Goal: Complete Application Form: Complete application form

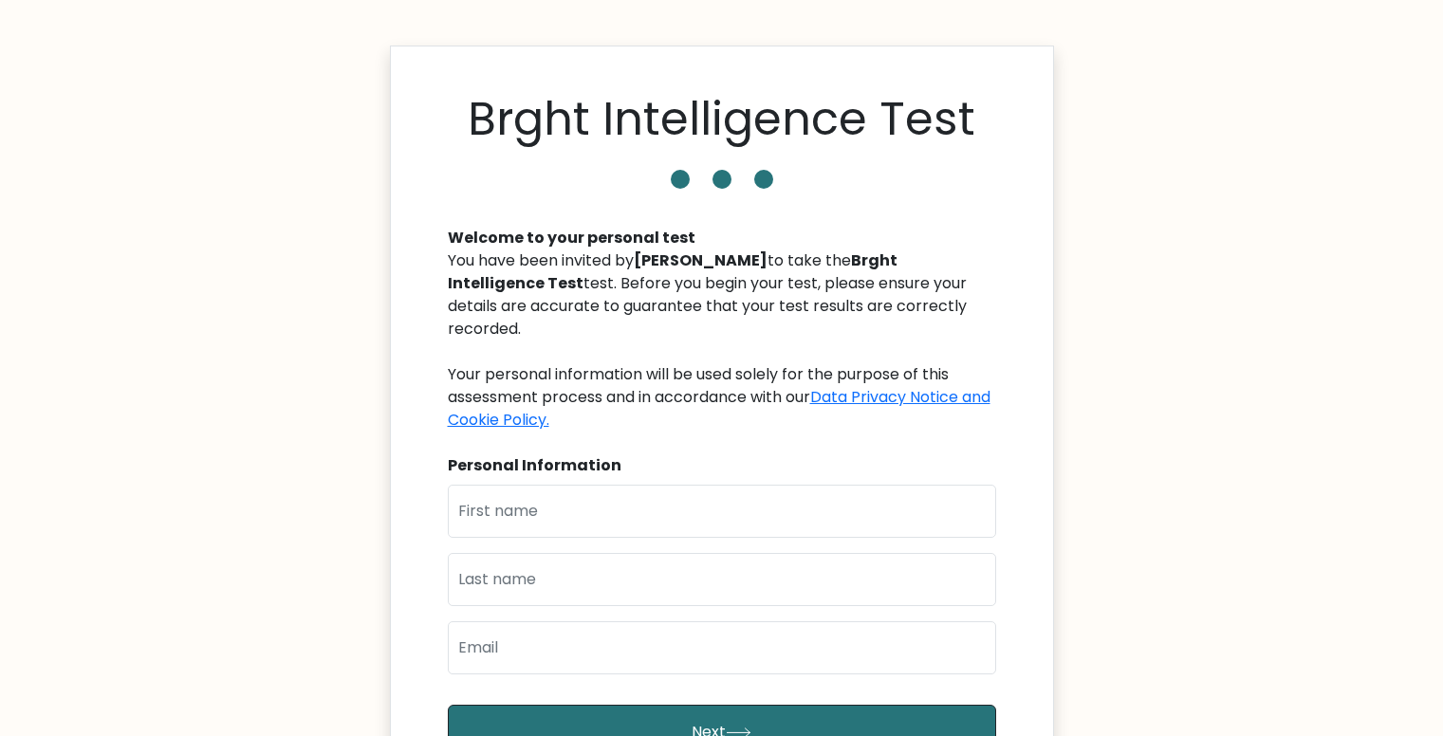
scroll to position [262, 0]
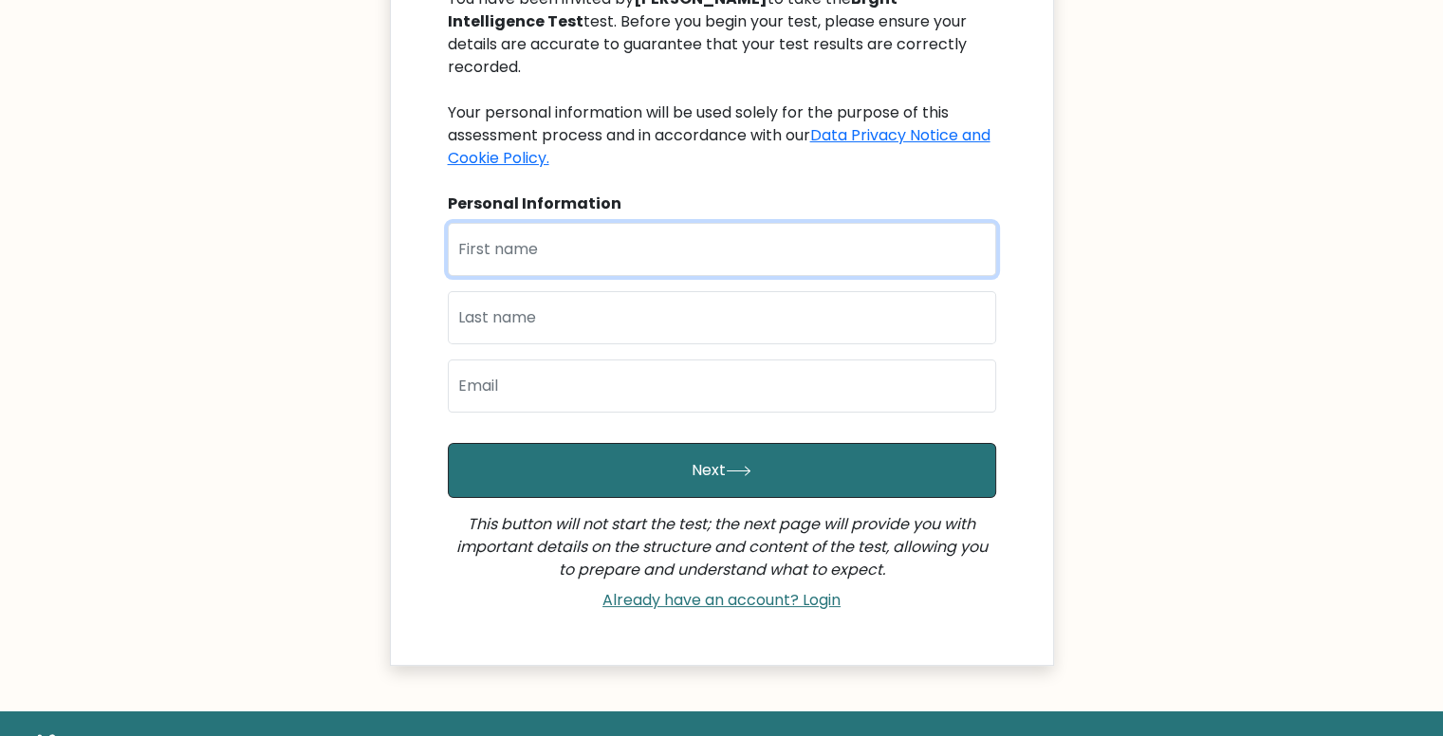
click at [611, 223] on input "text" at bounding box center [722, 249] width 548 height 53
type input "[PERSON_NAME]"
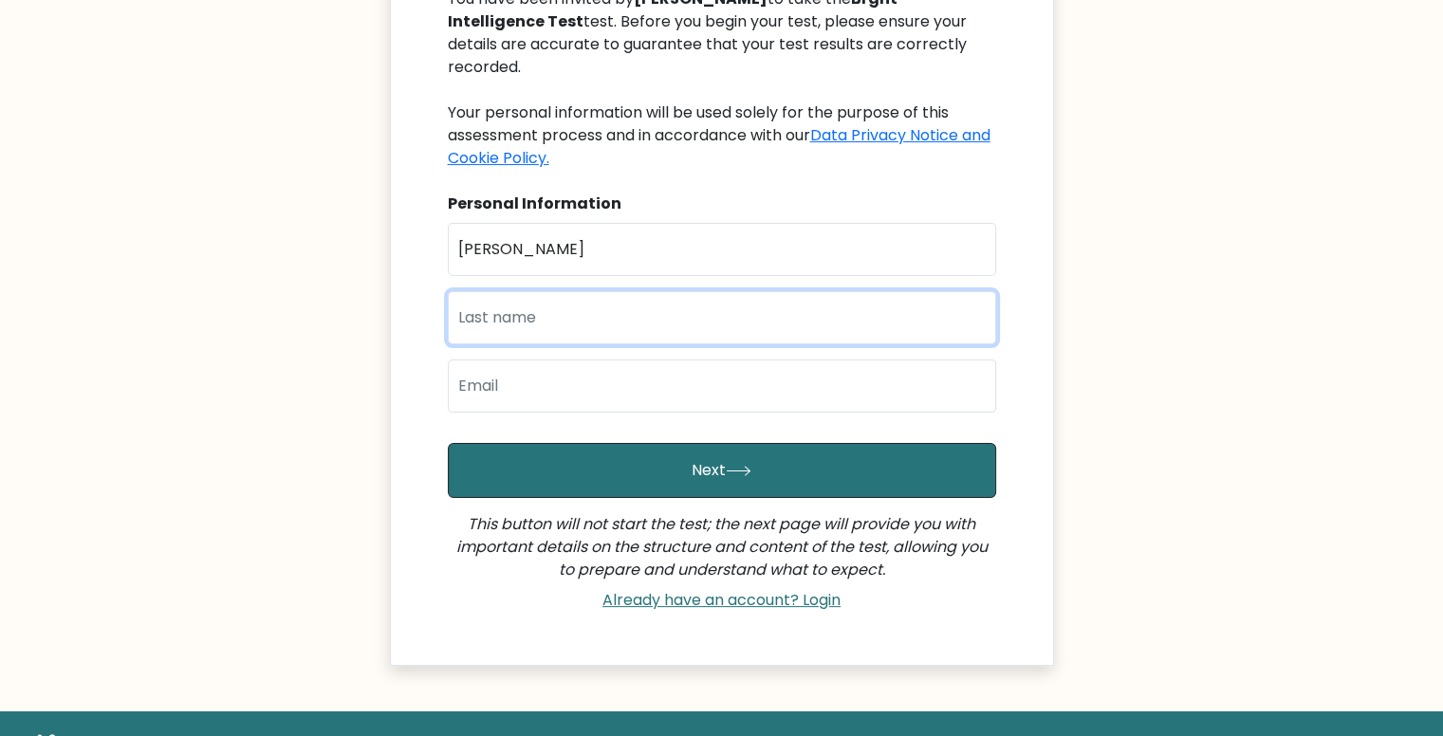
type input "M"
type input "Napilot"
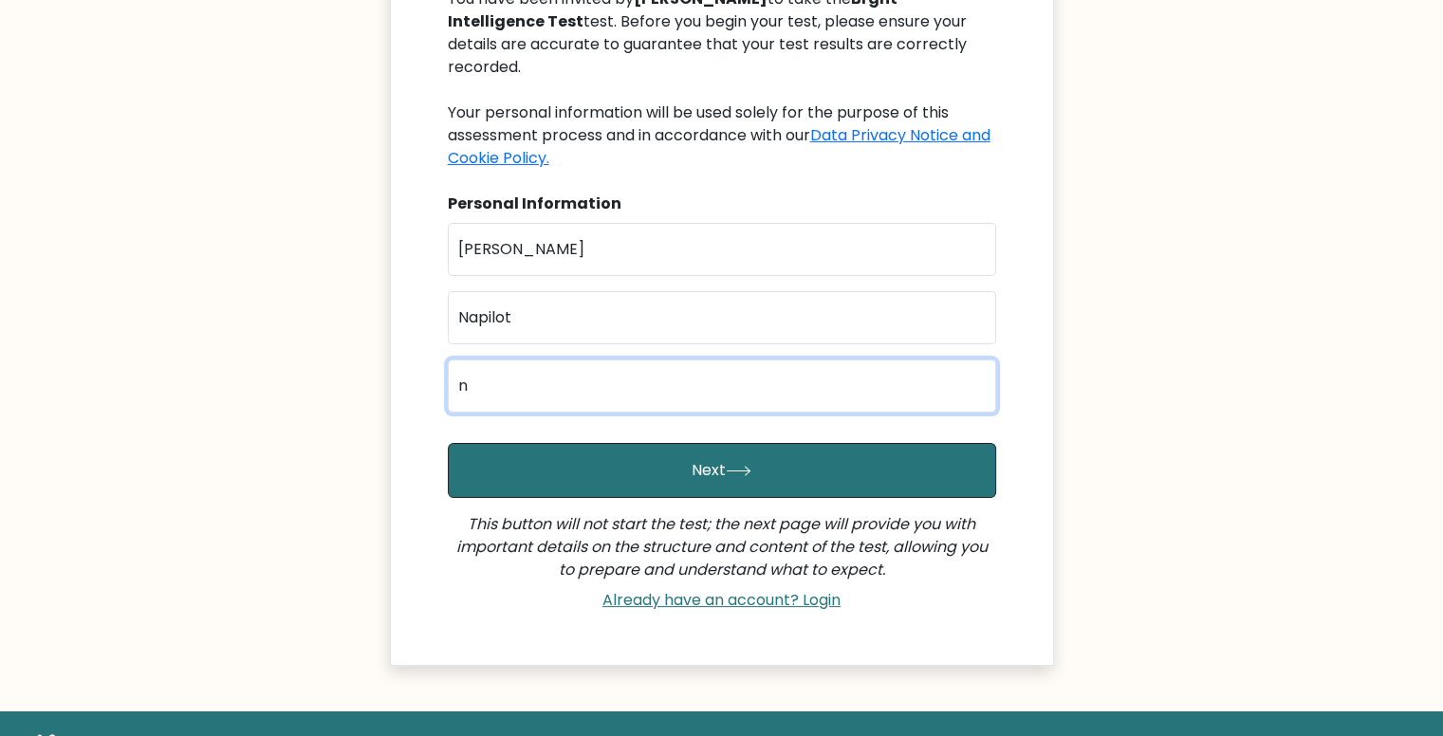
type input "napilotjeshainahc@gmail.com"
click at [448, 443] on button "Next" at bounding box center [722, 470] width 548 height 55
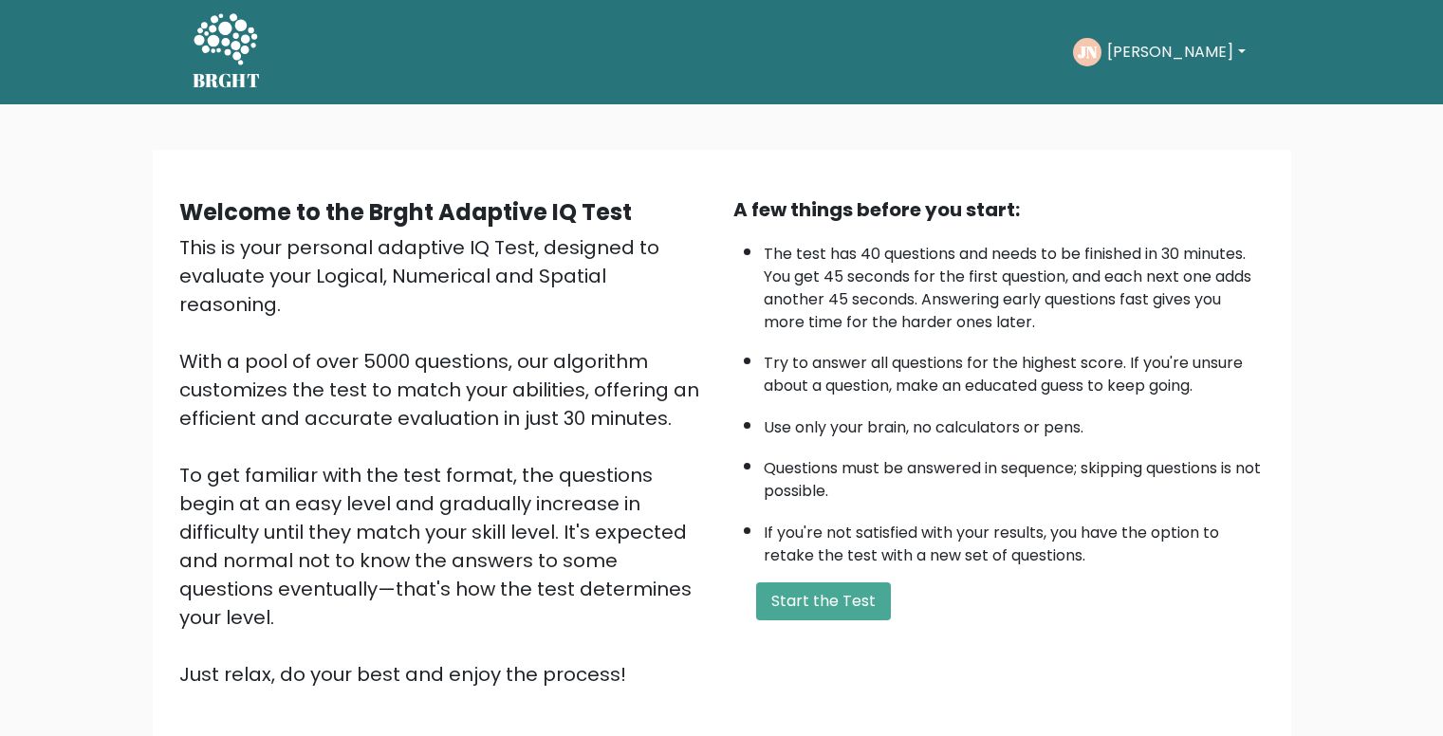
scroll to position [133, 0]
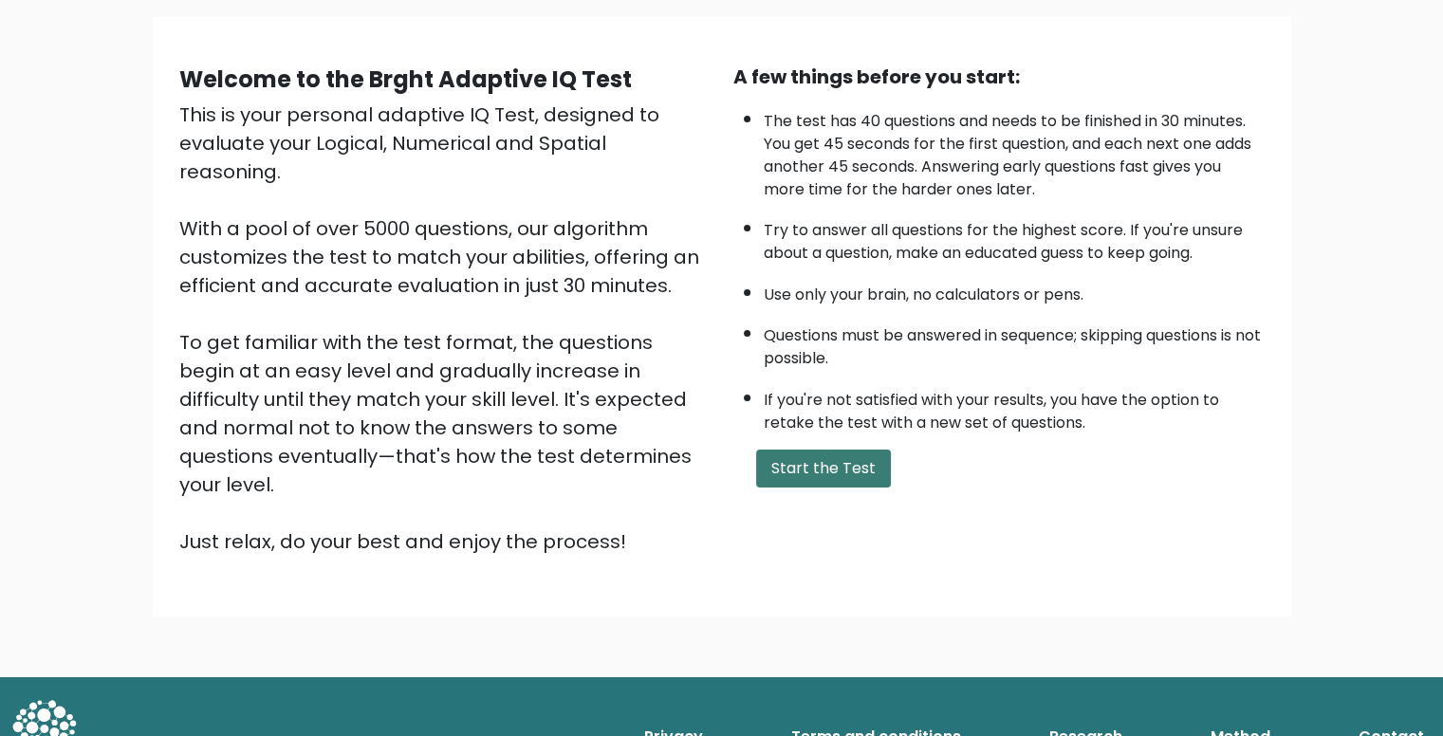
click at [808, 458] on button "Start the Test" at bounding box center [823, 469] width 135 height 38
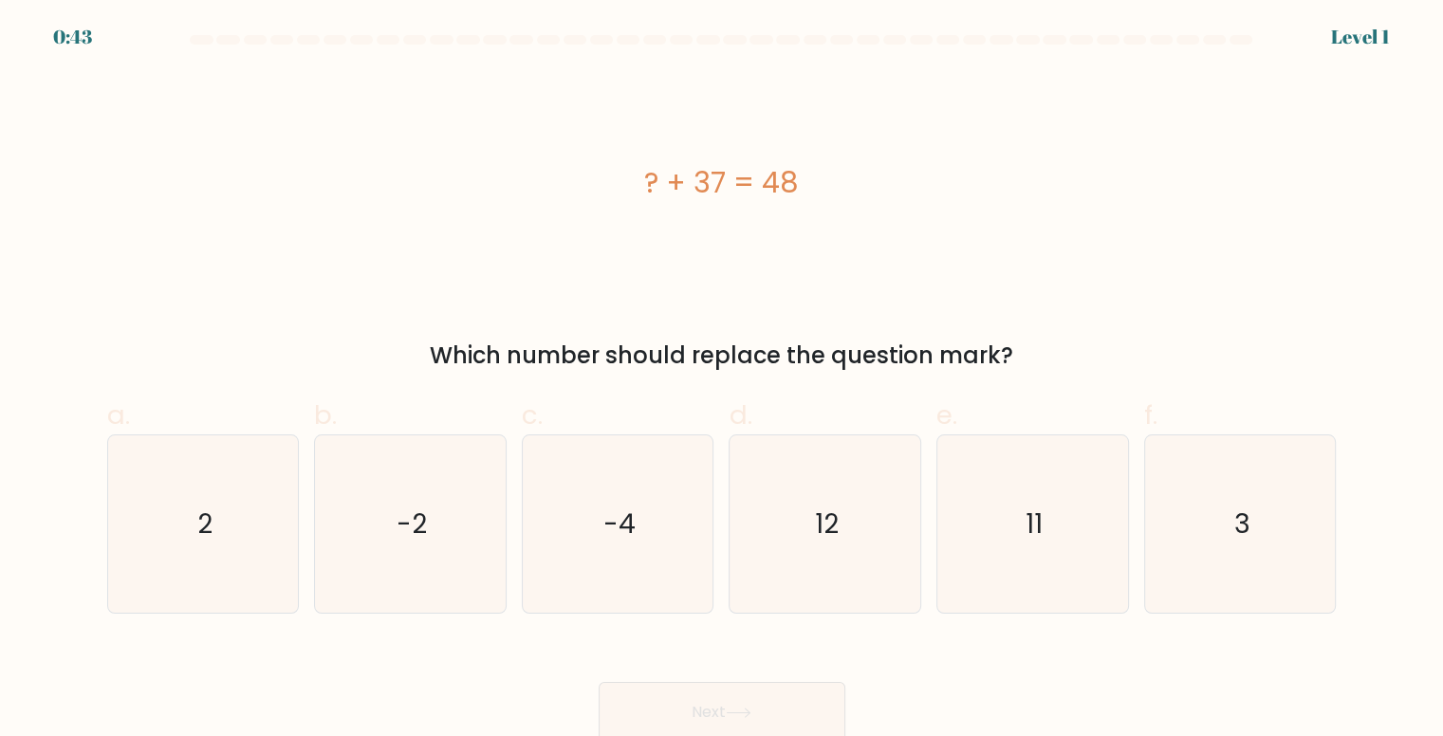
scroll to position [8, 0]
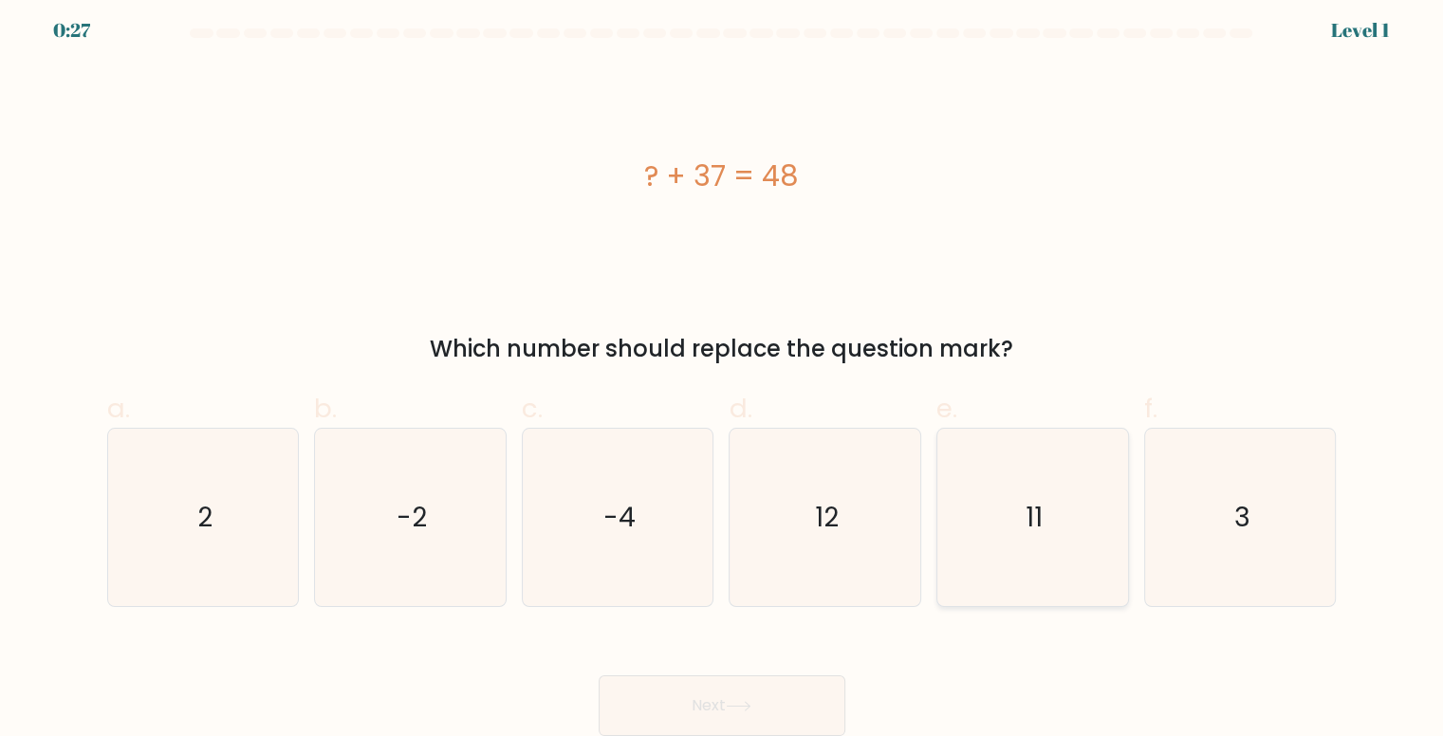
click at [1087, 521] on icon "11" at bounding box center [1032, 517] width 177 height 177
click at [723, 374] on input "e. 11" at bounding box center [722, 367] width 1 height 12
radio input "true"
click at [751, 713] on button "Next" at bounding box center [722, 705] width 247 height 61
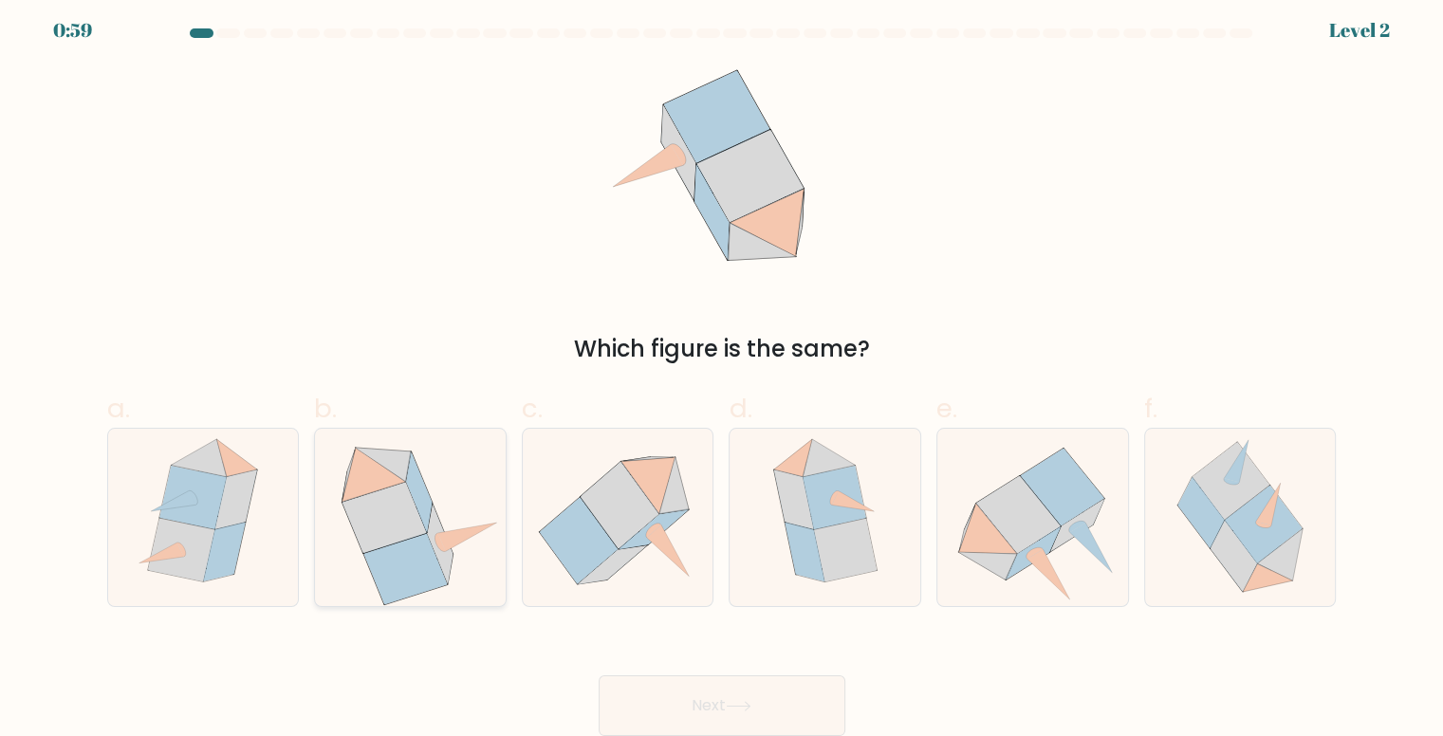
click at [481, 495] on icon at bounding box center [411, 517] width 182 height 177
click at [722, 374] on input "b." at bounding box center [722, 367] width 1 height 12
radio input "true"
click at [634, 684] on button "Next" at bounding box center [722, 705] width 247 height 61
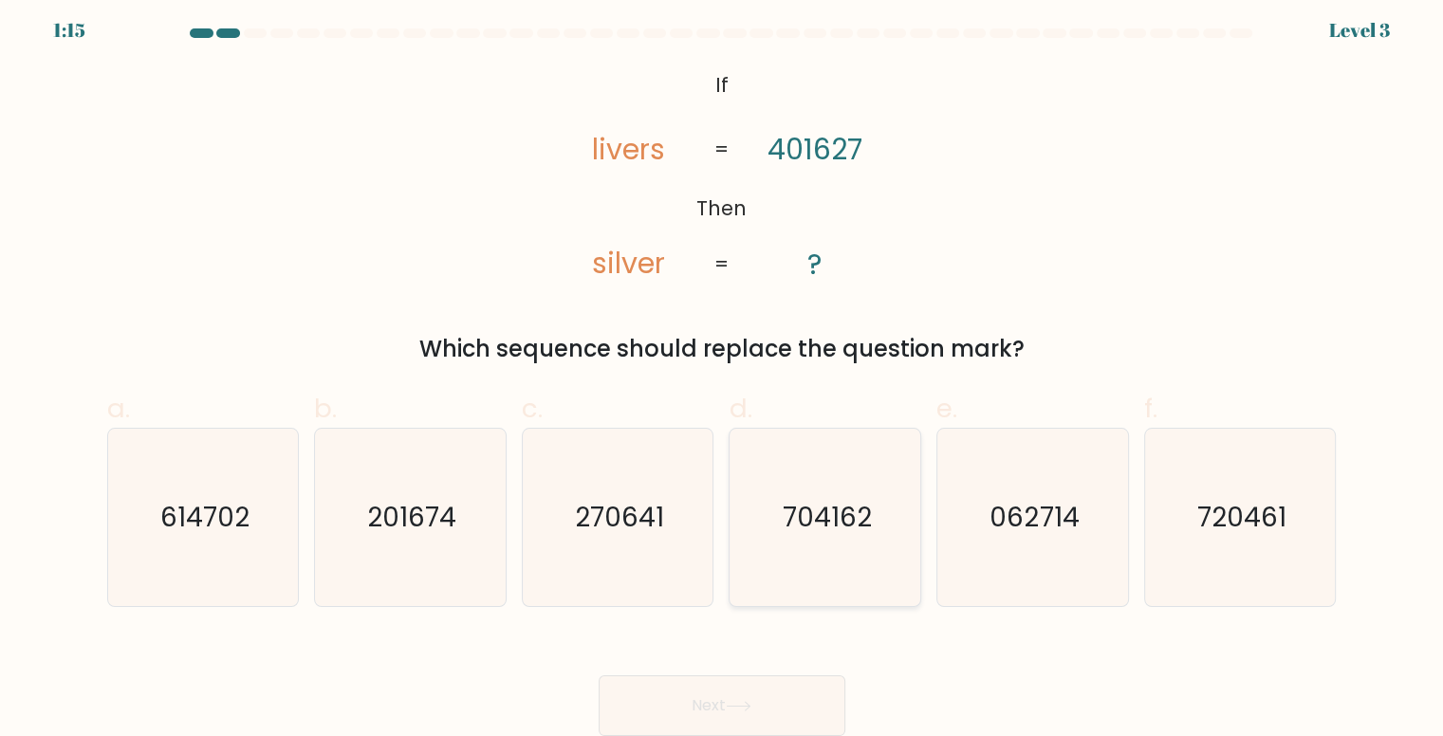
click at [859, 561] on icon "704162" at bounding box center [825, 517] width 177 height 177
click at [723, 374] on input "d. 704162" at bounding box center [722, 367] width 1 height 12
radio input "true"
click at [713, 693] on button "Next" at bounding box center [722, 705] width 247 height 61
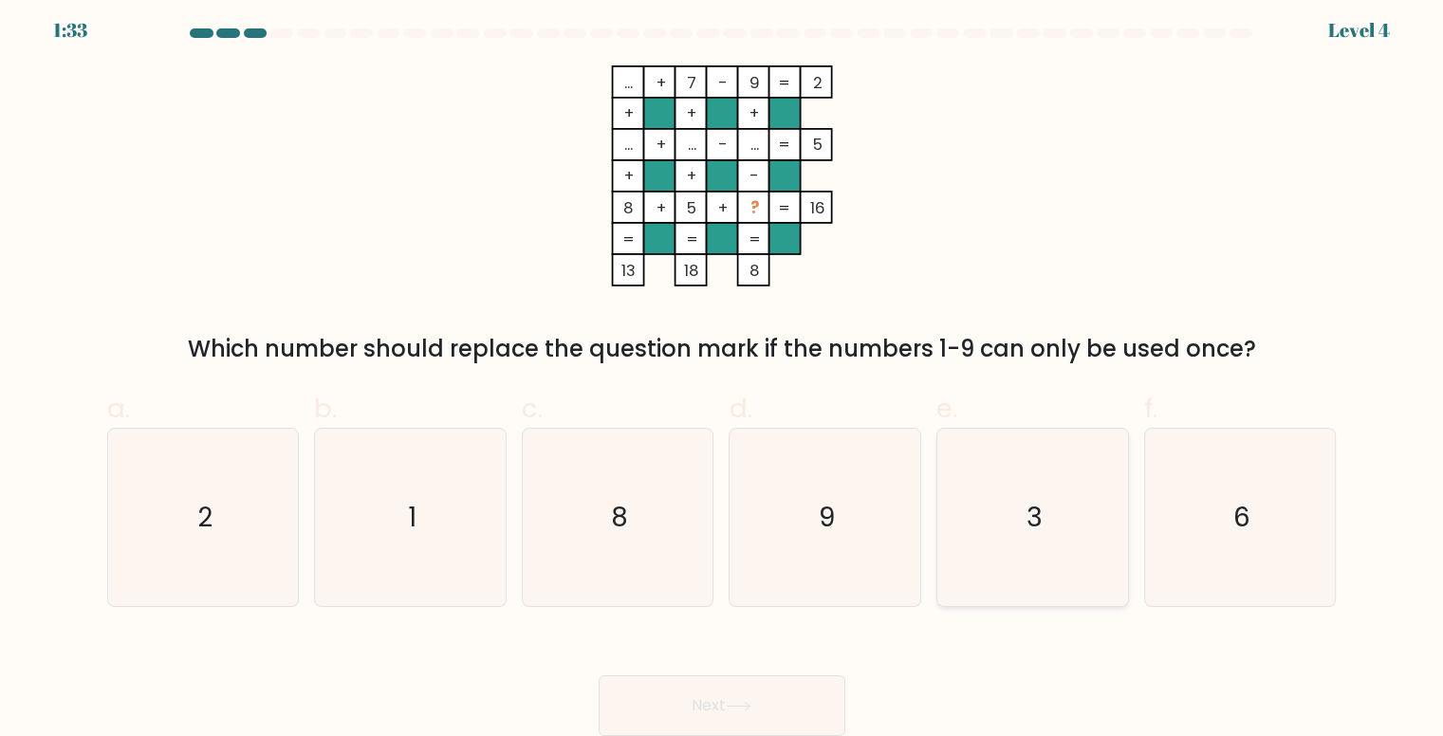
click at [1046, 431] on icon "3" at bounding box center [1032, 517] width 177 height 177
click at [723, 374] on input "e. 3" at bounding box center [722, 367] width 1 height 12
radio input "true"
click at [747, 705] on icon at bounding box center [739, 706] width 26 height 10
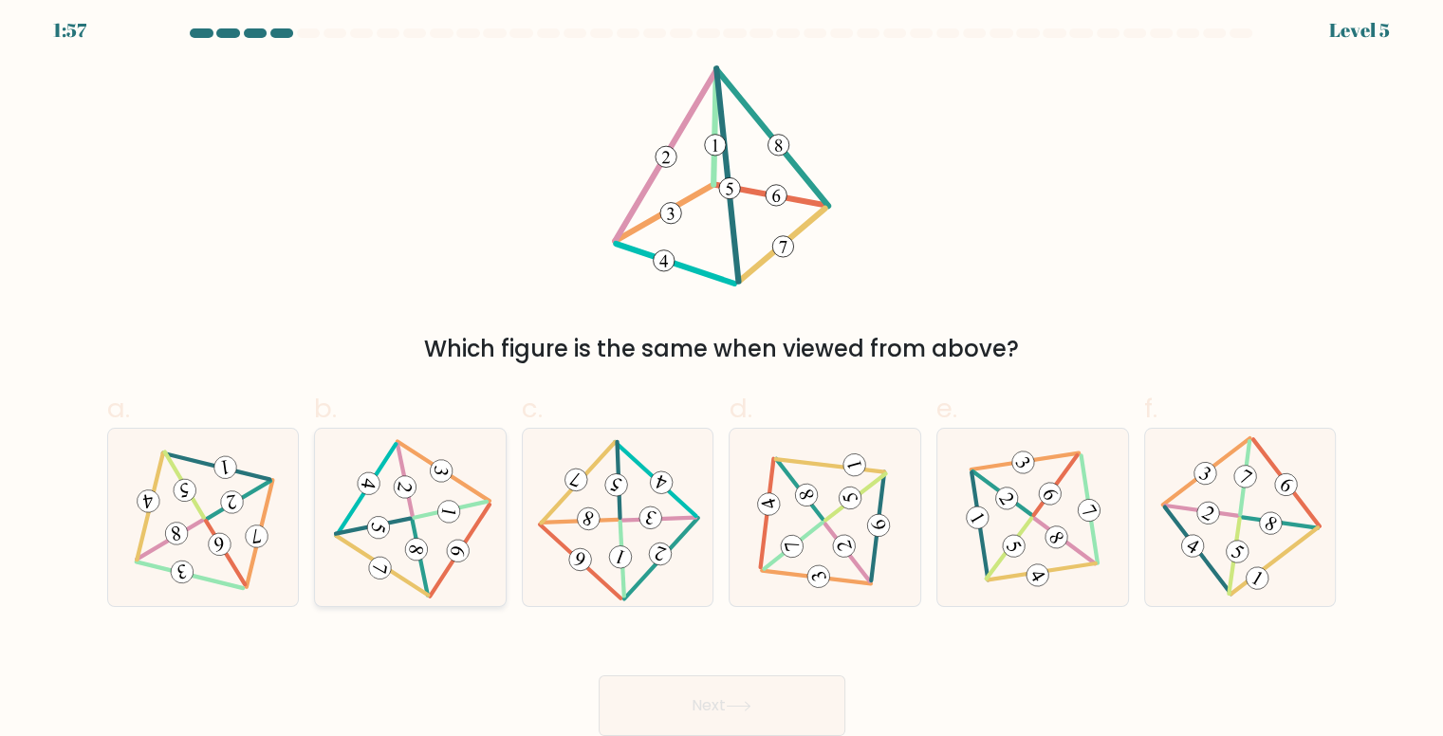
click at [419, 482] on icon at bounding box center [410, 517] width 145 height 141
click at [722, 374] on input "b." at bounding box center [722, 367] width 1 height 12
radio input "true"
click at [772, 707] on button "Next" at bounding box center [722, 705] width 247 height 61
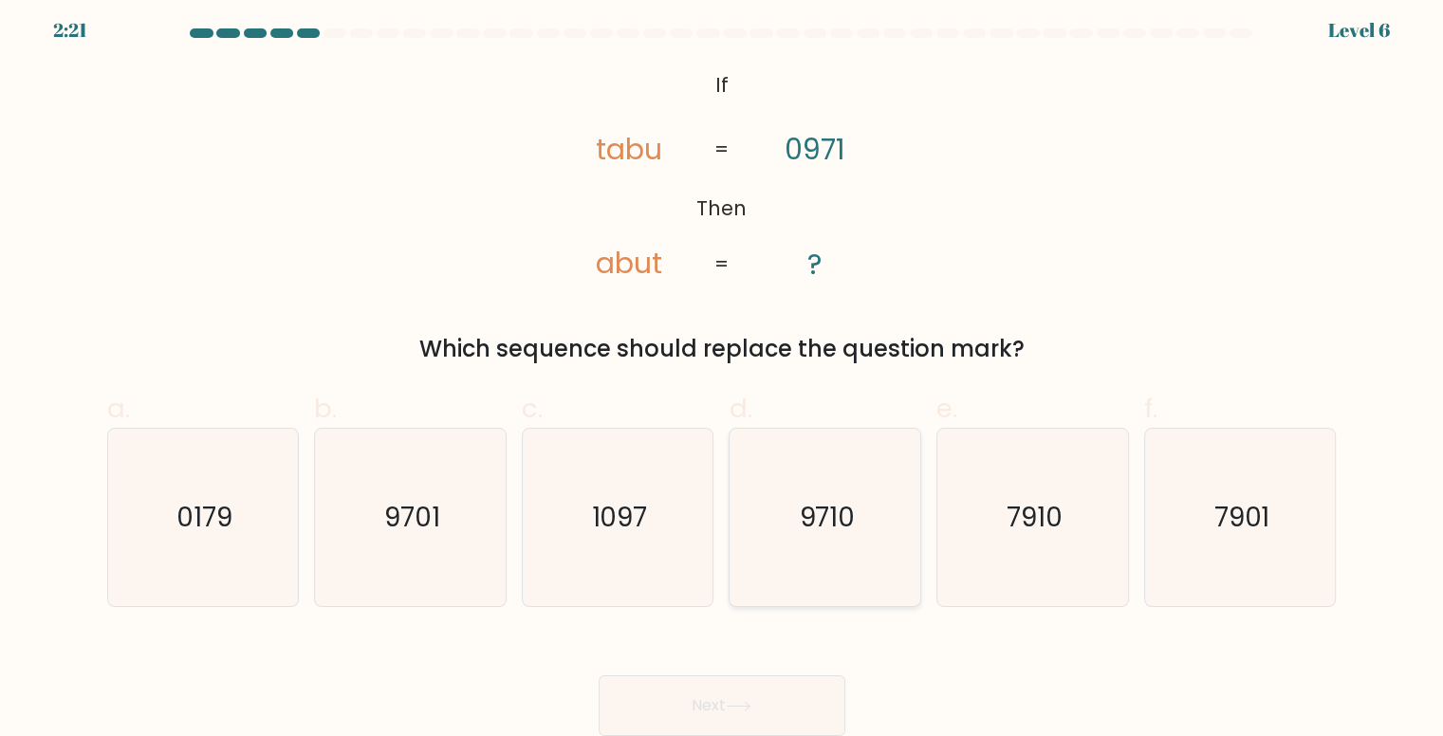
click at [841, 517] on text "9710" at bounding box center [827, 517] width 56 height 37
click at [723, 374] on input "d. 9710" at bounding box center [722, 367] width 1 height 12
radio input "true"
click at [747, 690] on button "Next" at bounding box center [722, 705] width 247 height 61
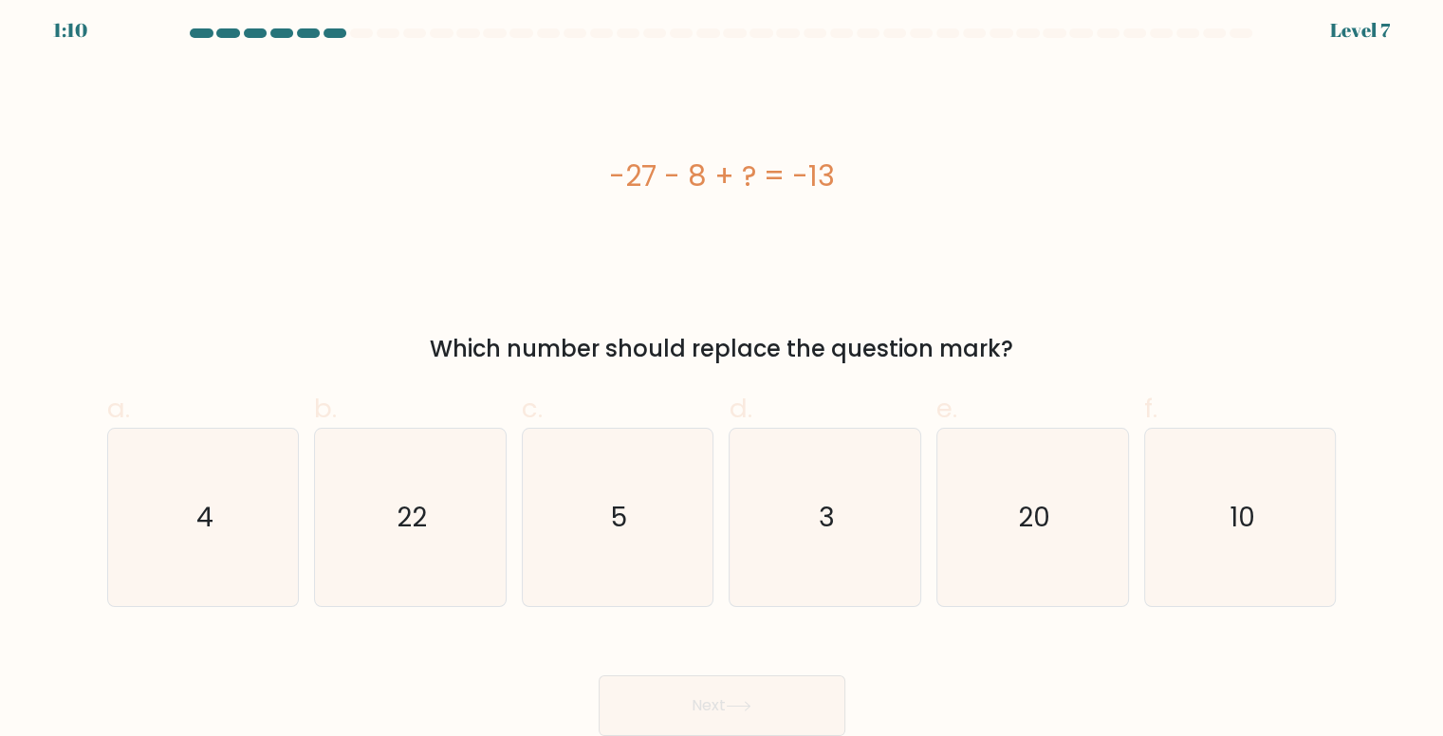
click at [719, 176] on div "-27 - 8 + ? = -13" at bounding box center [721, 176] width 1229 height 43
copy div "-27 - 8 + ? = -13"
click at [435, 570] on icon "22" at bounding box center [410, 517] width 177 height 177
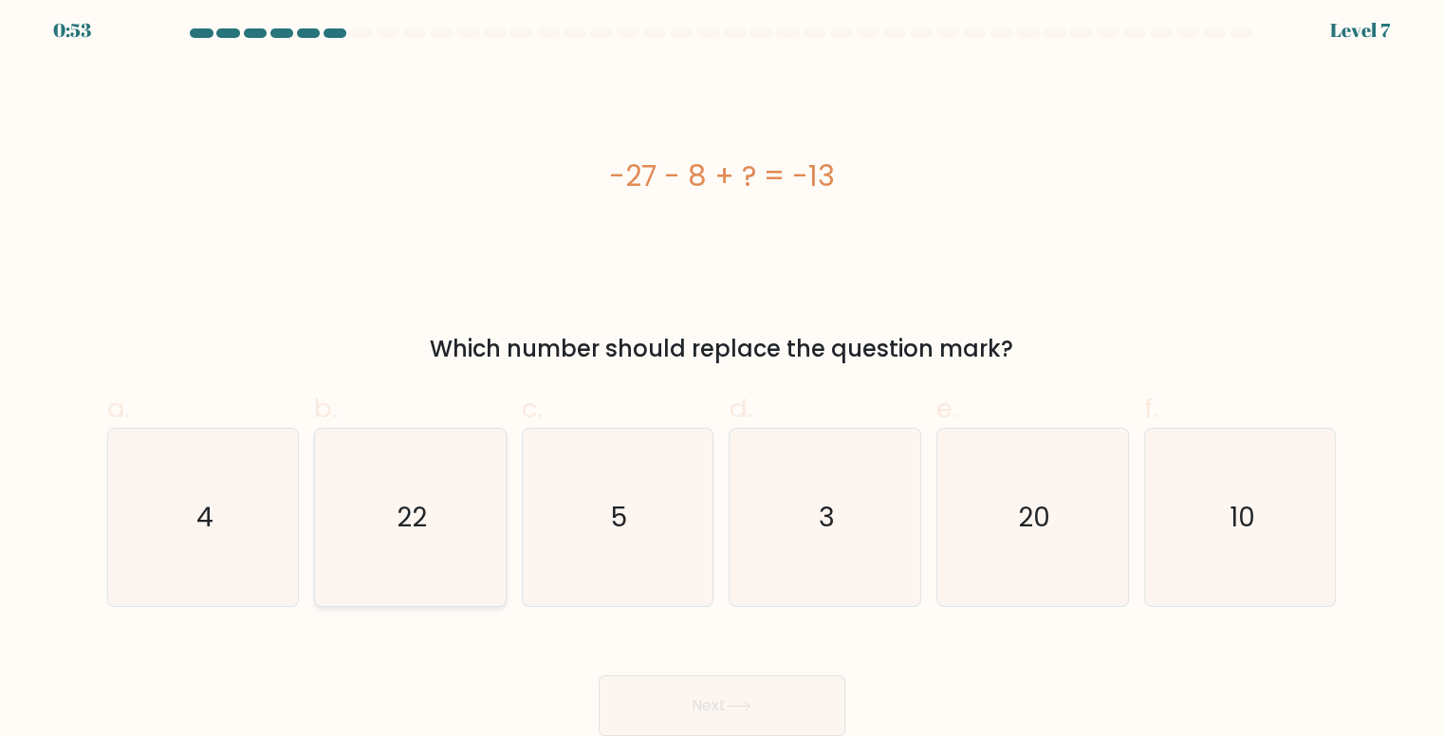
click at [722, 374] on input "b. 22" at bounding box center [722, 367] width 1 height 12
radio input "true"
click at [678, 693] on button "Next" at bounding box center [722, 705] width 247 height 61
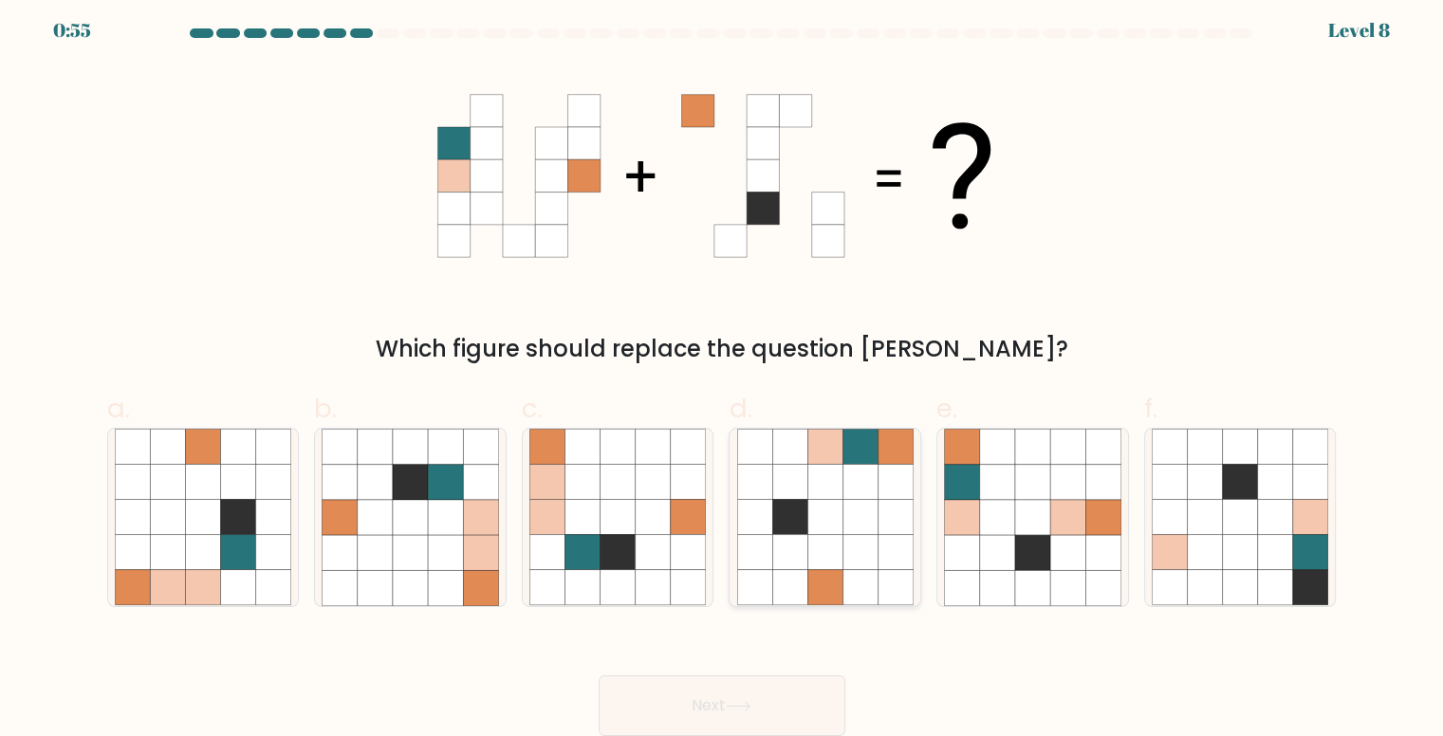
click at [811, 554] on icon at bounding box center [824, 552] width 35 height 35
click at [723, 374] on input "d." at bounding box center [722, 367] width 1 height 12
radio input "true"
click at [793, 696] on button "Next" at bounding box center [722, 705] width 247 height 61
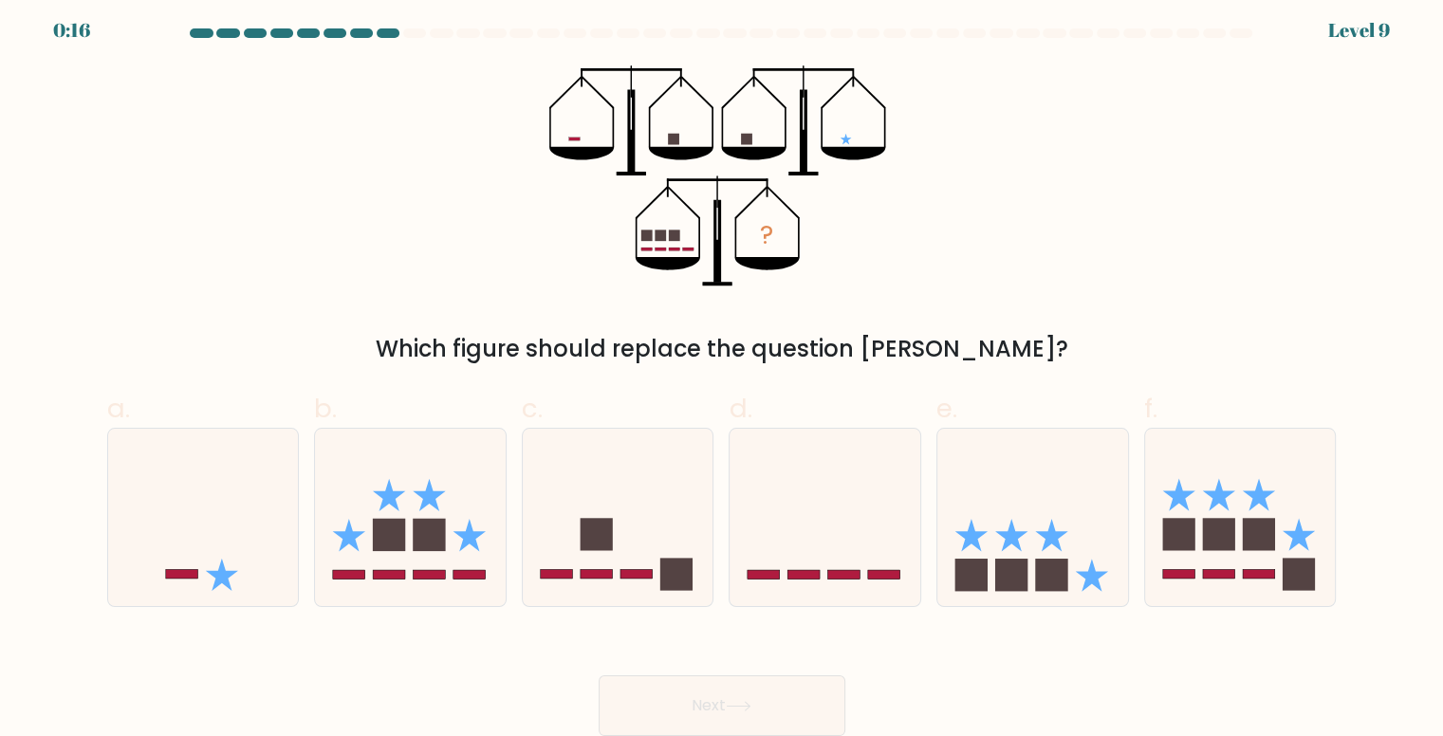
click at [1364, 391] on form at bounding box center [721, 382] width 1443 height 708
click at [1229, 532] on rect at bounding box center [1219, 535] width 32 height 32
click at [723, 374] on input "f." at bounding box center [722, 367] width 1 height 12
radio input "true"
click at [1229, 532] on rect at bounding box center [1219, 535] width 32 height 32
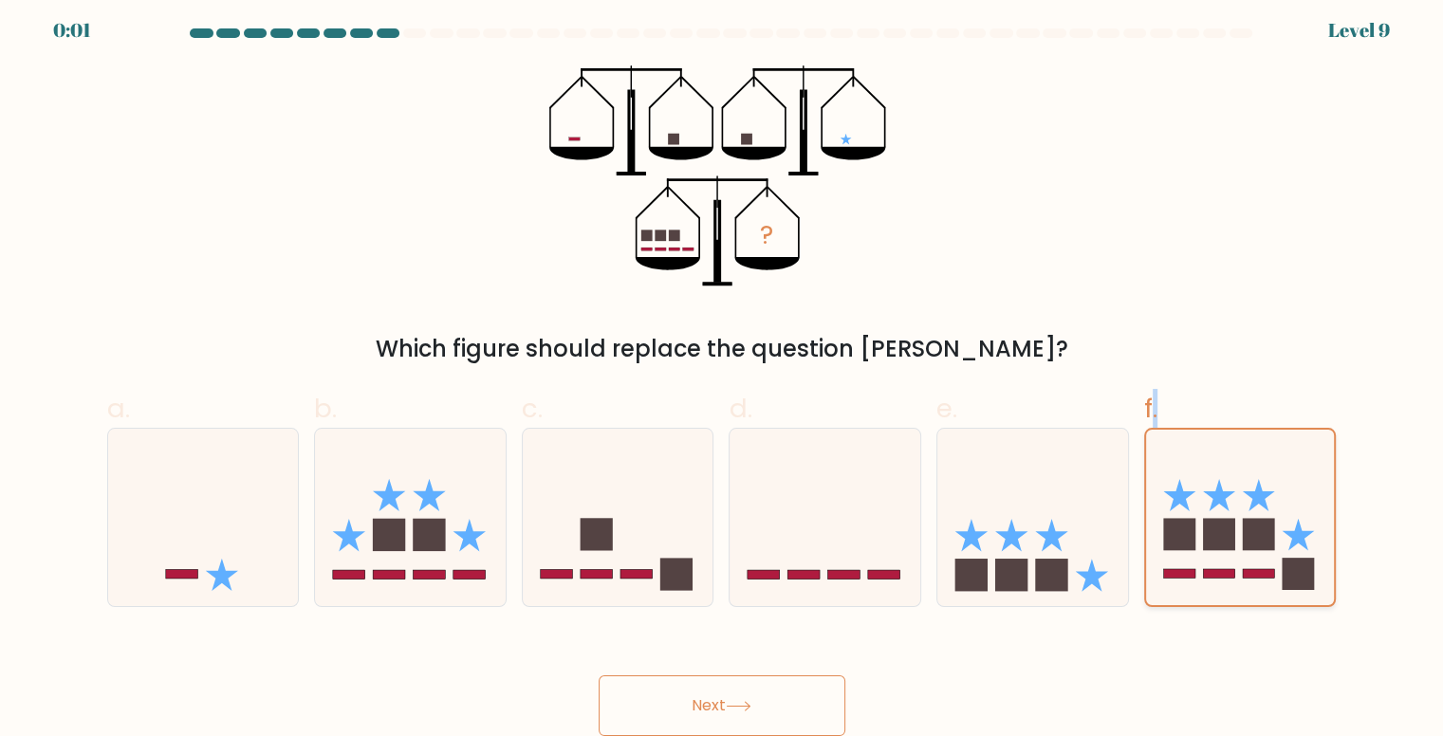
click at [723, 374] on input "f." at bounding box center [722, 367] width 1 height 12
click at [1229, 532] on rect at bounding box center [1219, 535] width 32 height 32
click at [723, 374] on input "f." at bounding box center [722, 367] width 1 height 12
click at [776, 710] on div "Next" at bounding box center [722, 683] width 1252 height 106
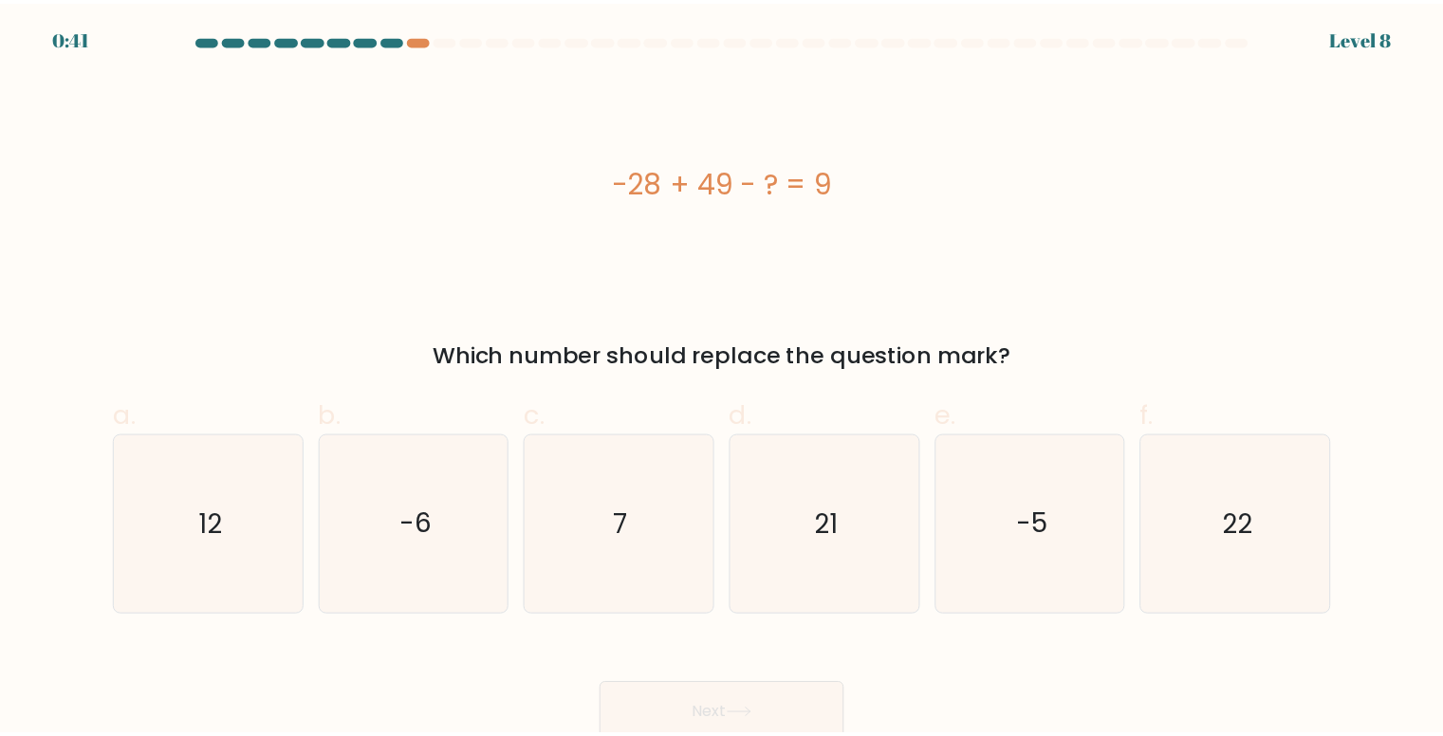
scroll to position [8, 0]
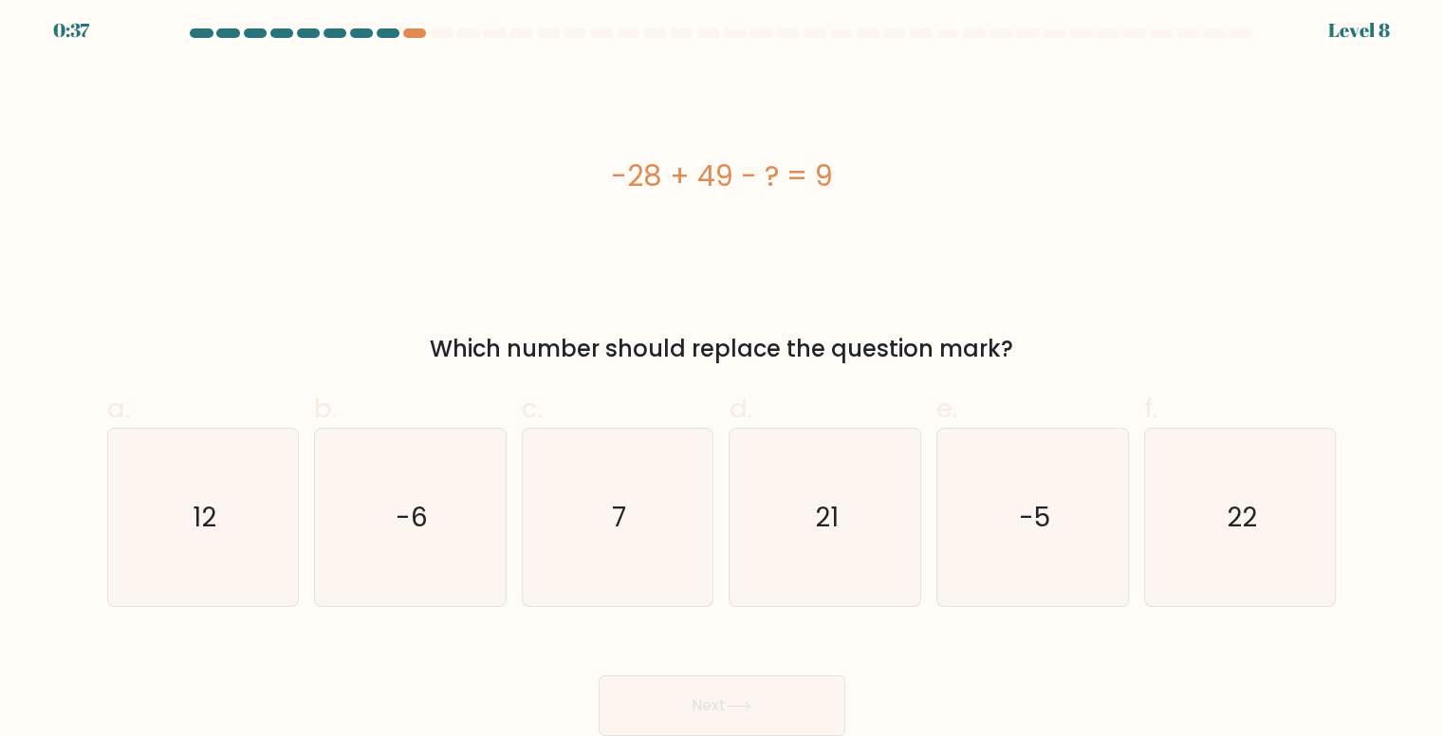
click at [812, 157] on div "-28 + 49 - ? = 9" at bounding box center [721, 176] width 1229 height 43
copy div "-28 + 49 - ? = 9"
click at [243, 556] on icon "12" at bounding box center [203, 517] width 177 height 177
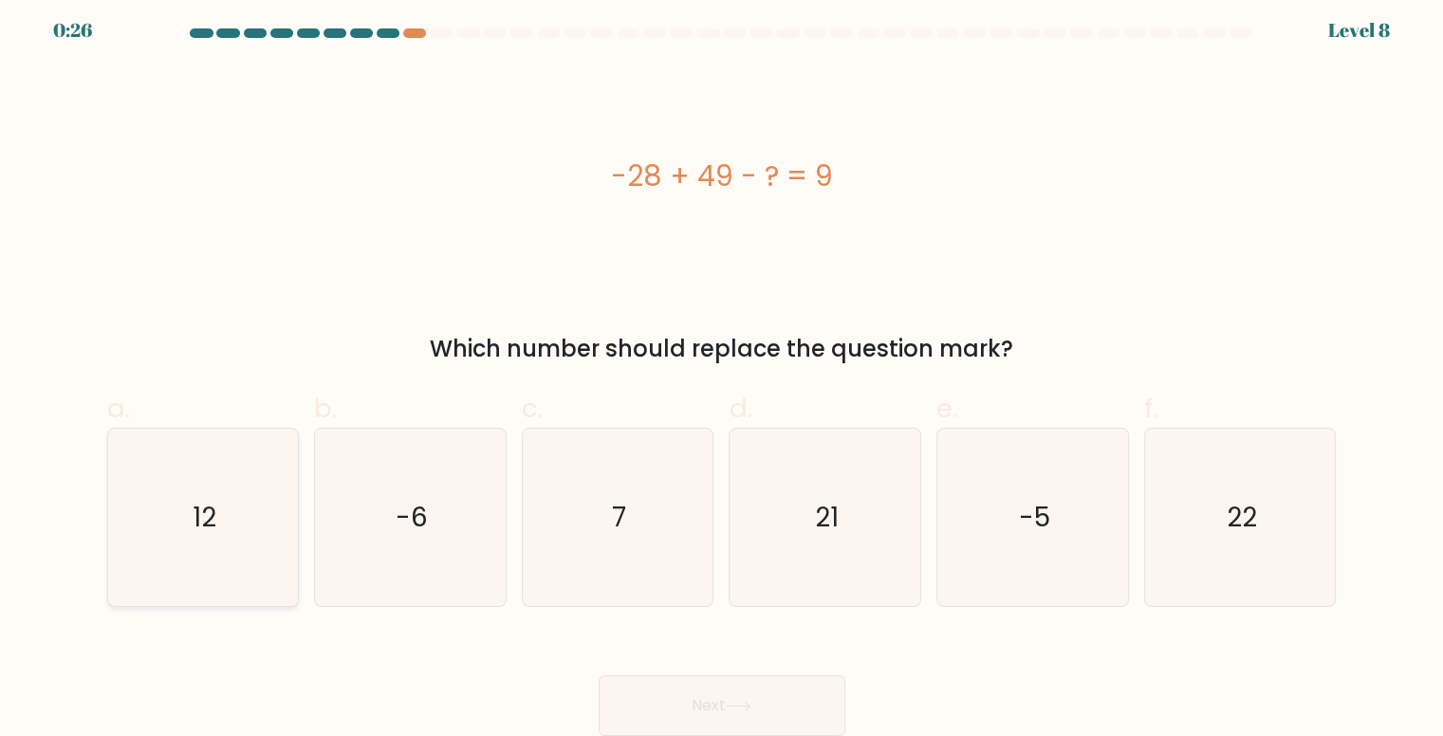
click at [722, 374] on input "a. 12" at bounding box center [722, 367] width 1 height 12
radio input "true"
click at [672, 722] on button "Next" at bounding box center [722, 705] width 247 height 61
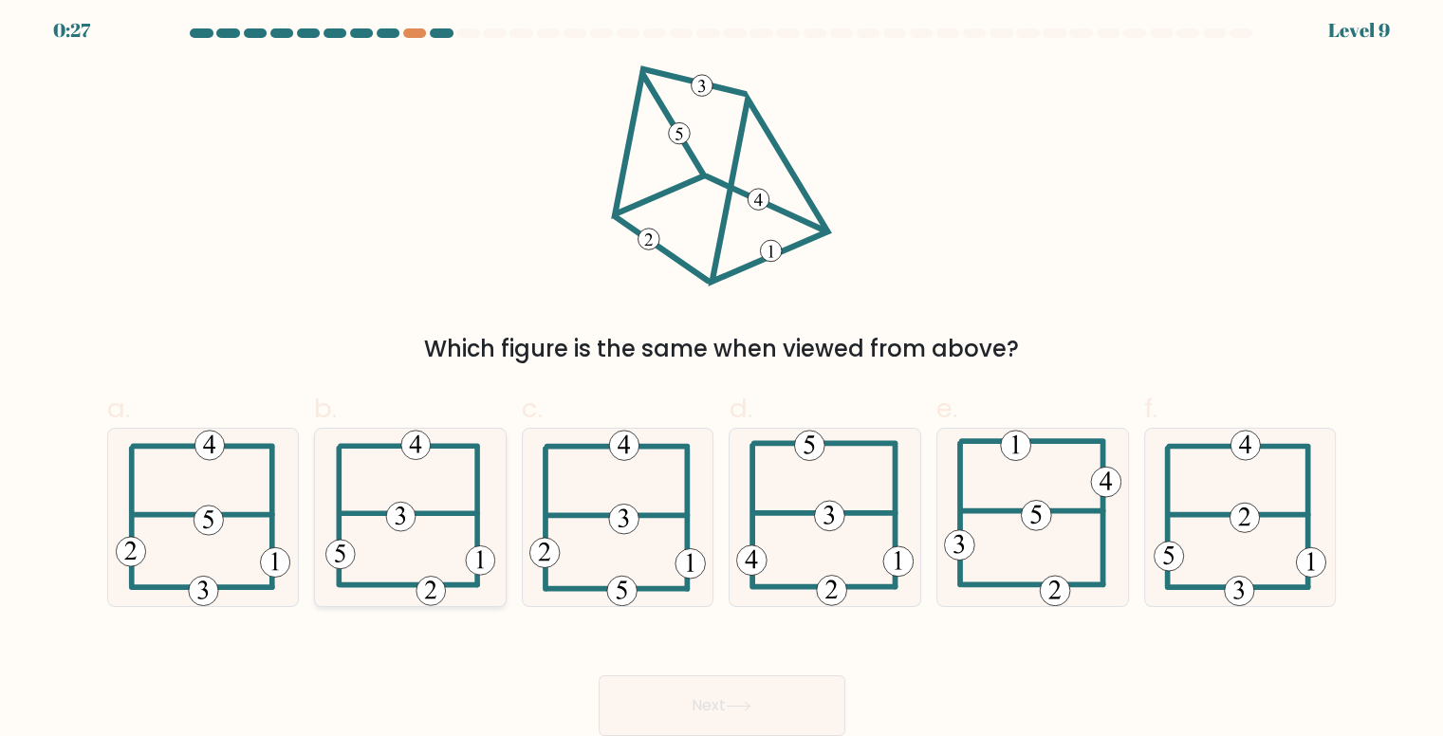
click at [393, 506] on 594 at bounding box center [400, 516] width 29 height 29
click at [722, 374] on input "b." at bounding box center [722, 367] width 1 height 12
radio input "true"
click at [690, 693] on button "Next" at bounding box center [722, 705] width 247 height 61
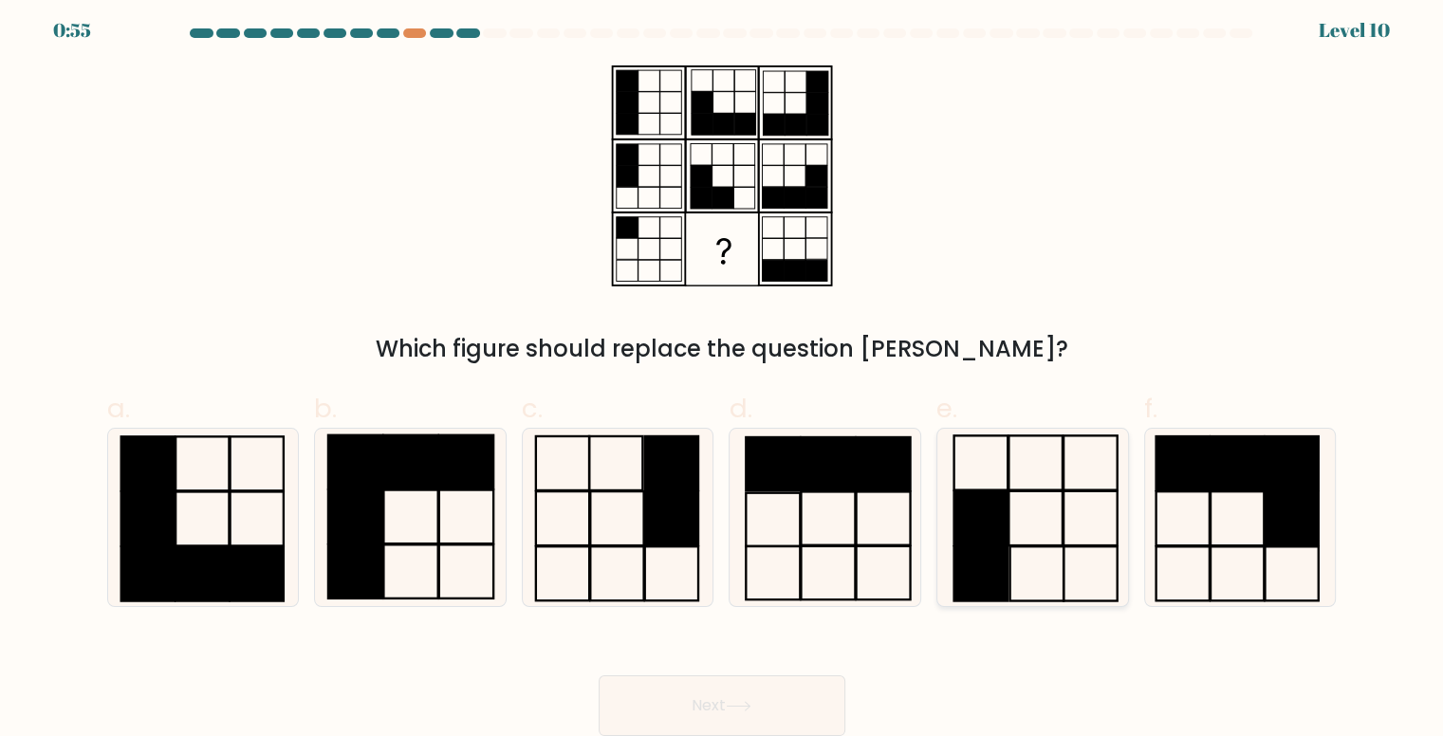
click at [1027, 540] on icon at bounding box center [1032, 517] width 177 height 177
click at [723, 374] on input "e." at bounding box center [722, 367] width 1 height 12
radio input "true"
click at [798, 703] on button "Next" at bounding box center [722, 705] width 247 height 61
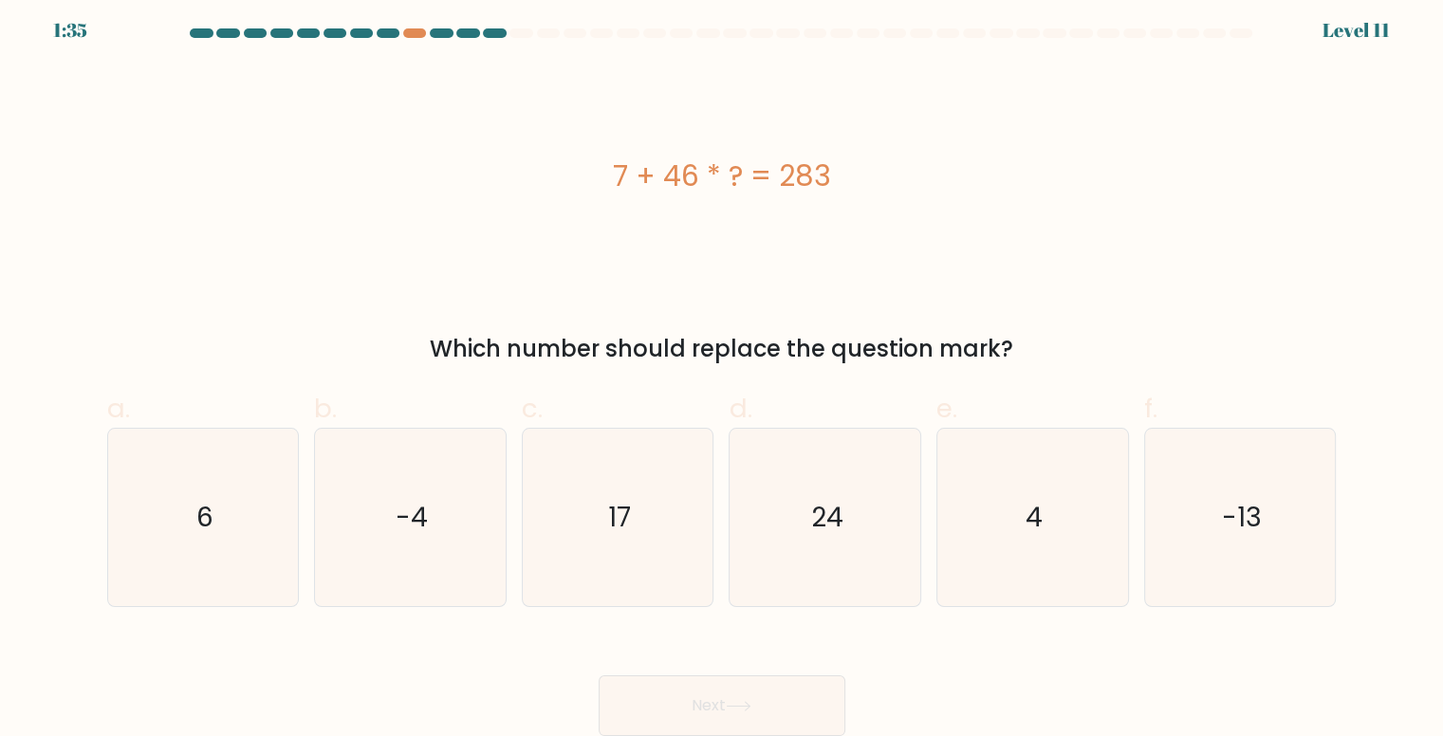
click at [821, 170] on div "7 + 46 * ? = 283" at bounding box center [721, 176] width 1229 height 43
copy div "7 + 46 * ? = 283"
click at [220, 476] on icon "6" at bounding box center [203, 517] width 177 height 177
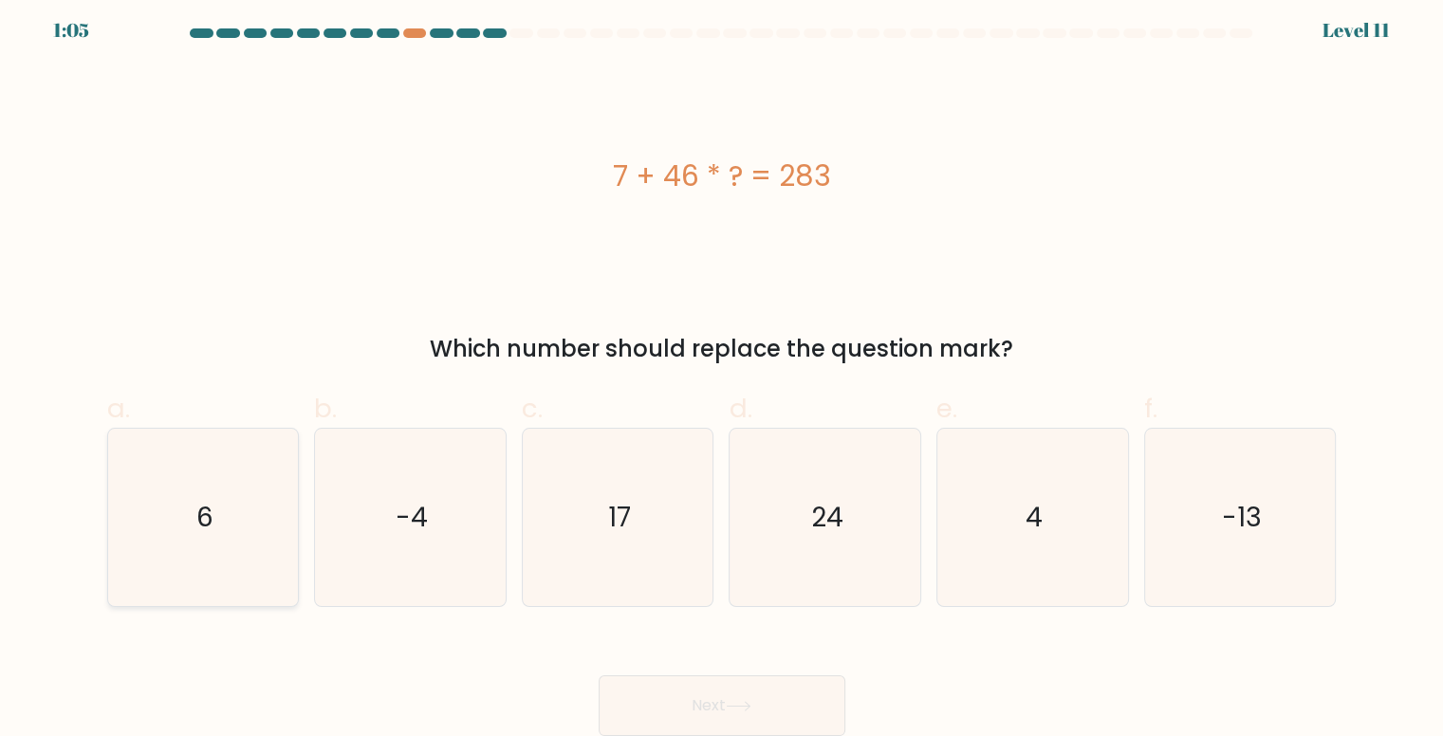
click at [722, 374] on input "a. 6" at bounding box center [722, 367] width 1 height 12
radio input "true"
click at [621, 708] on button "Next" at bounding box center [722, 705] width 247 height 61
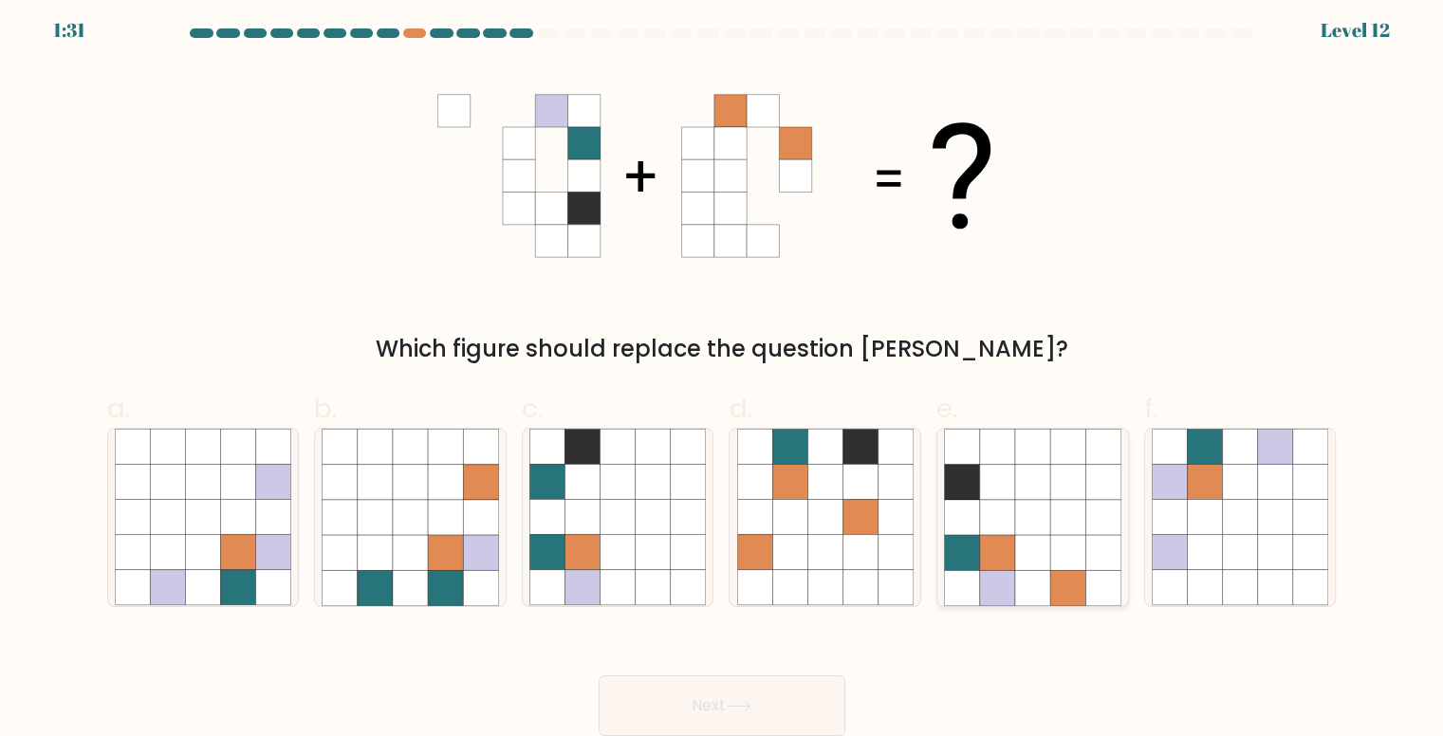
click at [1068, 515] on icon at bounding box center [1067, 517] width 35 height 35
click at [723, 374] on input "e." at bounding box center [722, 367] width 1 height 12
radio input "true"
click at [764, 704] on button "Next" at bounding box center [722, 705] width 247 height 61
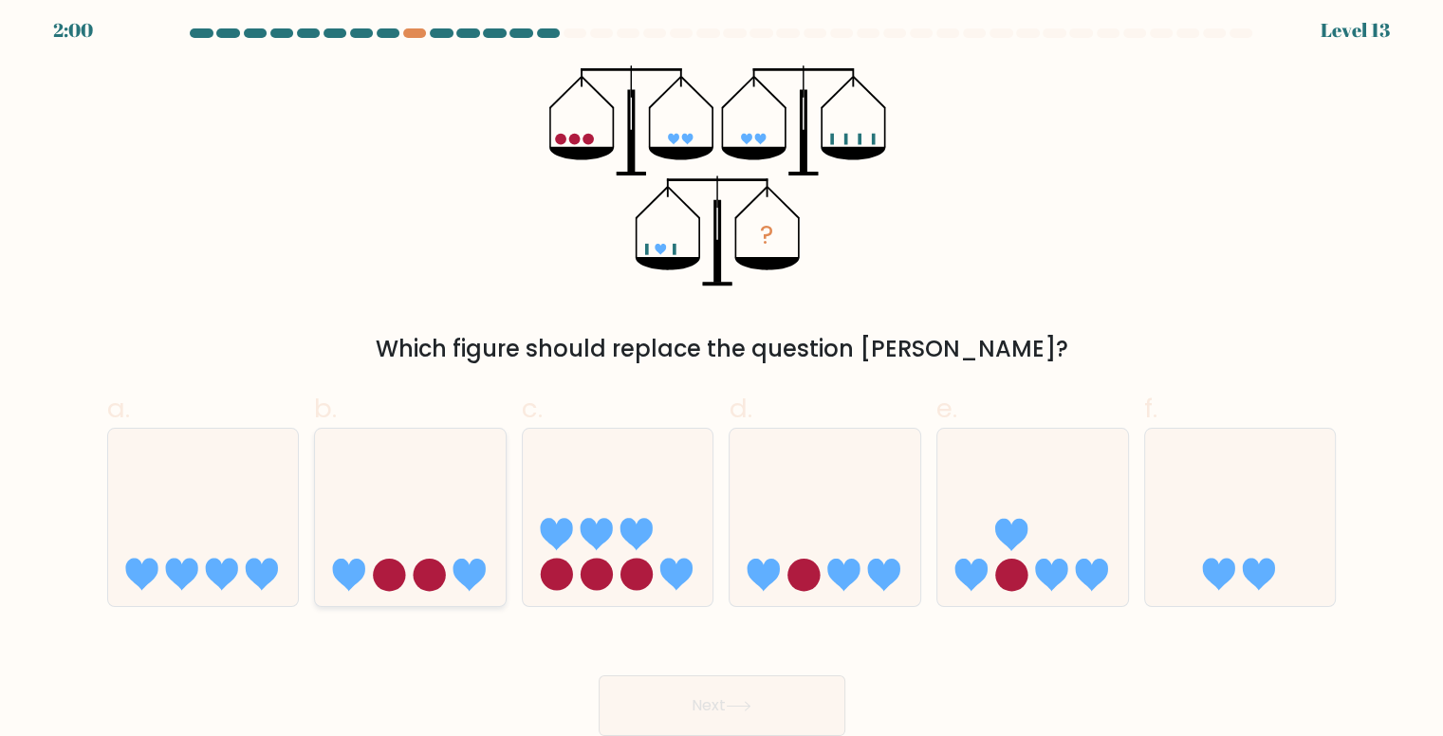
click at [429, 575] on circle at bounding box center [429, 575] width 32 height 32
click at [722, 374] on input "b." at bounding box center [722, 367] width 1 height 12
radio input "true"
click at [766, 684] on button "Next" at bounding box center [722, 705] width 247 height 61
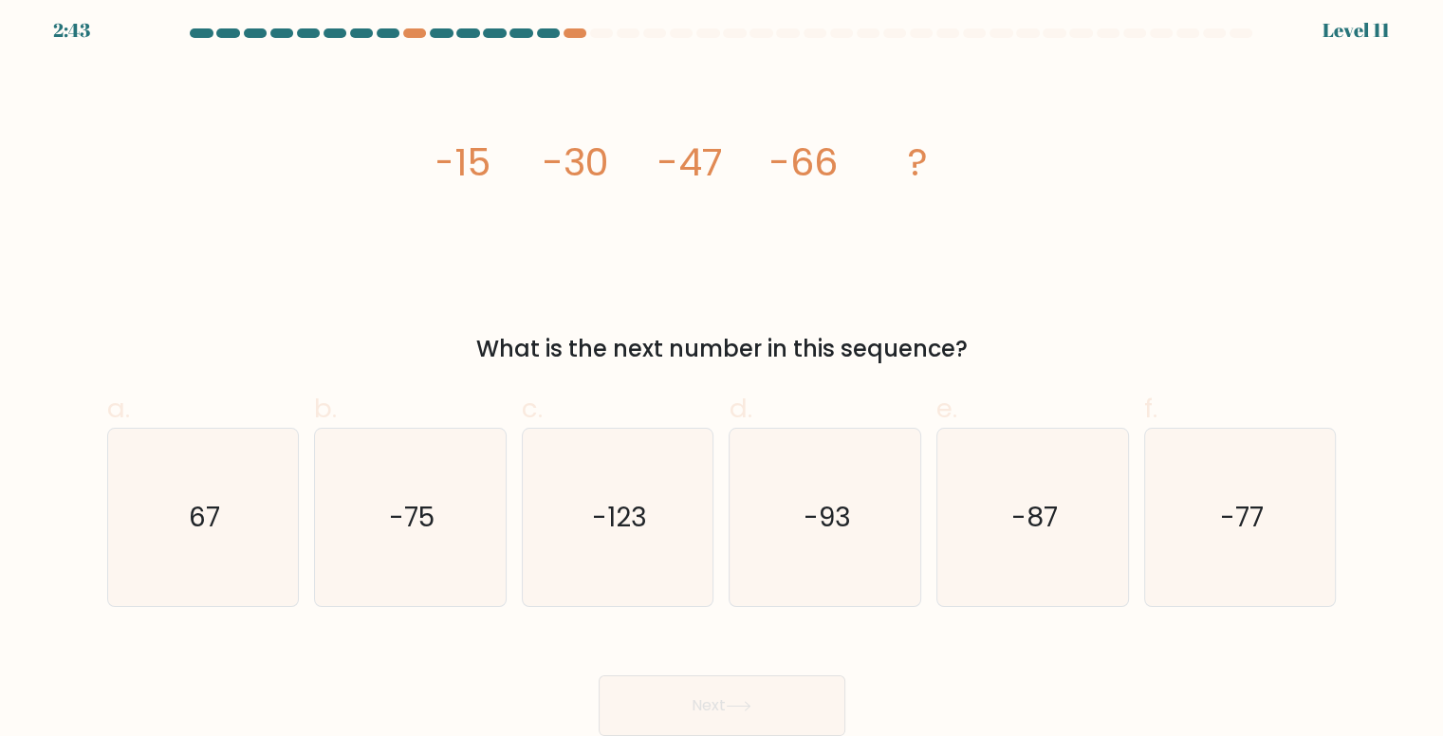
click at [841, 160] on icon "image/svg+xml -15 -30 -47 -66 ?" at bounding box center [721, 175] width 569 height 221
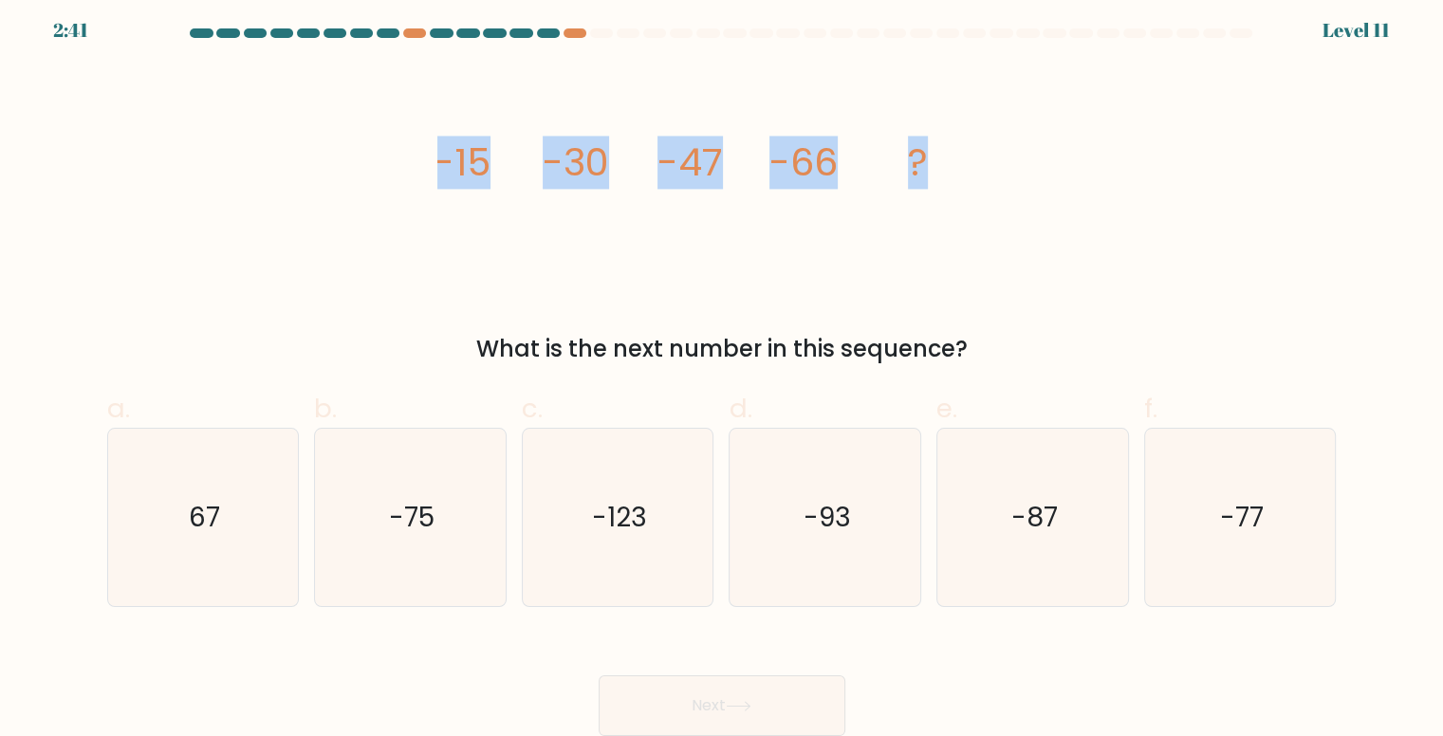
drag, startPoint x: 957, startPoint y: 168, endPoint x: 395, endPoint y: 142, distance: 563.1
click at [395, 142] on div "image/svg+xml -15 -30 -47 -66 ? What is the next number in this sequence?" at bounding box center [722, 215] width 1252 height 301
copy g "-15 -30 -47 -66 ?"
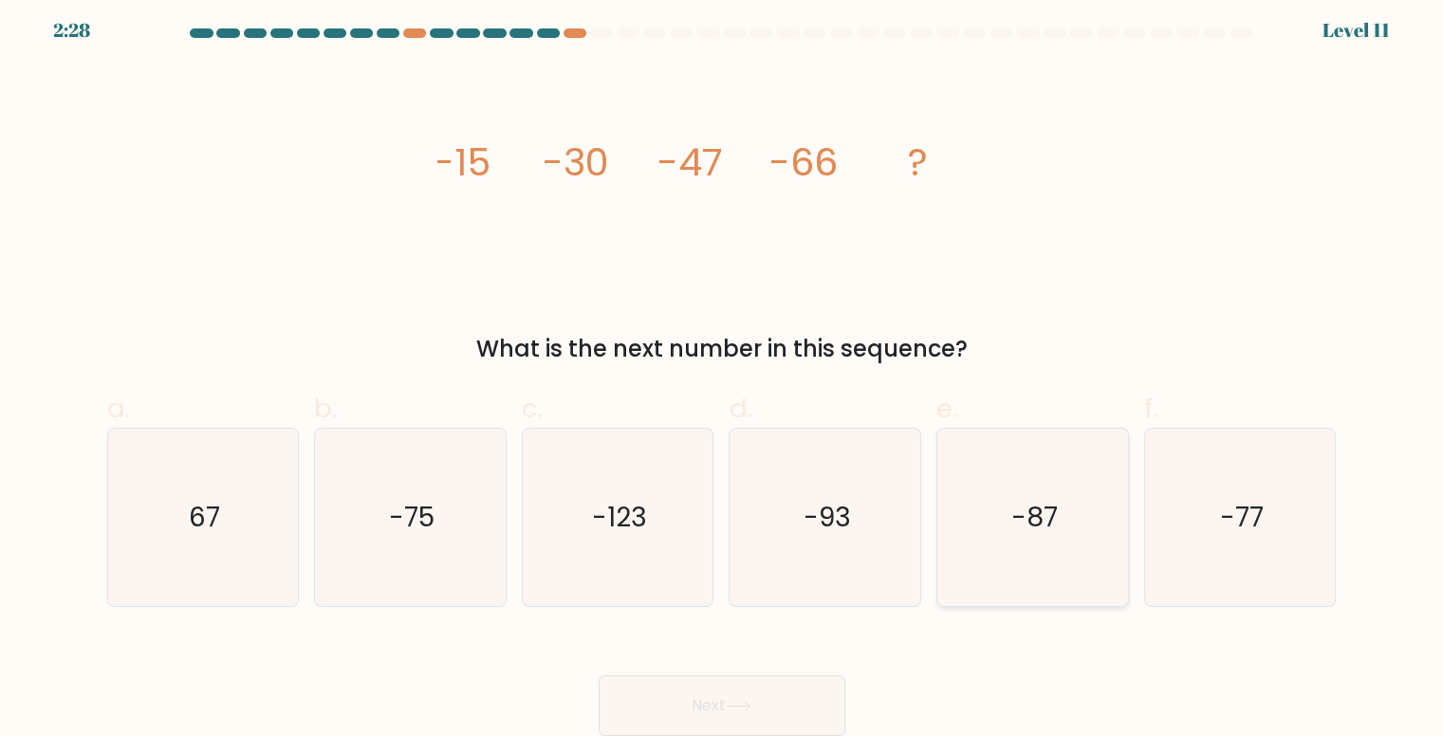
click at [1025, 566] on icon "-87" at bounding box center [1032, 517] width 177 height 177
click at [723, 374] on input "e. -87" at bounding box center [722, 367] width 1 height 12
radio input "true"
click at [751, 703] on icon at bounding box center [739, 706] width 26 height 10
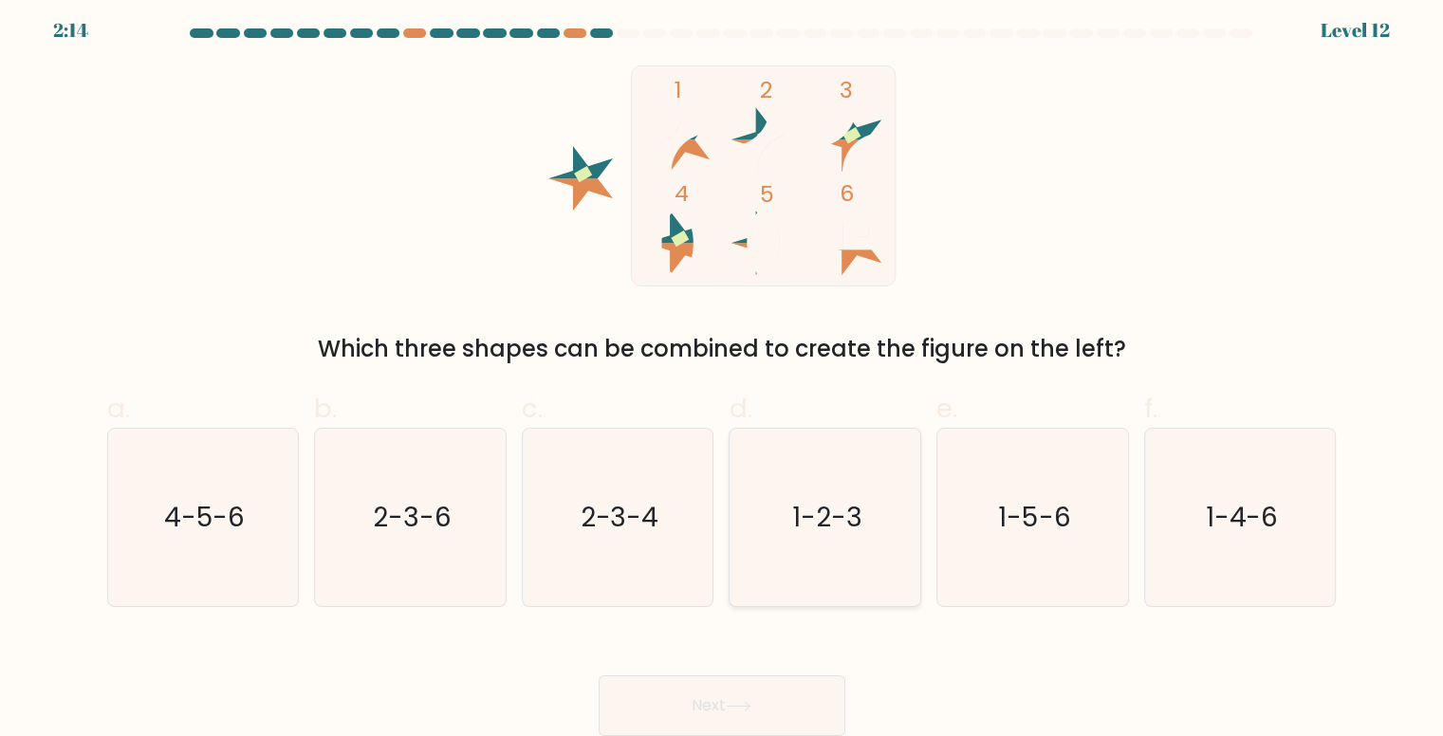
click at [846, 499] on text "1-2-3" at bounding box center [827, 517] width 70 height 37
click at [723, 374] on input "d. 1-2-3" at bounding box center [722, 367] width 1 height 12
radio input "true"
click at [750, 697] on button "Next" at bounding box center [722, 705] width 247 height 61
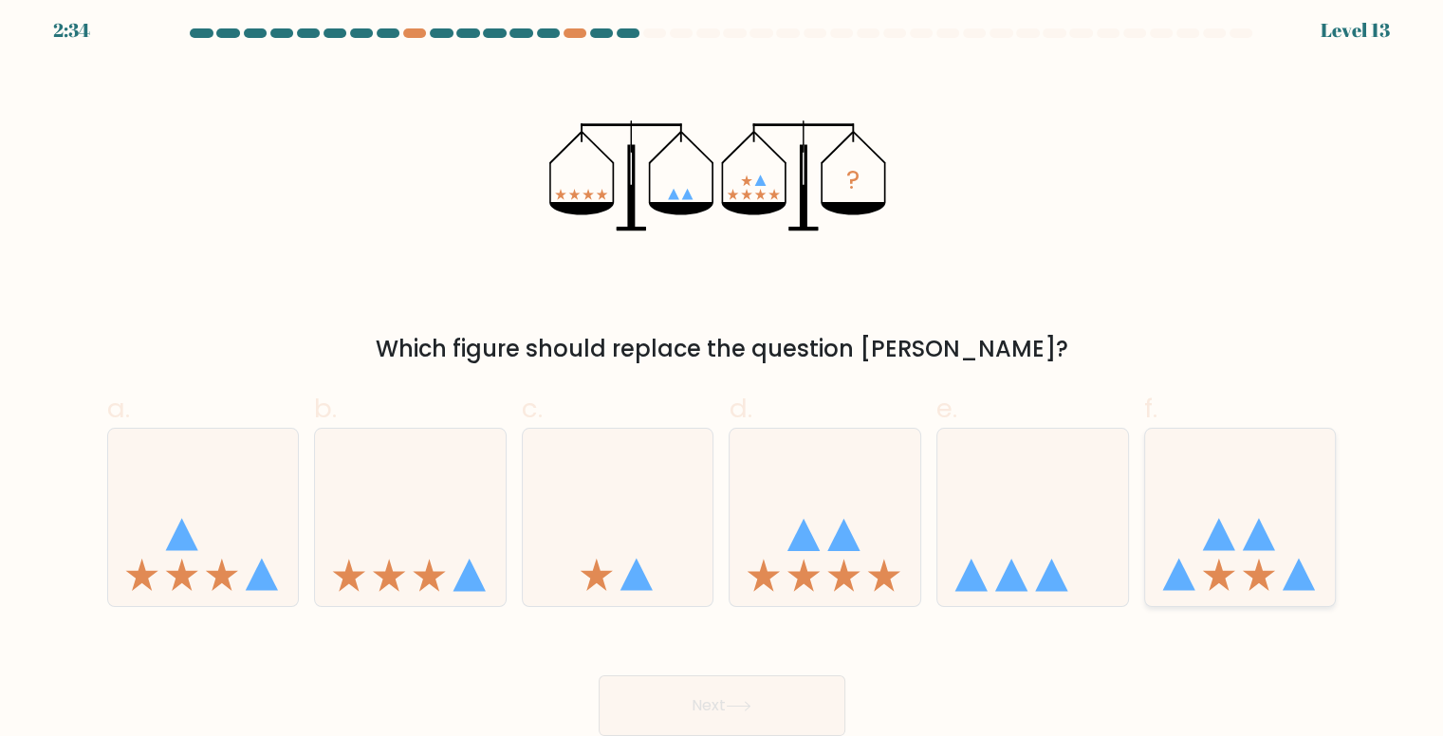
click at [1220, 498] on icon at bounding box center [1240, 516] width 191 height 157
click at [723, 374] on input "f." at bounding box center [722, 367] width 1 height 12
radio input "true"
click at [742, 685] on button "Next" at bounding box center [722, 705] width 247 height 61
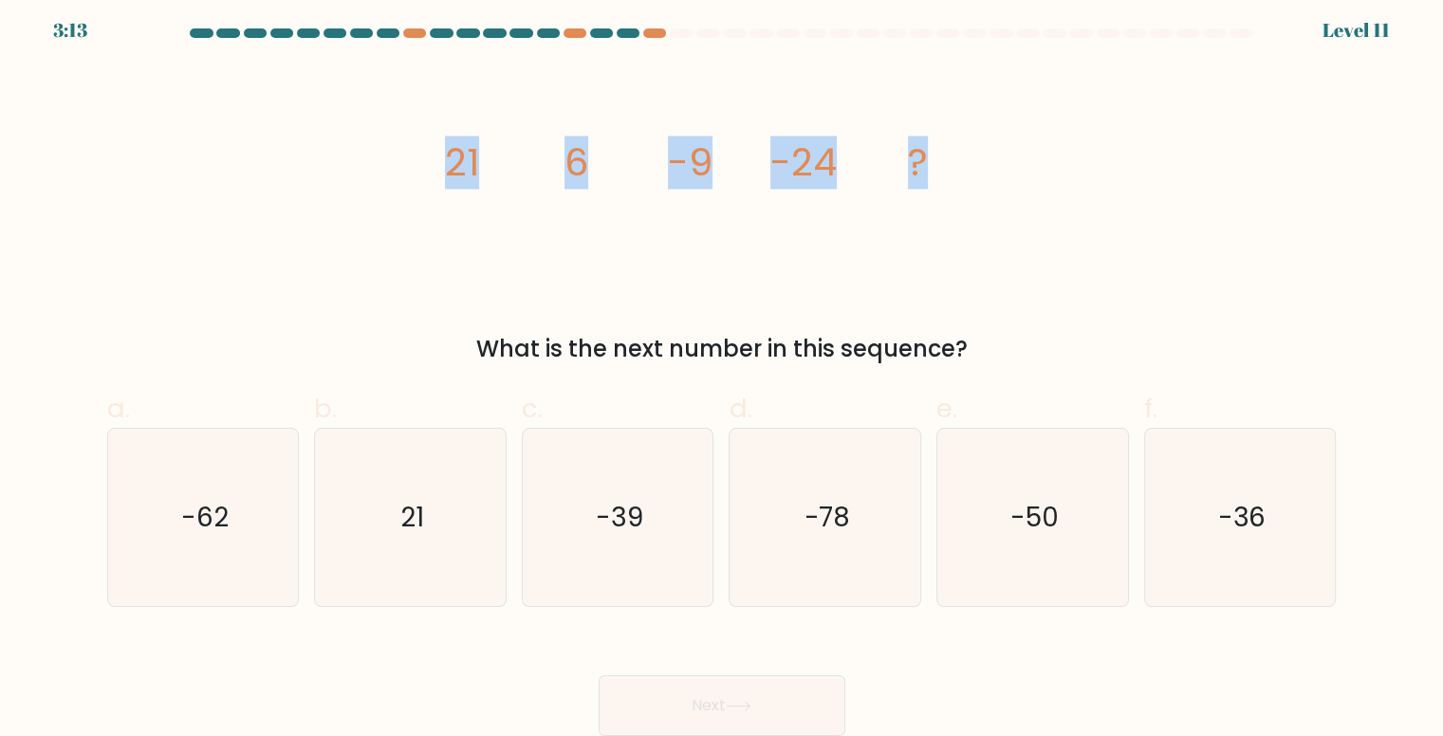
drag, startPoint x: 998, startPoint y: 198, endPoint x: 447, endPoint y: 160, distance: 552.5
click at [447, 160] on icon "image/svg+xml 21 6 -9 -24 ?" at bounding box center [721, 175] width 569 height 221
copy g "21 6 -9 -24 ?"
click at [581, 439] on icon "-39" at bounding box center [617, 517] width 177 height 177
click at [722, 374] on input "c. -39" at bounding box center [722, 367] width 1 height 12
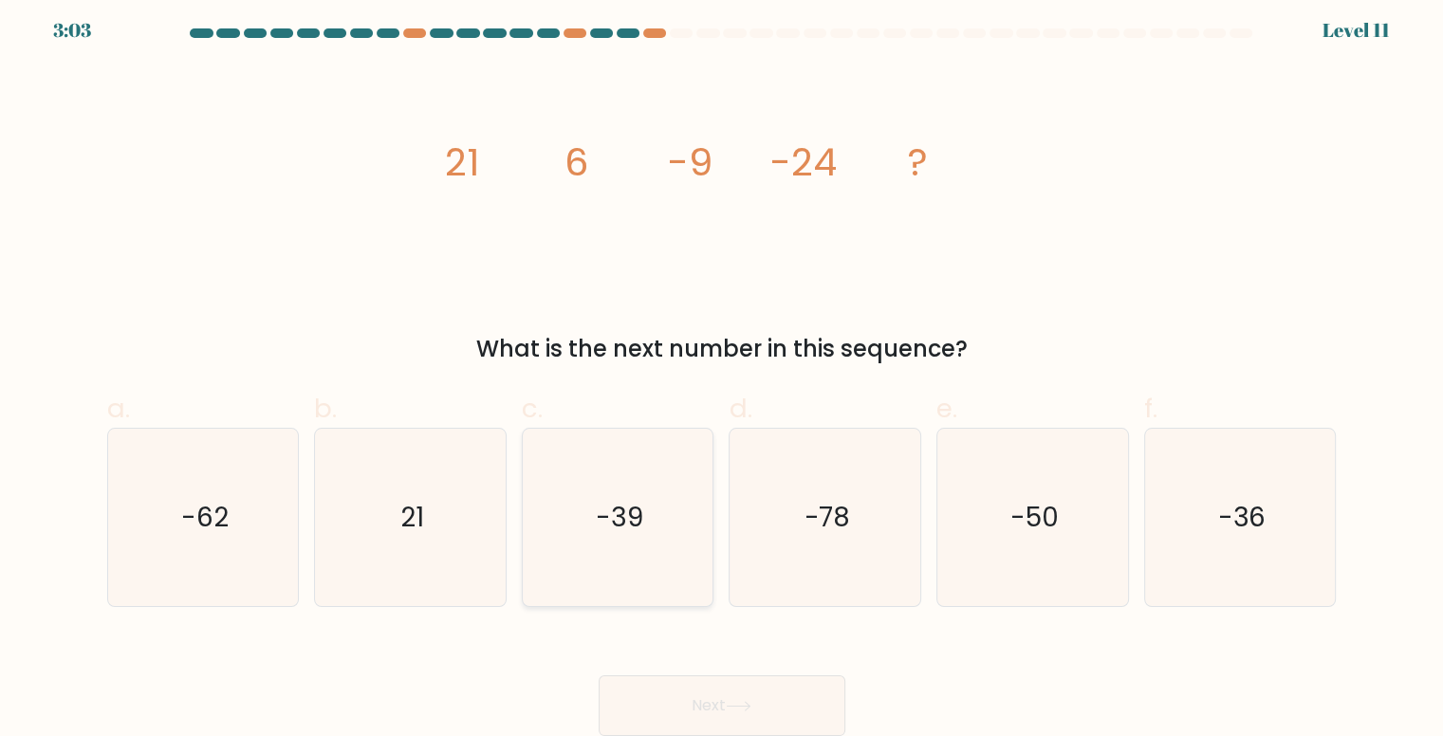
radio input "true"
click at [660, 692] on button "Next" at bounding box center [722, 705] width 247 height 61
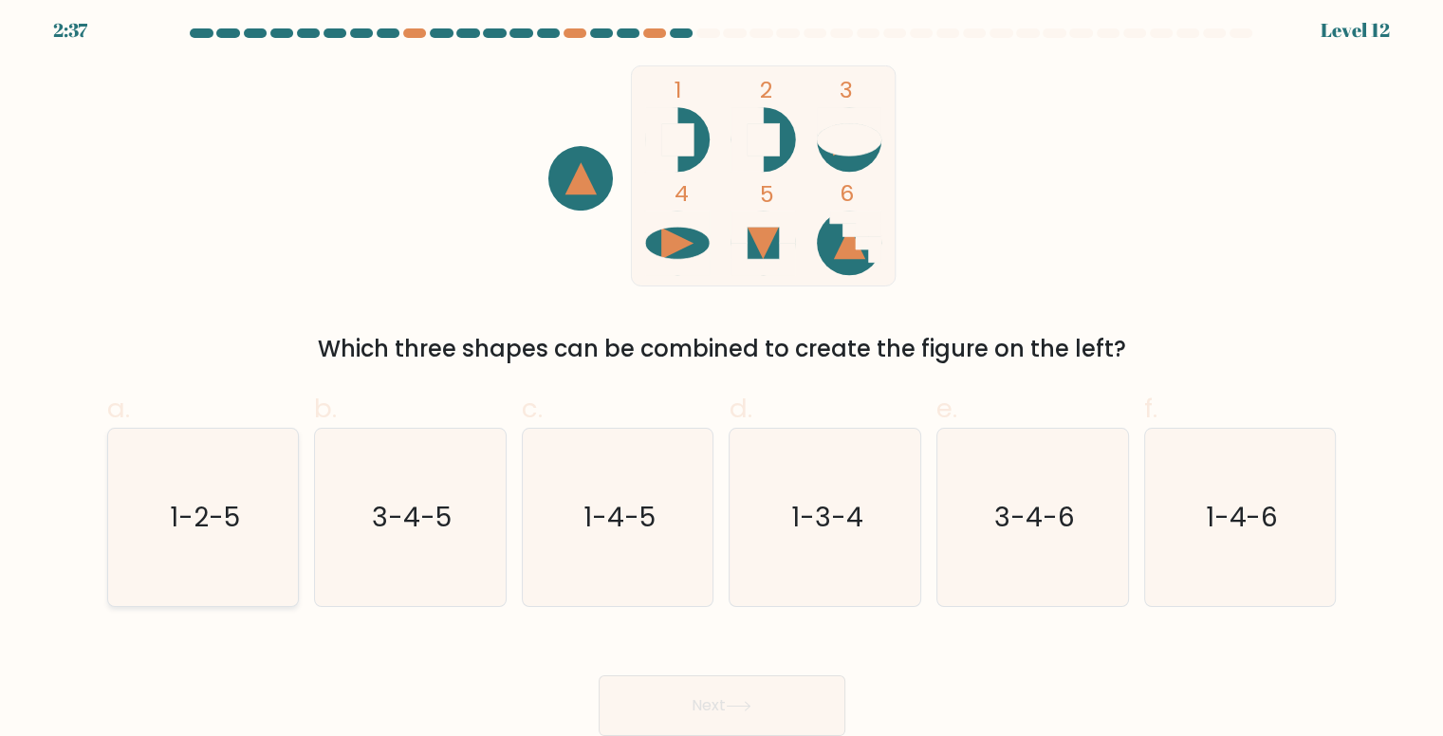
click at [134, 575] on icon "1-2-5" at bounding box center [203, 517] width 177 height 177
click at [722, 374] on input "a. 1-2-5" at bounding box center [722, 367] width 1 height 12
radio input "true"
click at [778, 685] on button "Next" at bounding box center [722, 705] width 247 height 61
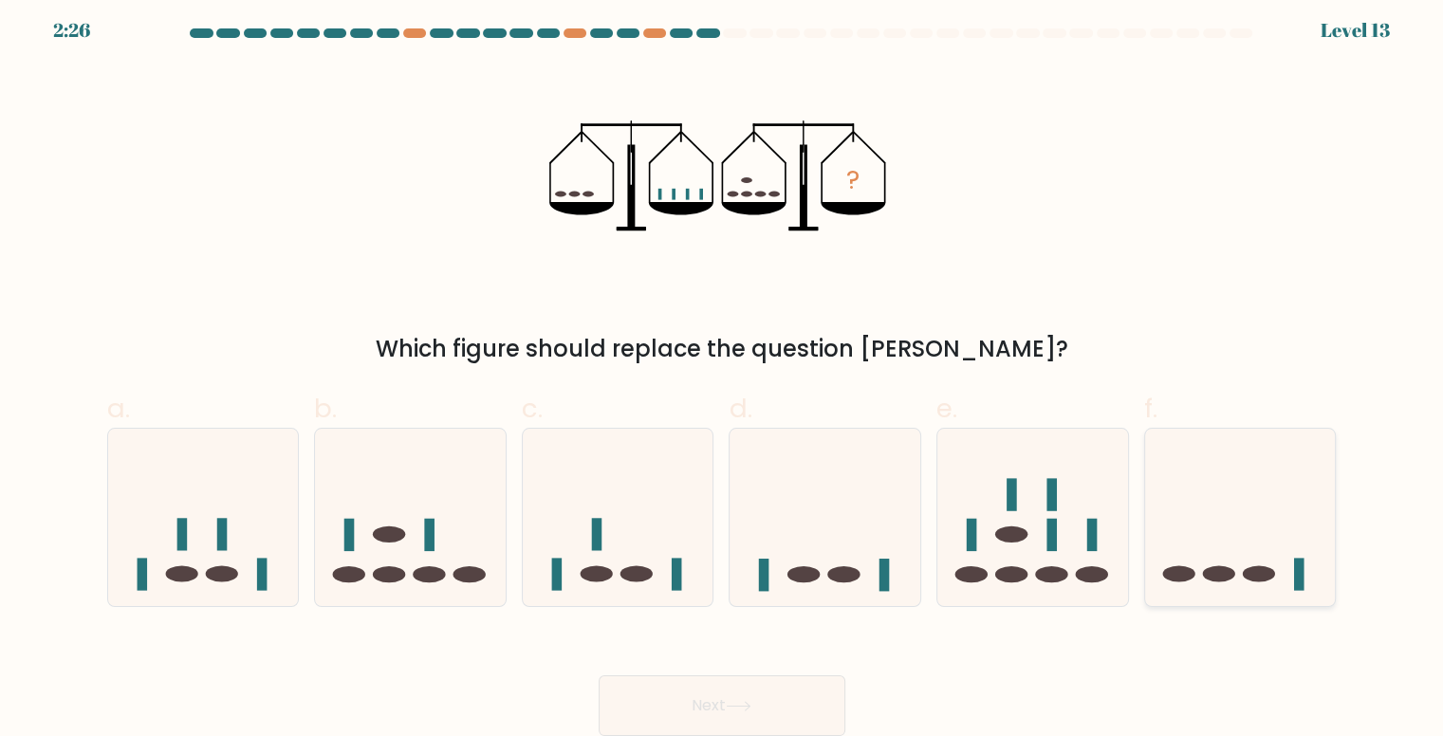
click at [1247, 512] on icon at bounding box center [1240, 516] width 191 height 157
click at [723, 374] on input "f." at bounding box center [722, 367] width 1 height 12
radio input "true"
click at [1001, 561] on icon at bounding box center [1032, 516] width 191 height 157
click at [723, 374] on input "e." at bounding box center [722, 367] width 1 height 12
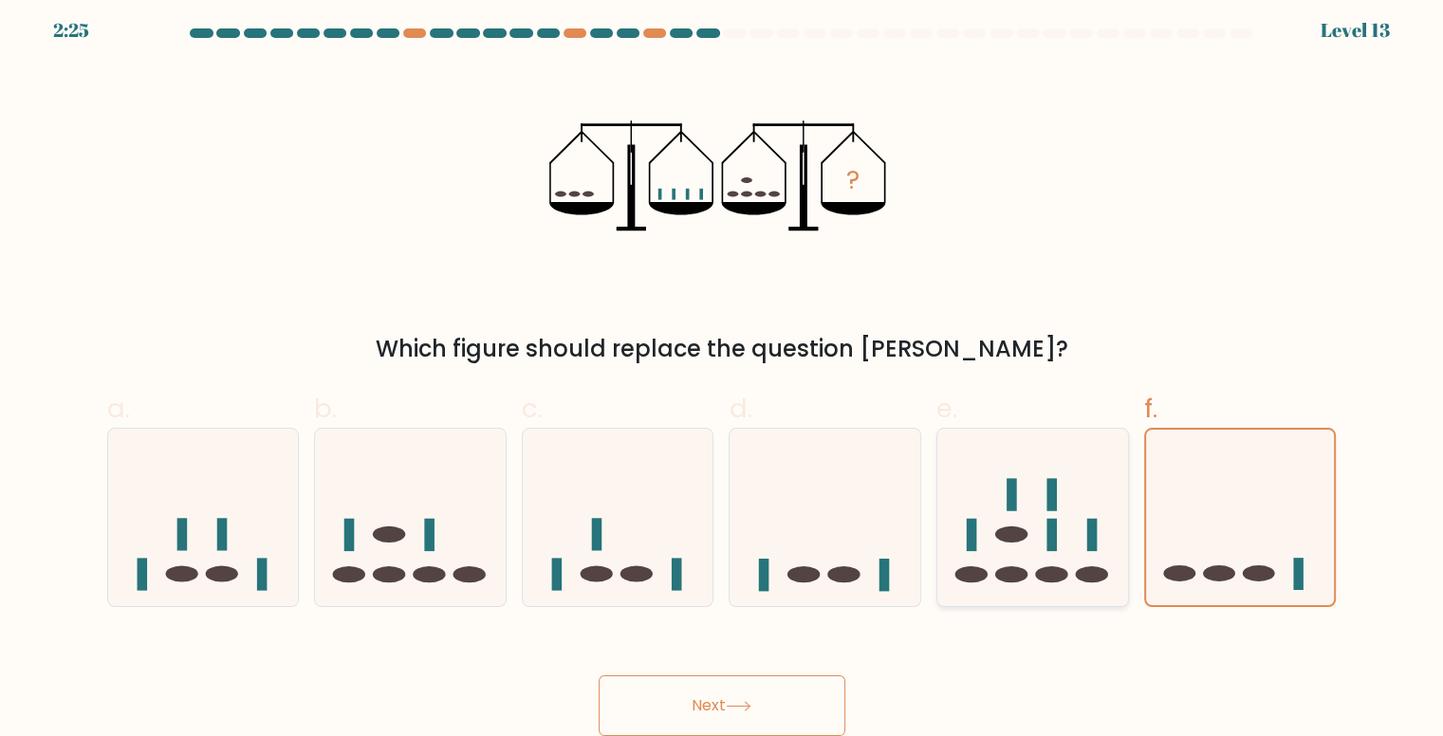
radio input "true"
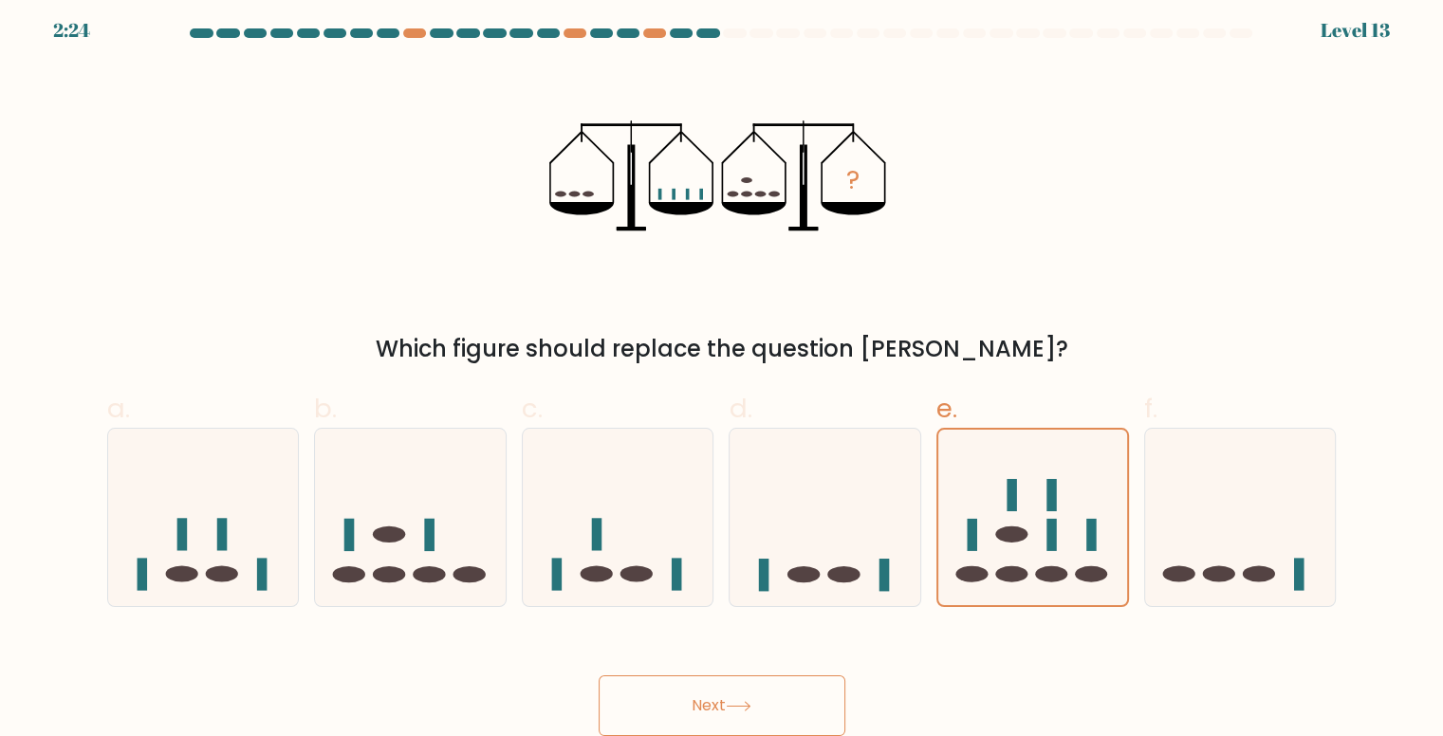
click at [786, 693] on button "Next" at bounding box center [722, 705] width 247 height 61
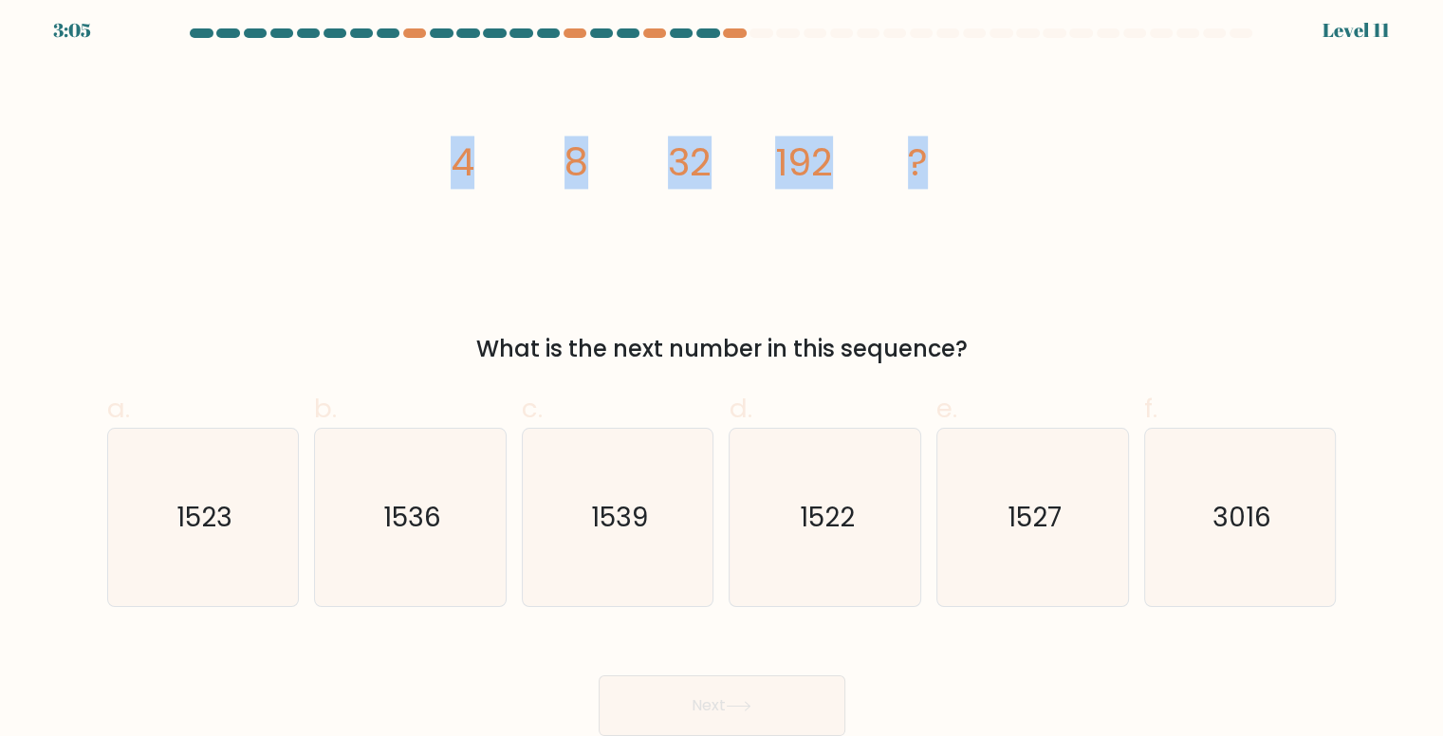
drag, startPoint x: 461, startPoint y: 172, endPoint x: 994, endPoint y: 212, distance: 534.7
click at [994, 212] on icon "image/svg+xml 4 8 32 192 ?" at bounding box center [721, 175] width 569 height 221
copy g "4 8 32 192 ?"
click at [439, 473] on icon "1536" at bounding box center [410, 517] width 177 height 177
click at [722, 374] on input "b. 1536" at bounding box center [722, 367] width 1 height 12
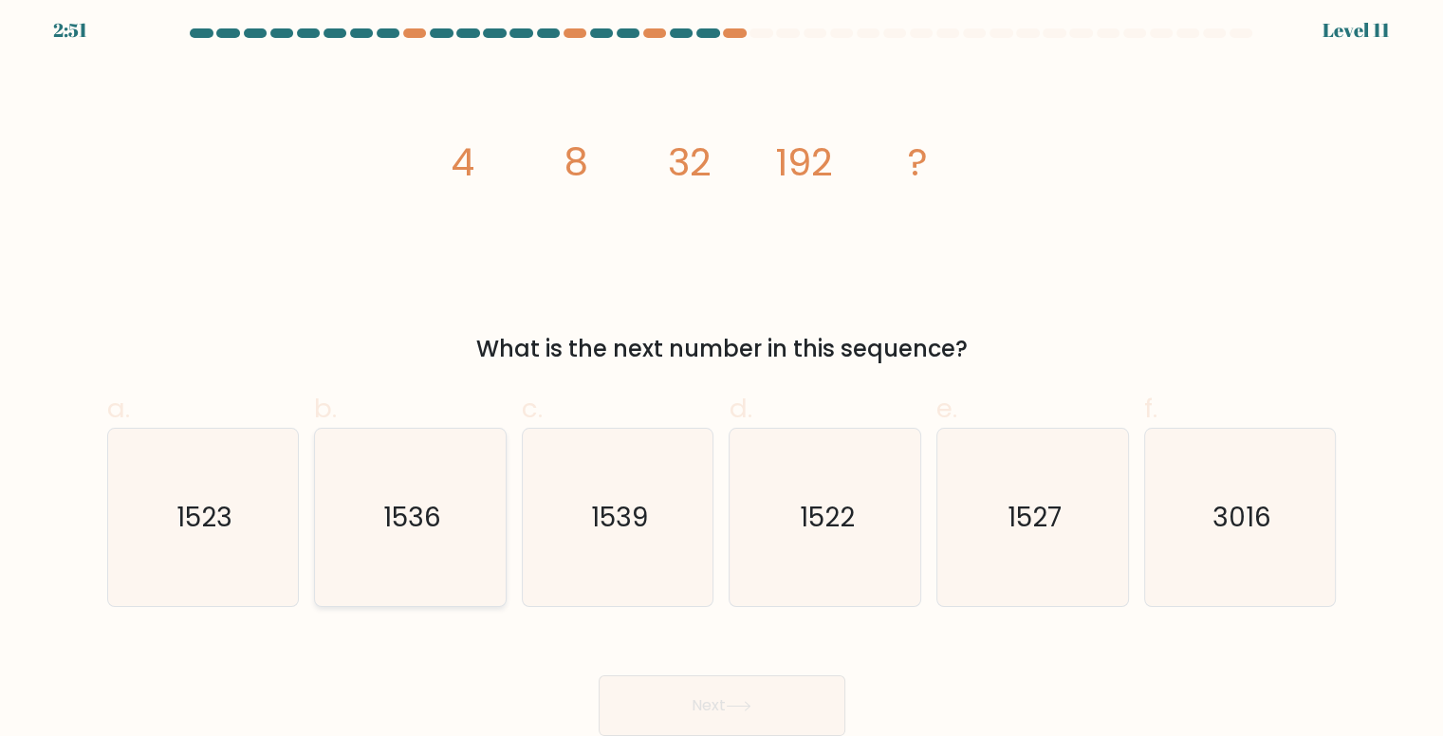
radio input "true"
click at [778, 692] on button "Next" at bounding box center [722, 705] width 247 height 61
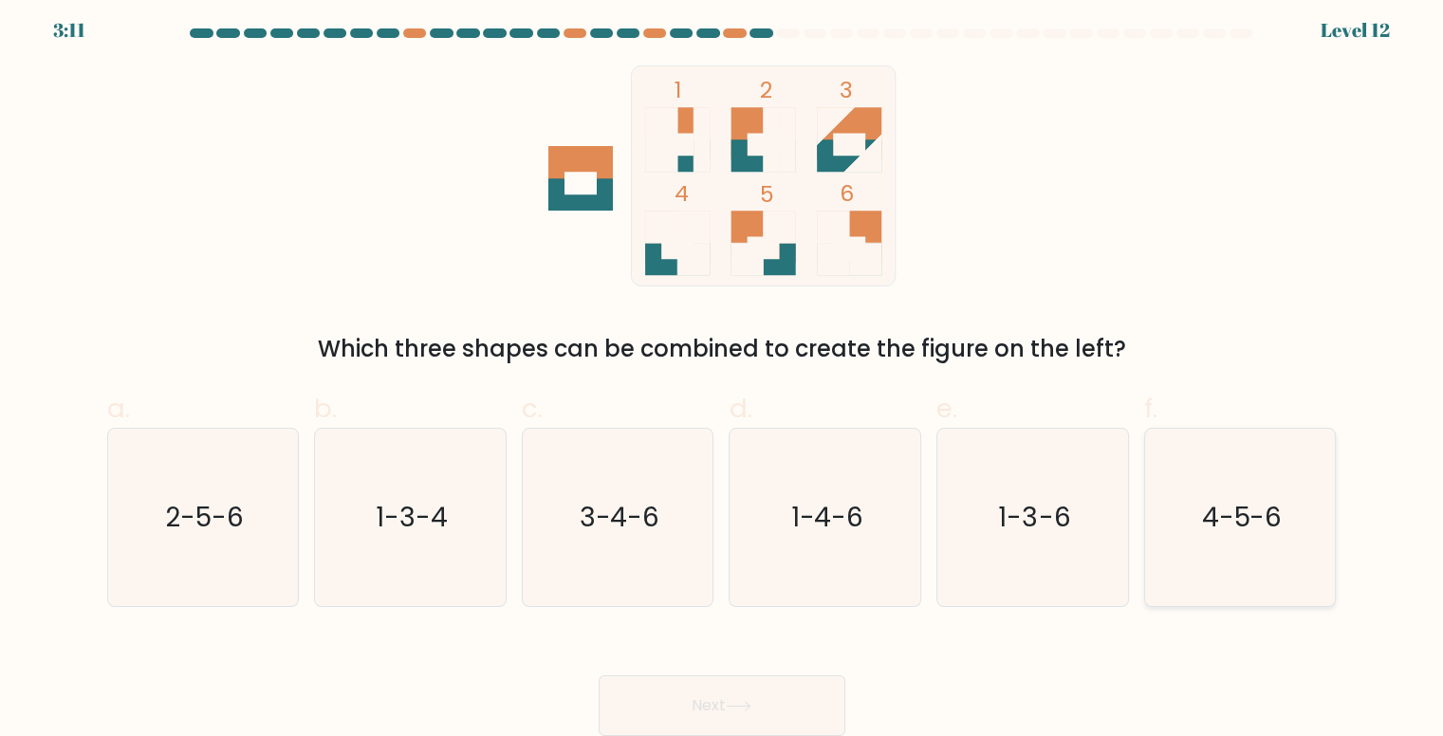
click at [1274, 479] on icon "4-5-6" at bounding box center [1240, 517] width 177 height 177
click at [723, 374] on input "f. 4-5-6" at bounding box center [722, 367] width 1 height 12
radio input "true"
click at [764, 703] on button "Next" at bounding box center [722, 705] width 247 height 61
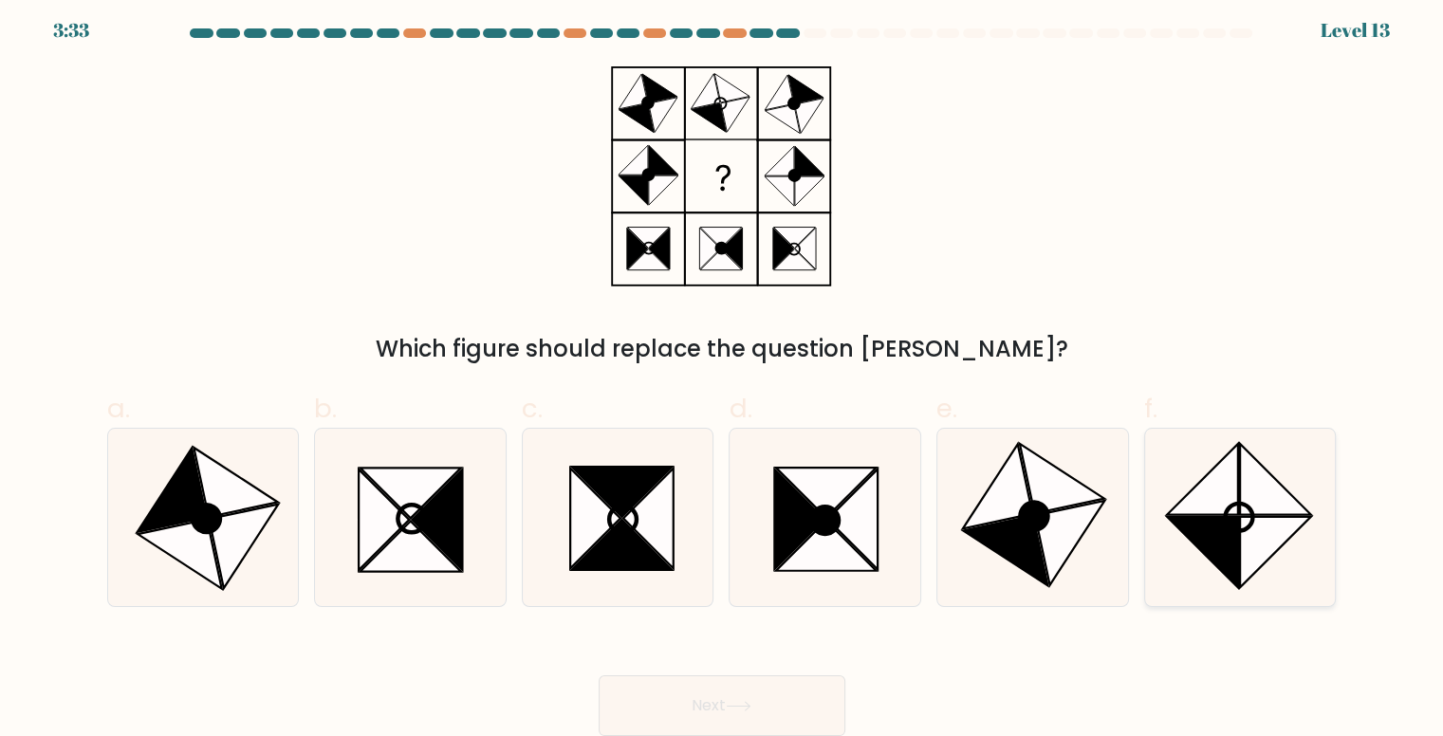
click at [1252, 492] on icon at bounding box center [1275, 479] width 71 height 71
click at [723, 374] on input "f." at bounding box center [722, 367] width 1 height 12
radio input "true"
click at [724, 692] on button "Next" at bounding box center [722, 705] width 247 height 61
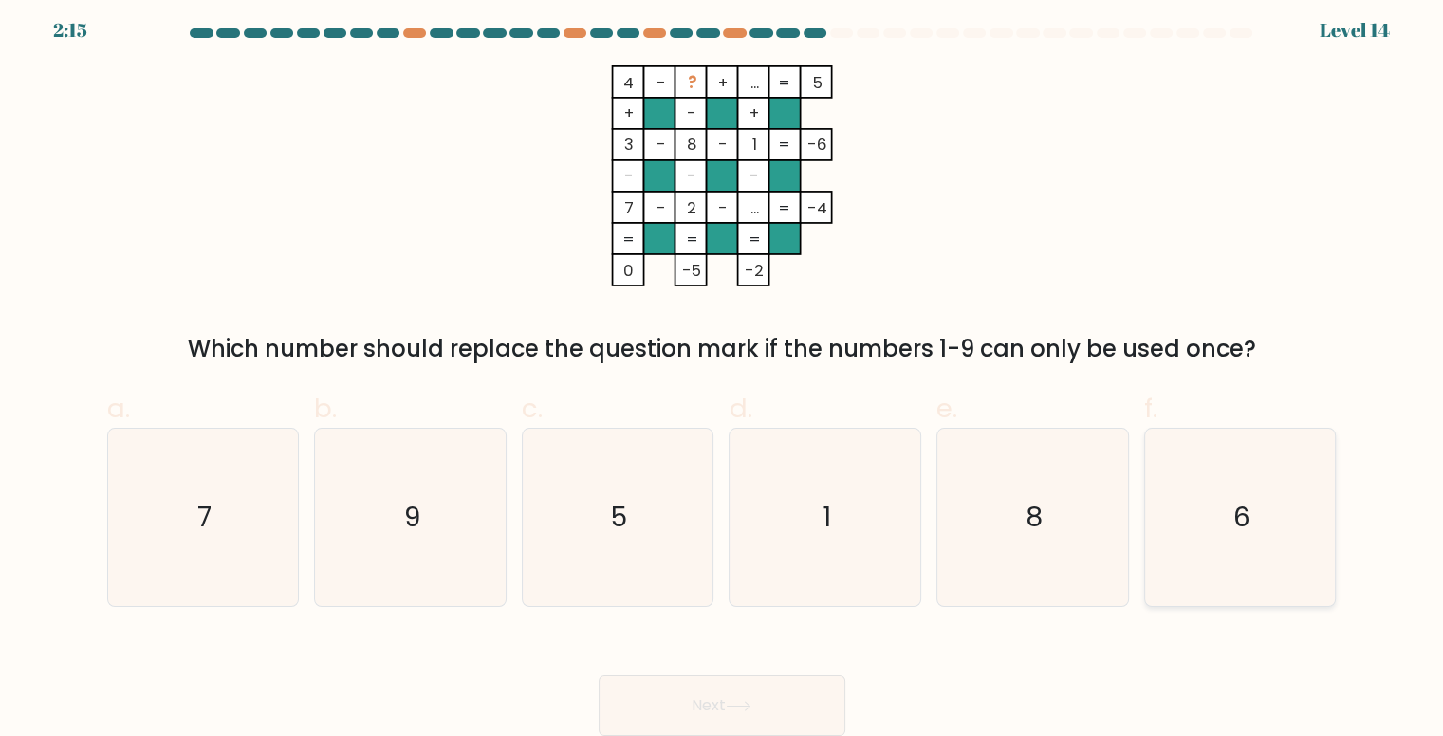
click at [1210, 434] on icon "6" at bounding box center [1240, 517] width 177 height 177
click at [723, 374] on input "f. 6" at bounding box center [722, 367] width 1 height 12
radio input "true"
click at [674, 699] on button "Next" at bounding box center [722, 705] width 247 height 61
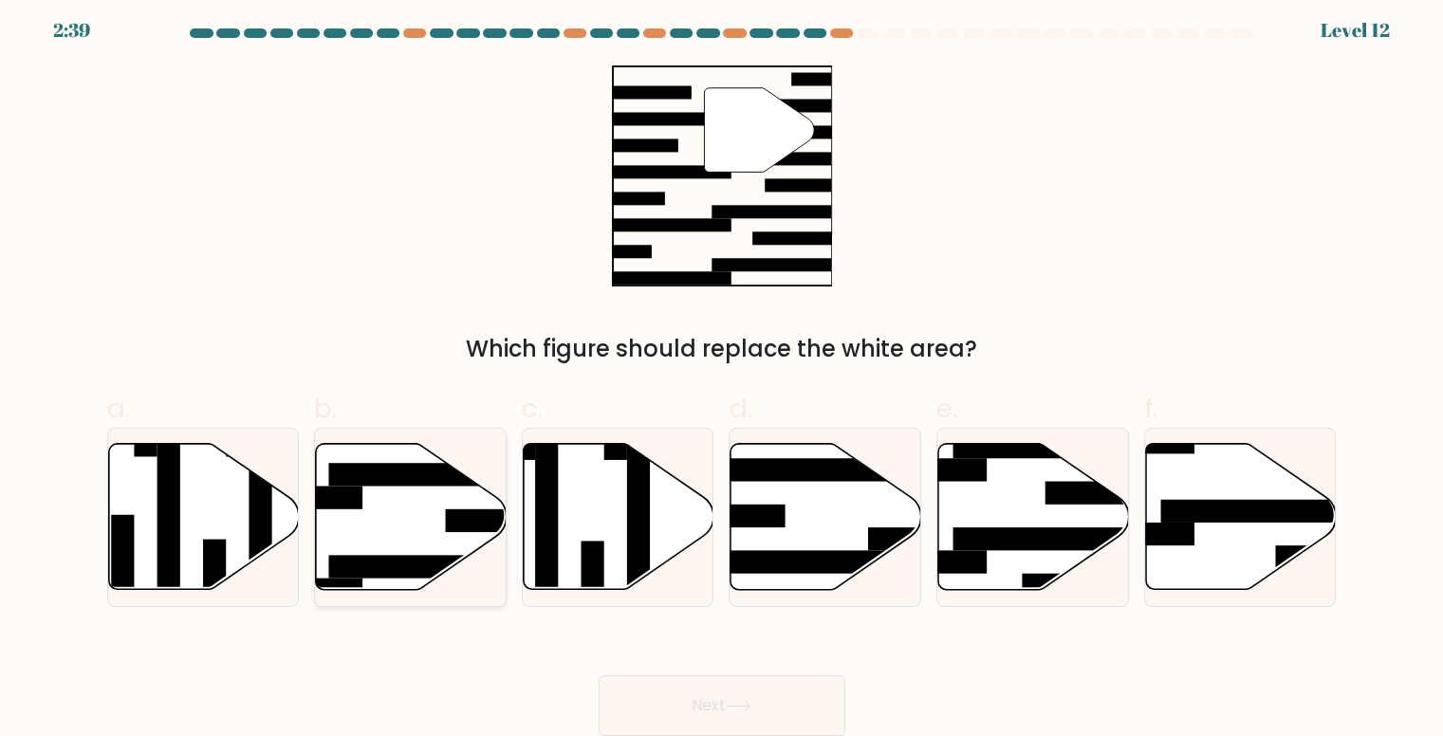
click at [406, 463] on rect at bounding box center [432, 474] width 207 height 23
click at [722, 374] on input "b." at bounding box center [722, 367] width 1 height 12
radio input "true"
click at [694, 701] on button "Next" at bounding box center [722, 705] width 247 height 61
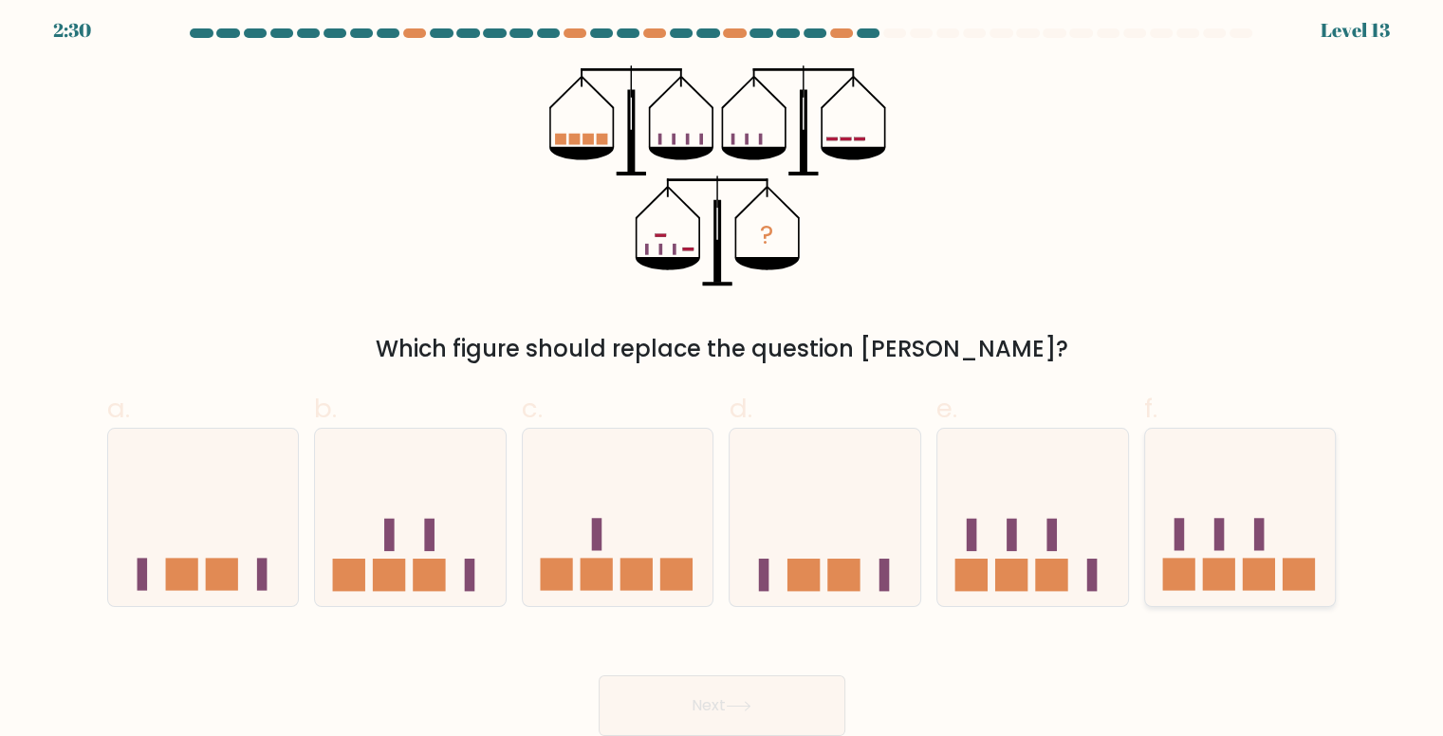
click at [1198, 469] on icon at bounding box center [1240, 516] width 191 height 157
click at [723, 374] on input "f." at bounding box center [722, 367] width 1 height 12
radio input "true"
click at [755, 533] on icon at bounding box center [825, 516] width 191 height 157
click at [723, 374] on input "d." at bounding box center [722, 367] width 1 height 12
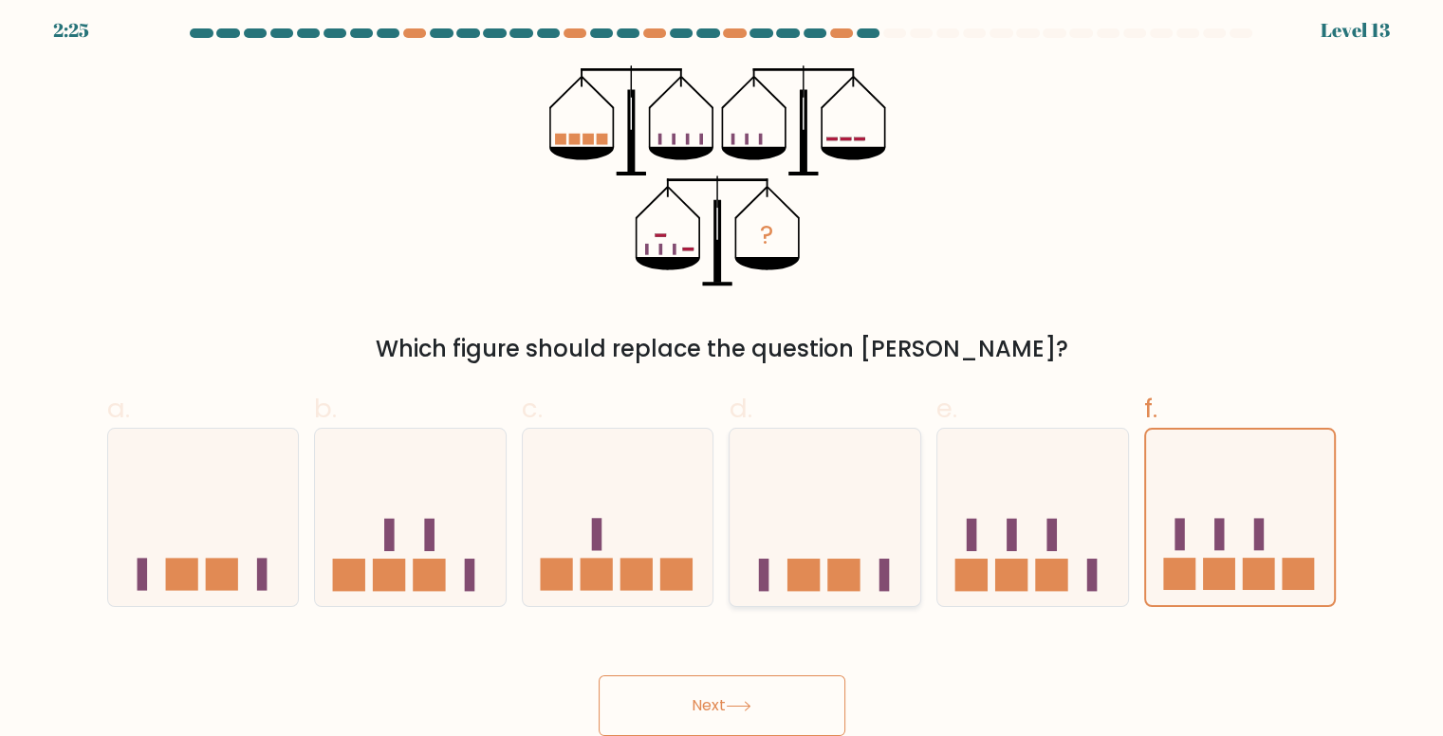
radio input "true"
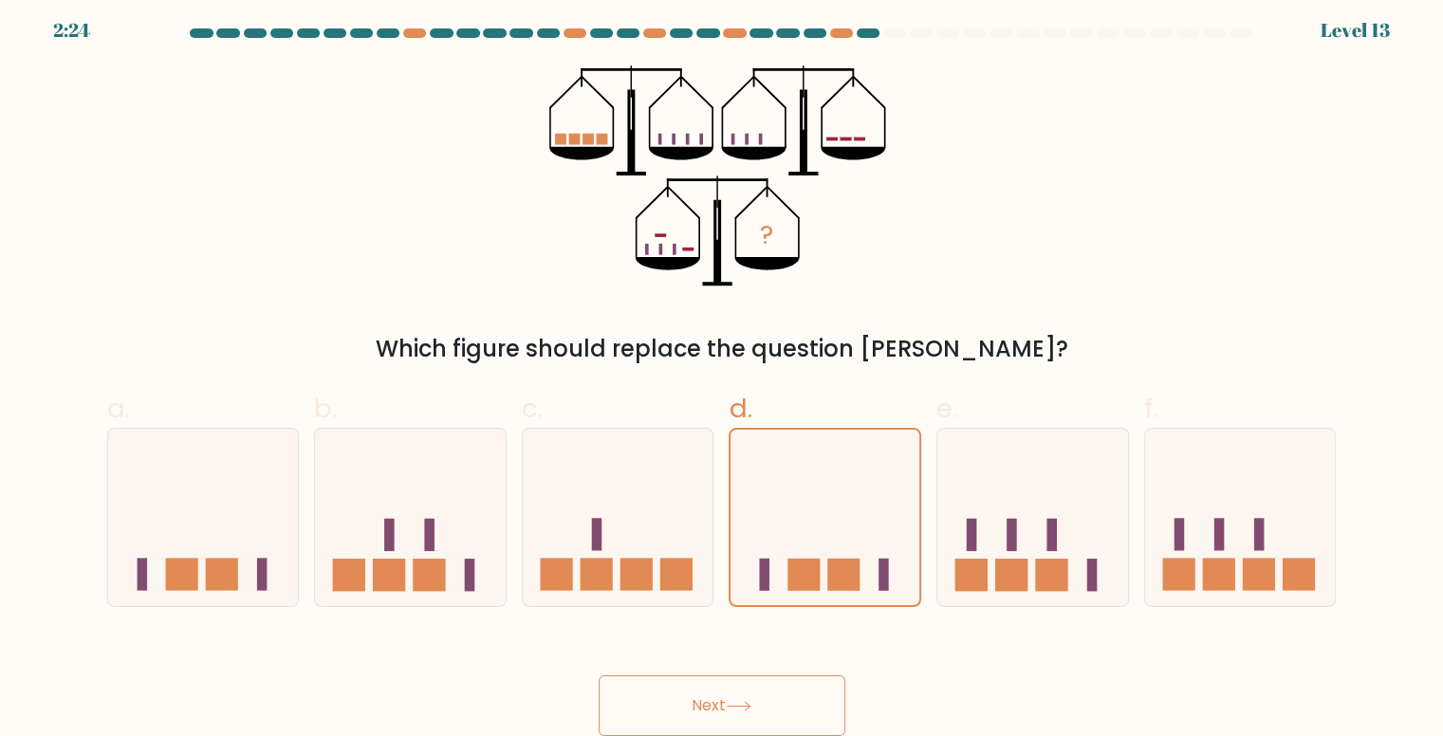
click at [730, 699] on button "Next" at bounding box center [722, 705] width 247 height 61
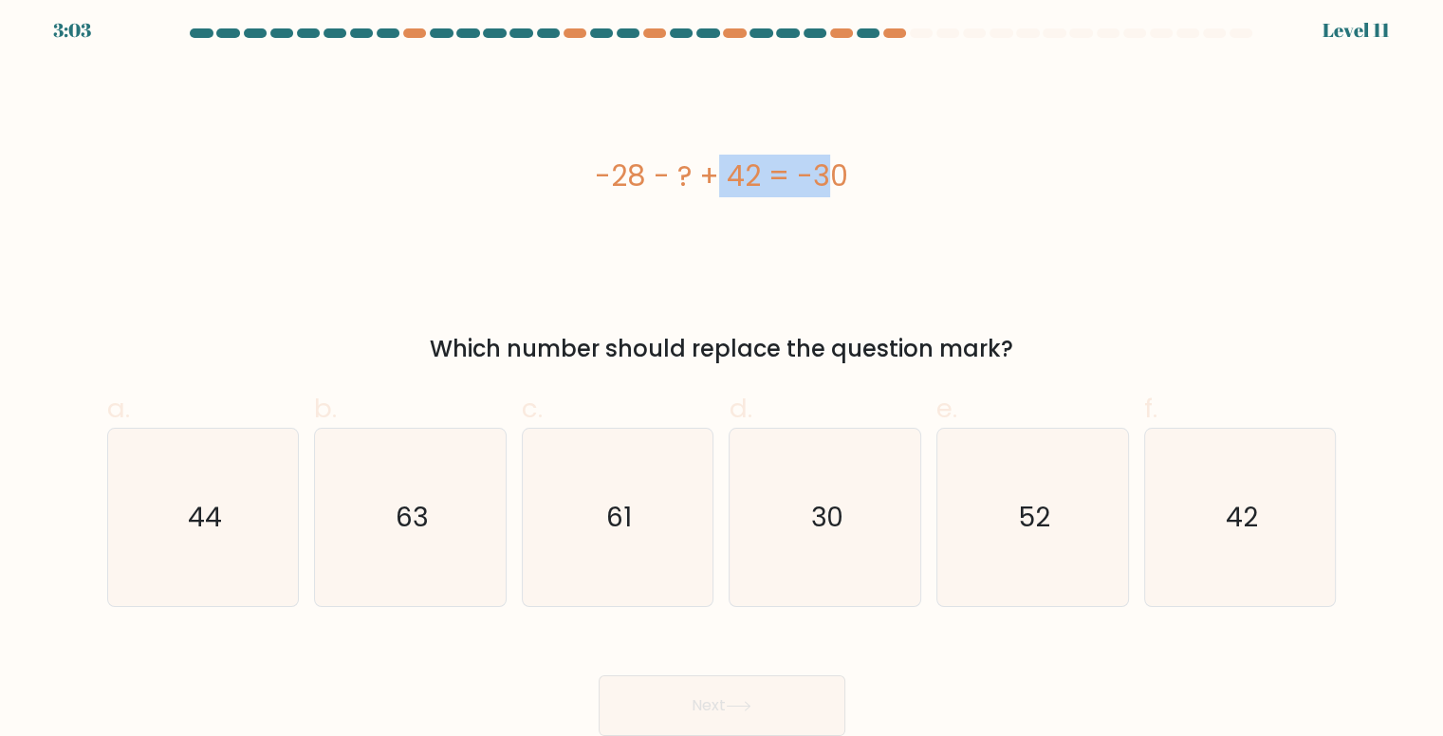
drag, startPoint x: 709, startPoint y: 149, endPoint x: 557, endPoint y: 176, distance: 154.1
click at [557, 176] on div "-28 - ? + 42 = -30" at bounding box center [721, 175] width 1229 height 221
click at [557, 176] on div "-28 - ? + 42 = -30" at bounding box center [721, 176] width 1229 height 43
drag, startPoint x: 557, startPoint y: 176, endPoint x: 948, endPoint y: 232, distance: 395.0
click at [948, 232] on div "-28 - ? + 42 = -30" at bounding box center [721, 175] width 1229 height 221
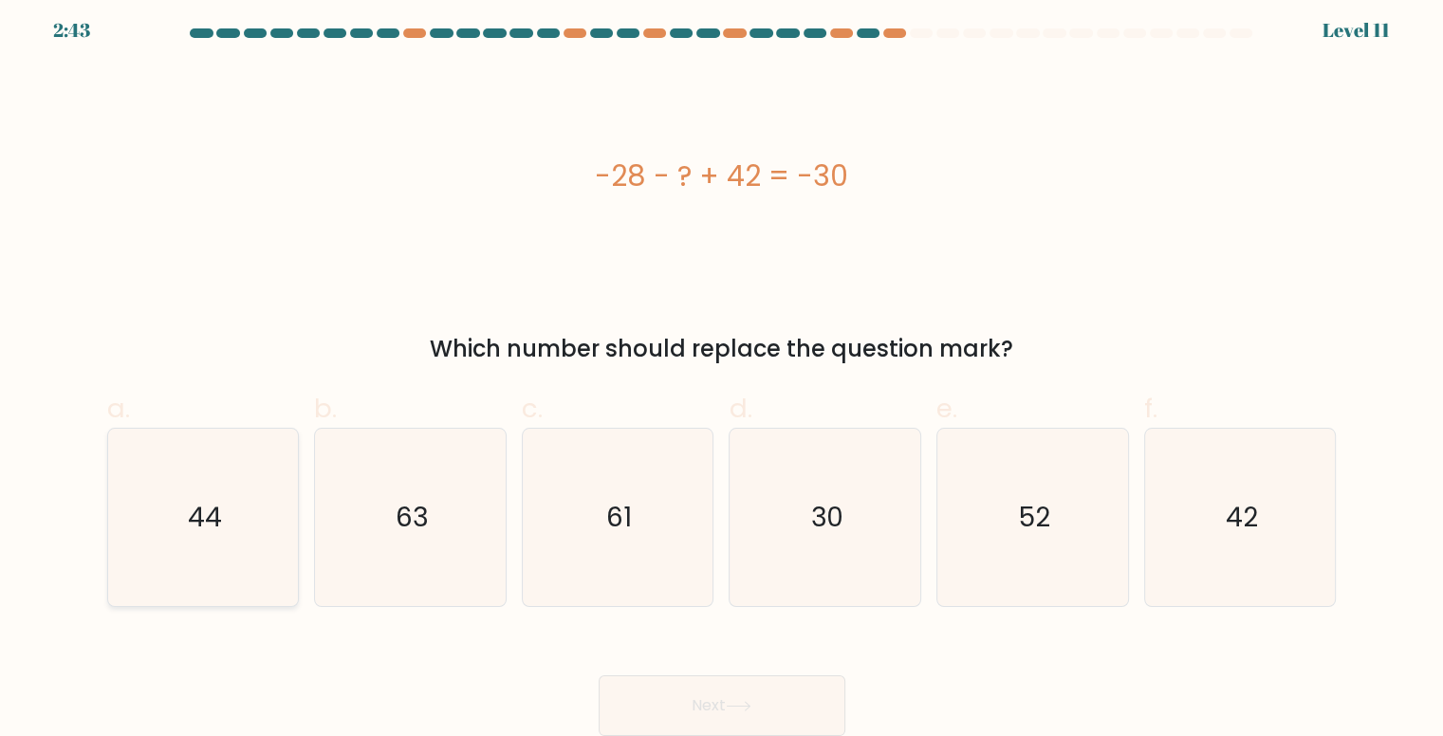
click at [198, 513] on text "44" at bounding box center [205, 517] width 34 height 37
click at [722, 374] on input "a. 44" at bounding box center [722, 367] width 1 height 12
radio input "true"
click at [721, 682] on button "Next" at bounding box center [722, 705] width 247 height 61
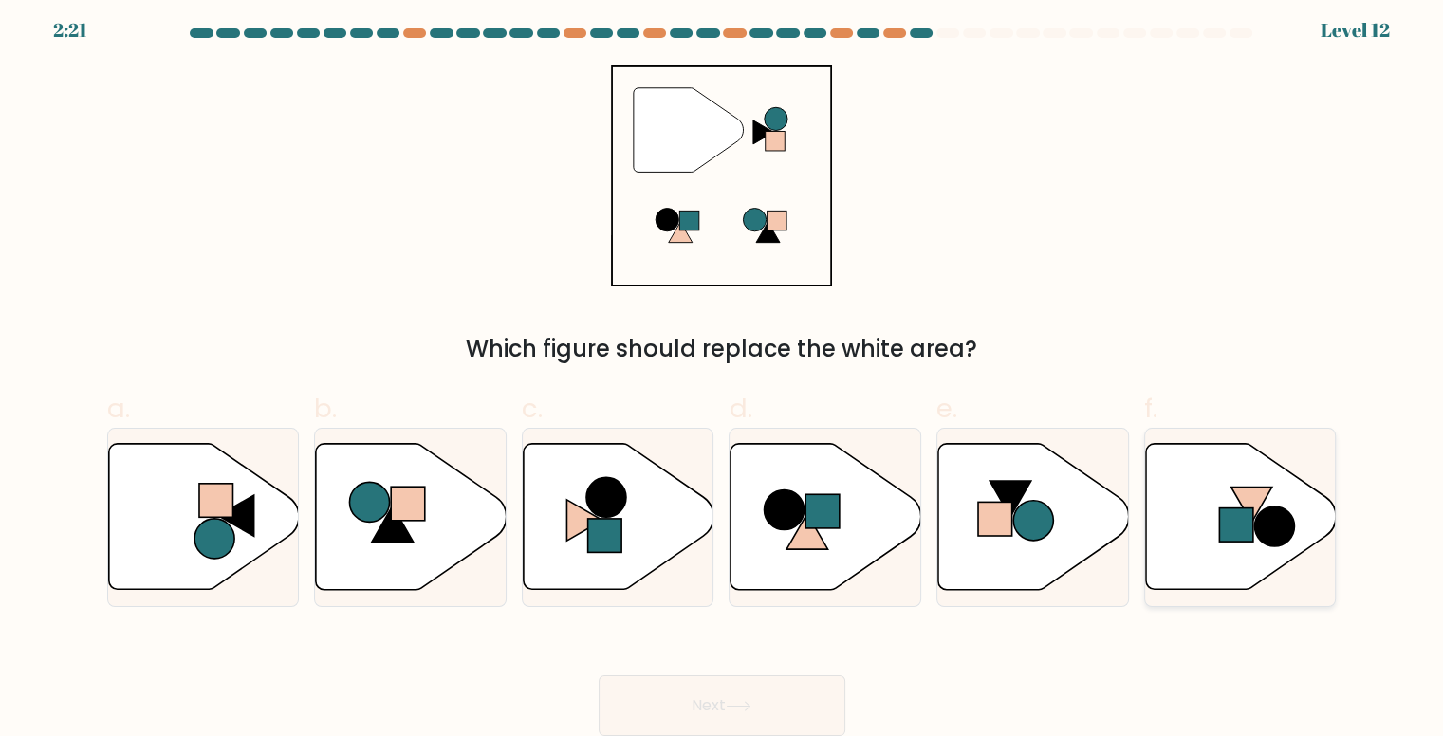
click at [1231, 547] on icon at bounding box center [1241, 517] width 191 height 146
click at [723, 374] on input "f." at bounding box center [722, 367] width 1 height 12
radio input "true"
click at [786, 695] on button "Next" at bounding box center [722, 705] width 247 height 61
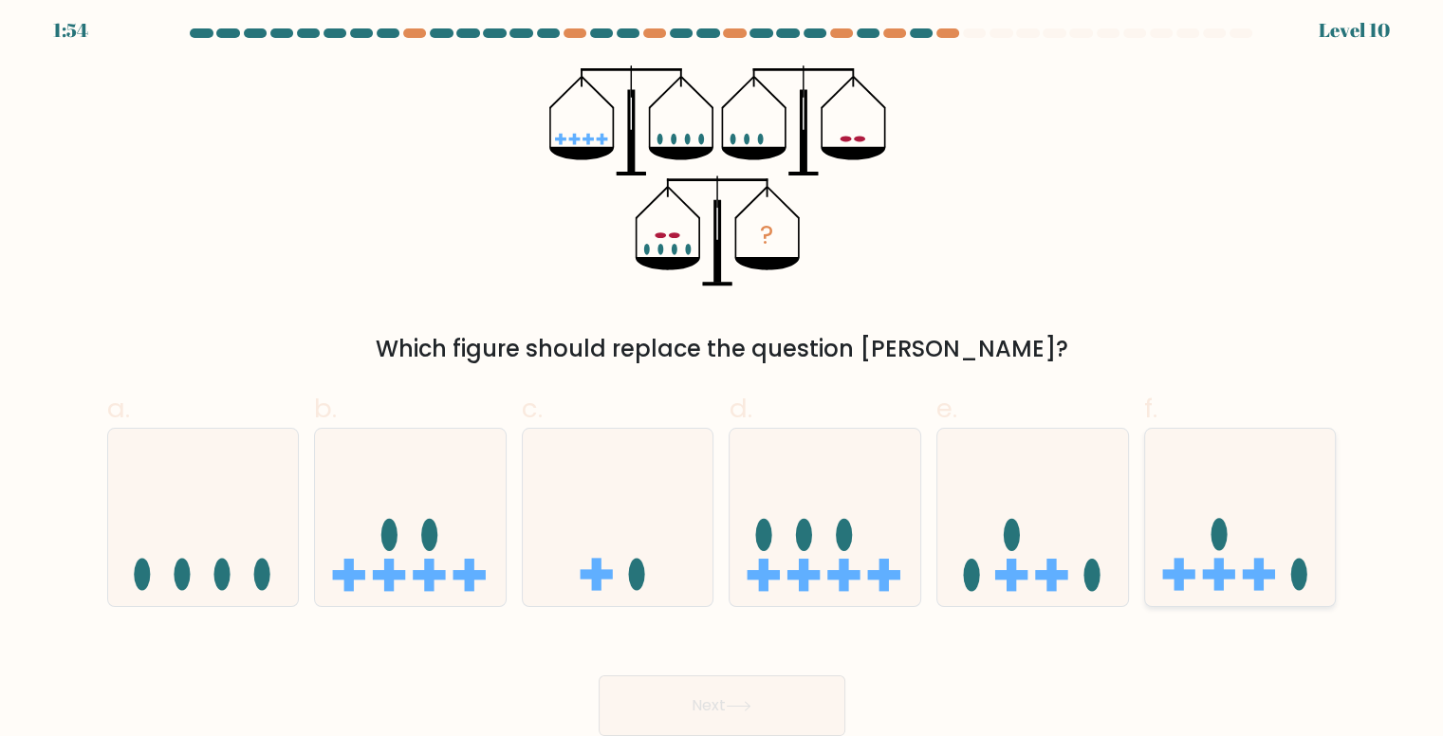
click at [1204, 509] on icon at bounding box center [1240, 516] width 191 height 157
click at [723, 374] on input "f." at bounding box center [722, 367] width 1 height 12
radio input "true"
click at [802, 696] on button "Next" at bounding box center [722, 705] width 247 height 61
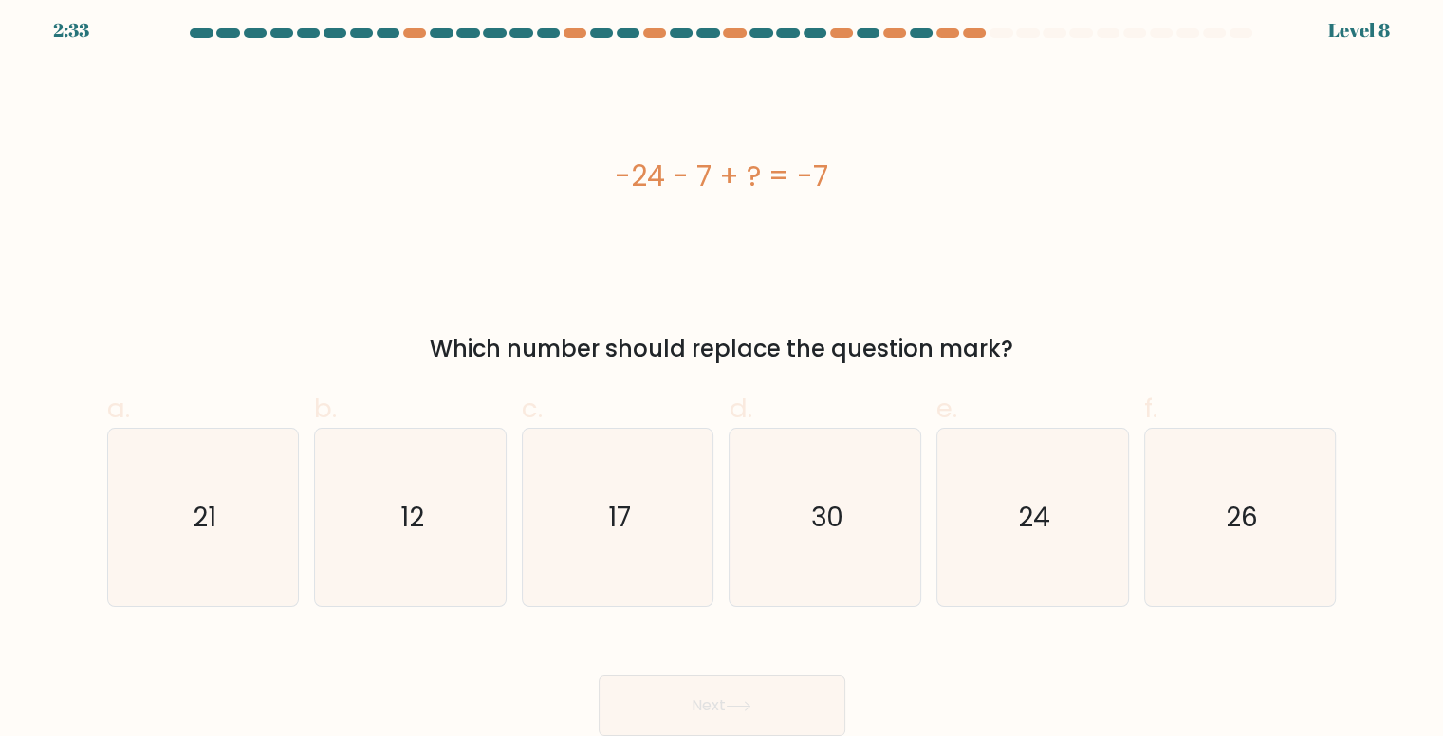
drag, startPoint x: 874, startPoint y: 165, endPoint x: 591, endPoint y: 176, distance: 282.9
click at [591, 176] on div "-24 - 7 + ? = -7" at bounding box center [721, 176] width 1229 height 43
copy div "-24 - 7 + ? = -7"
click at [1111, 536] on icon "24" at bounding box center [1032, 517] width 177 height 177
click at [723, 374] on input "e. 24" at bounding box center [722, 367] width 1 height 12
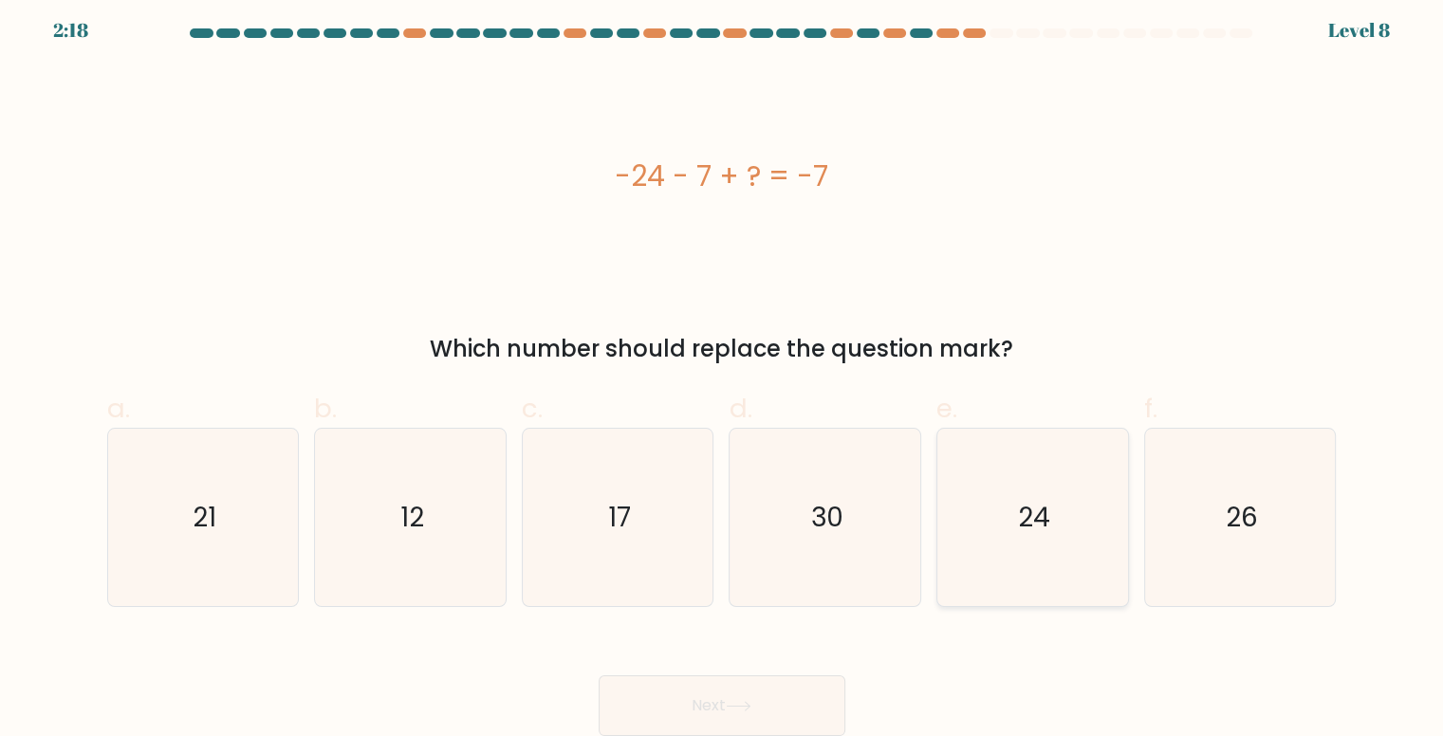
radio input "true"
click at [809, 728] on button "Next" at bounding box center [722, 705] width 247 height 61
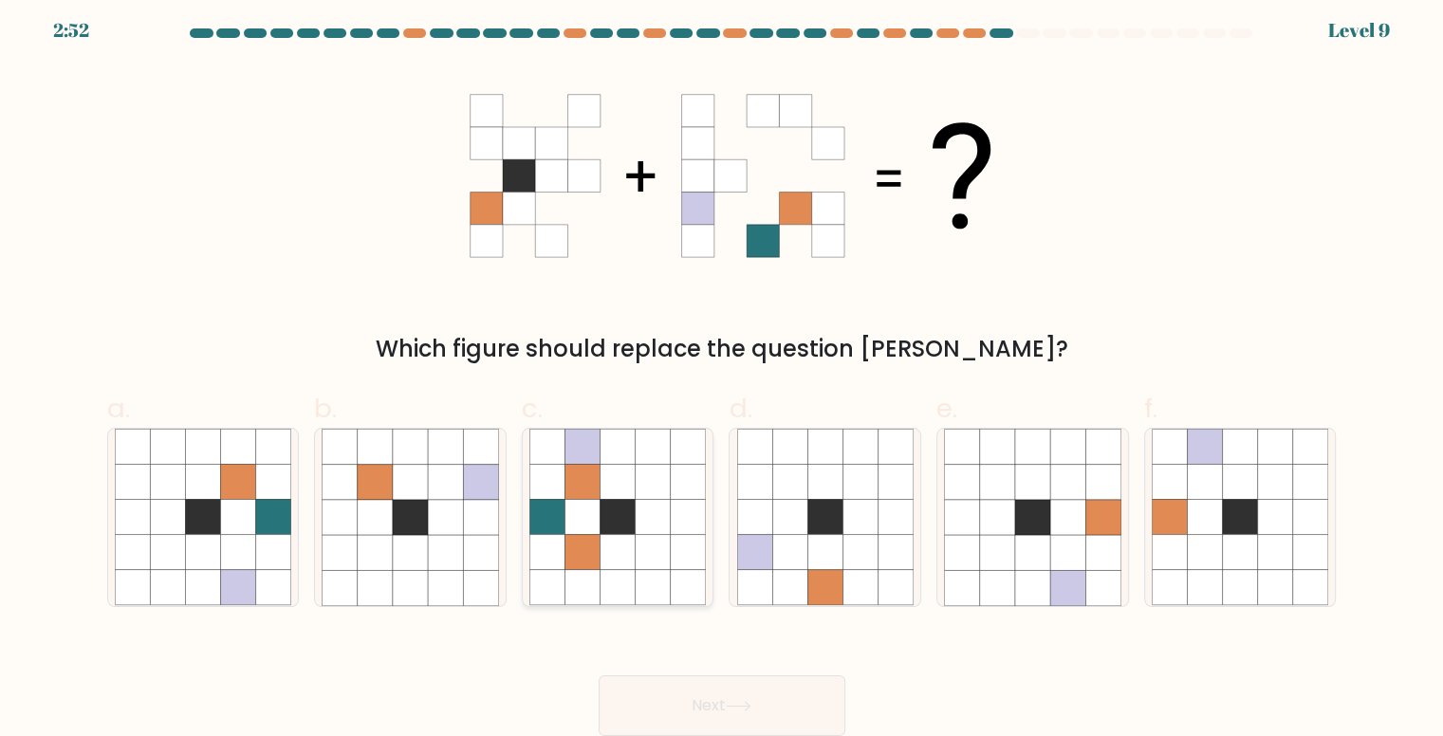
click at [607, 574] on icon at bounding box center [617, 587] width 35 height 35
click at [722, 374] on input "c." at bounding box center [722, 367] width 1 height 12
radio input "true"
click at [757, 683] on button "Next" at bounding box center [722, 705] width 247 height 61
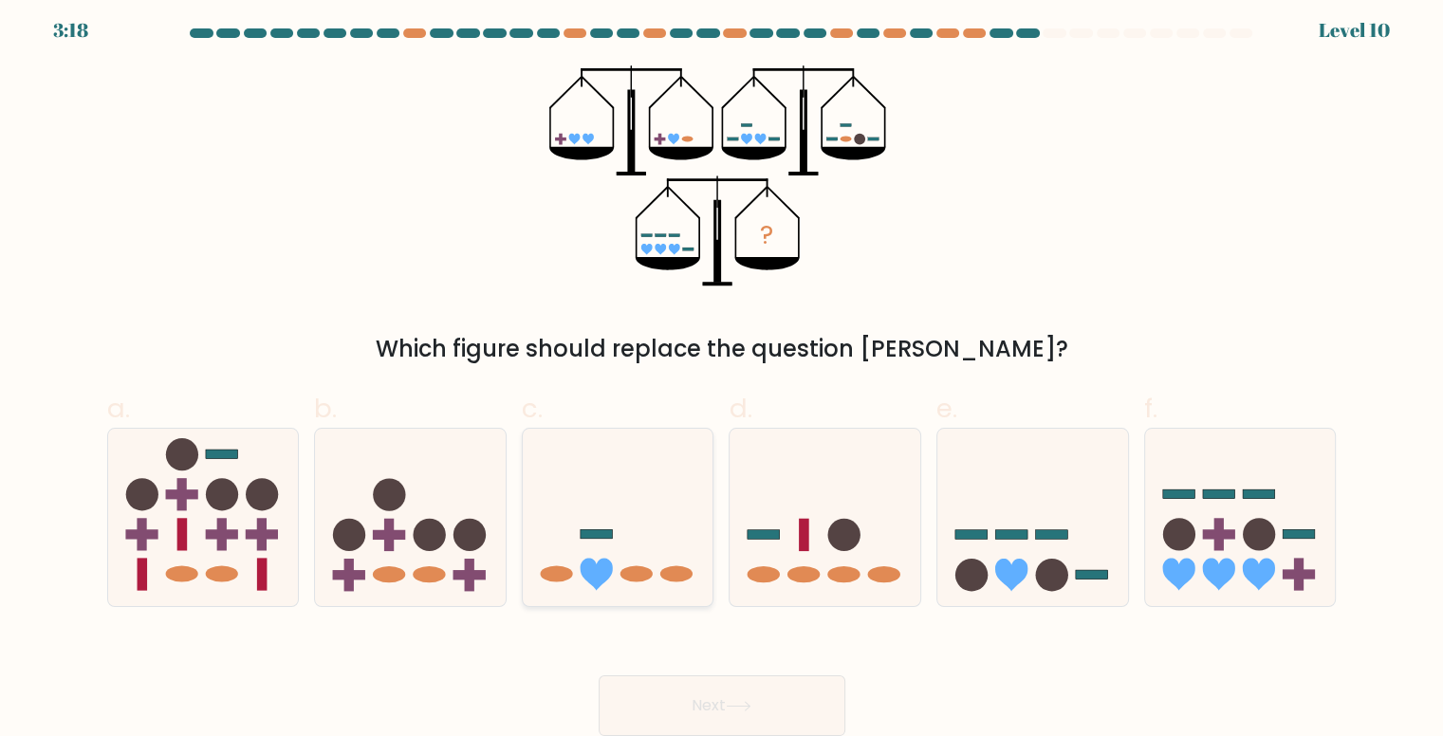
click at [692, 578] on icon at bounding box center [618, 516] width 191 height 157
click at [722, 374] on input "c." at bounding box center [722, 367] width 1 height 12
radio input "true"
click at [798, 677] on button "Next" at bounding box center [722, 705] width 247 height 61
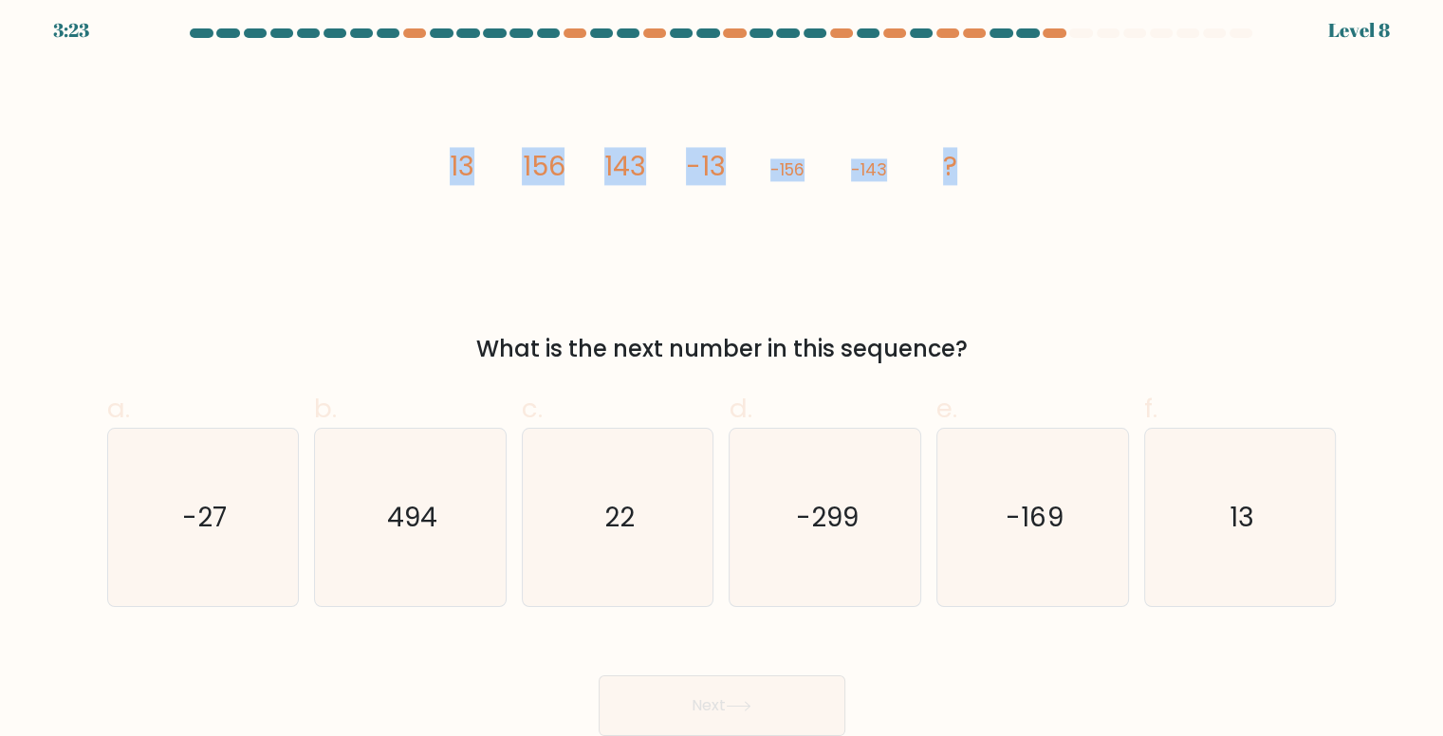
drag, startPoint x: 1035, startPoint y: 142, endPoint x: 411, endPoint y: 173, distance: 624.9
click at [411, 173] on div "image/svg+xml 13 156 143 -13 -156 -143 ? What is the next number in this sequen…" at bounding box center [722, 215] width 1252 height 301
copy g "13 156 143 -13 -156 -143 ?"
click at [1256, 539] on icon "13" at bounding box center [1240, 517] width 177 height 177
click at [723, 374] on input "f. 13" at bounding box center [722, 367] width 1 height 12
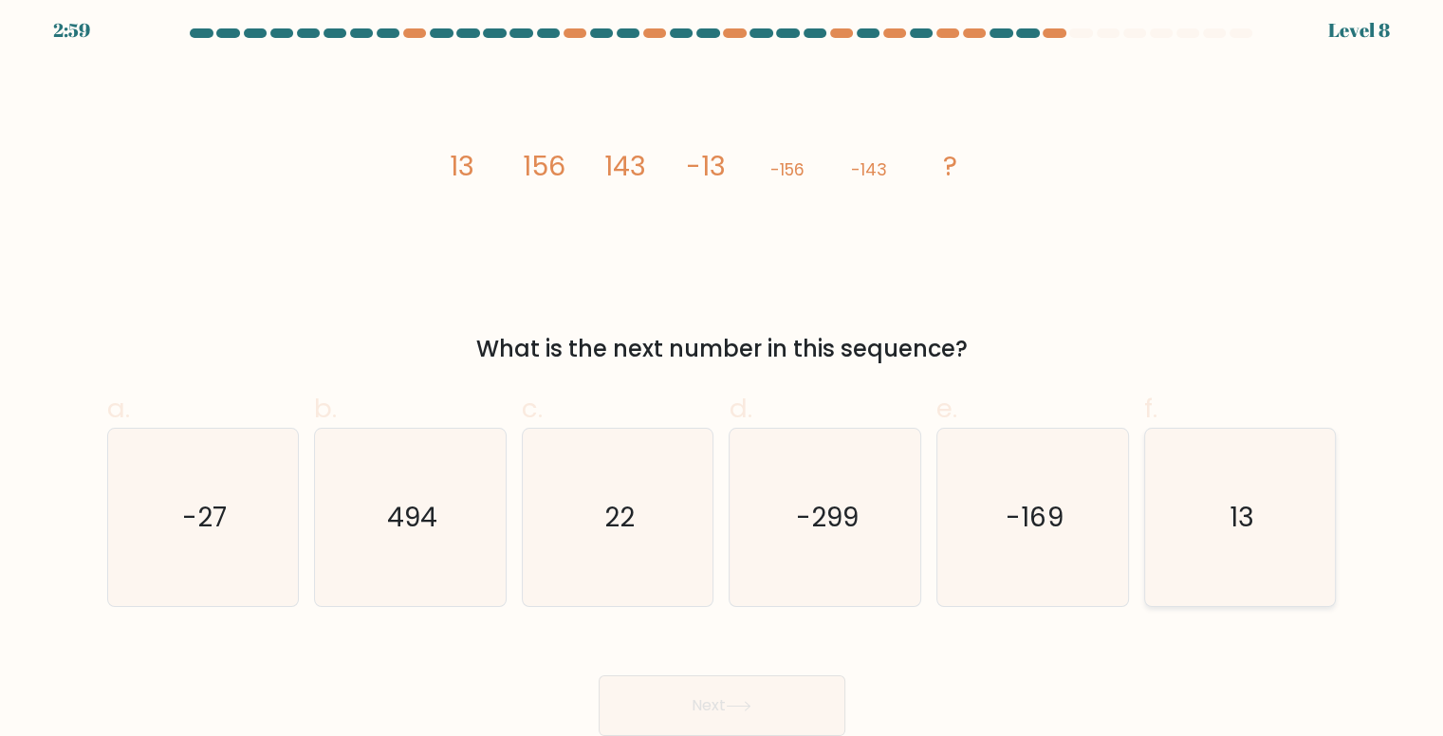
radio input "true"
click at [817, 710] on button "Next" at bounding box center [722, 705] width 247 height 61
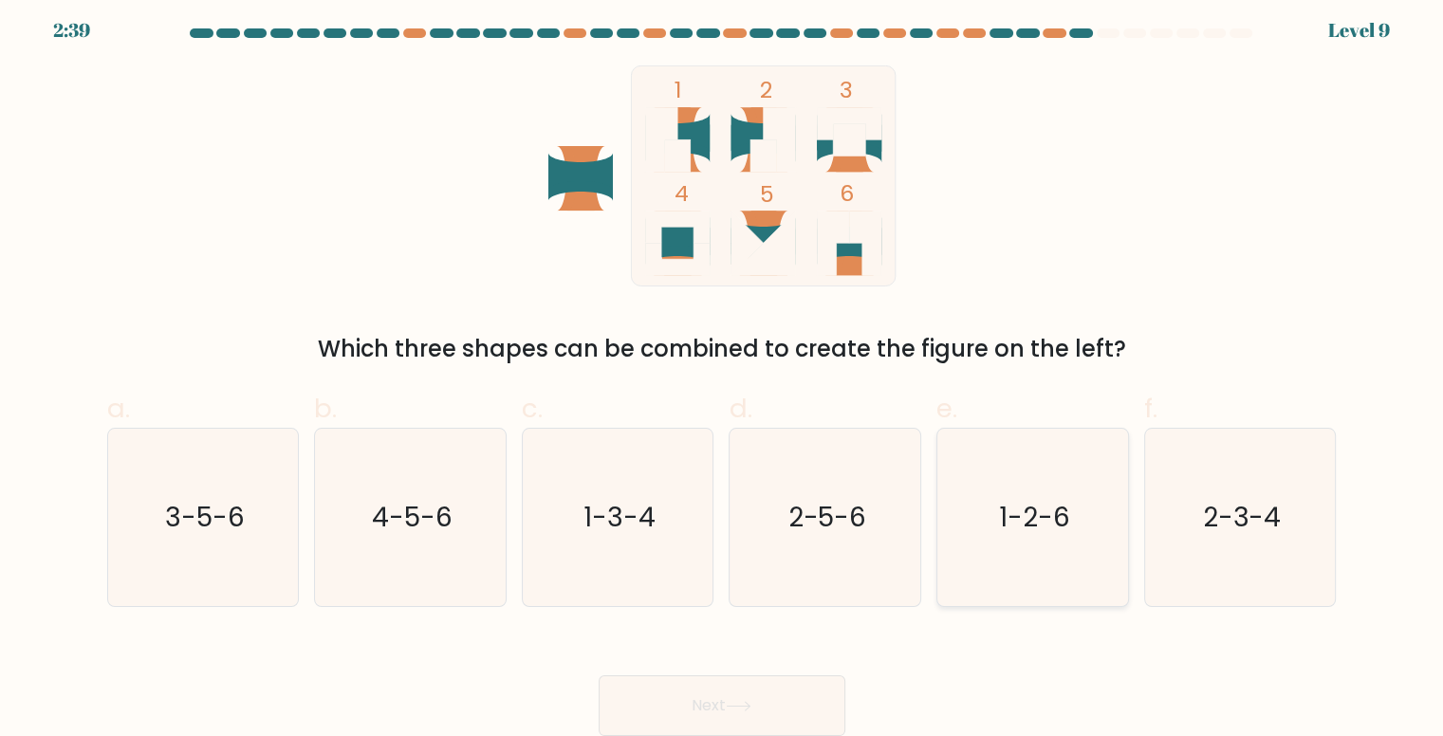
click at [1007, 471] on icon "1-2-6" at bounding box center [1032, 517] width 177 height 177
click at [723, 374] on input "e. 1-2-6" at bounding box center [722, 367] width 1 height 12
radio input "true"
click at [785, 697] on button "Next" at bounding box center [722, 705] width 247 height 61
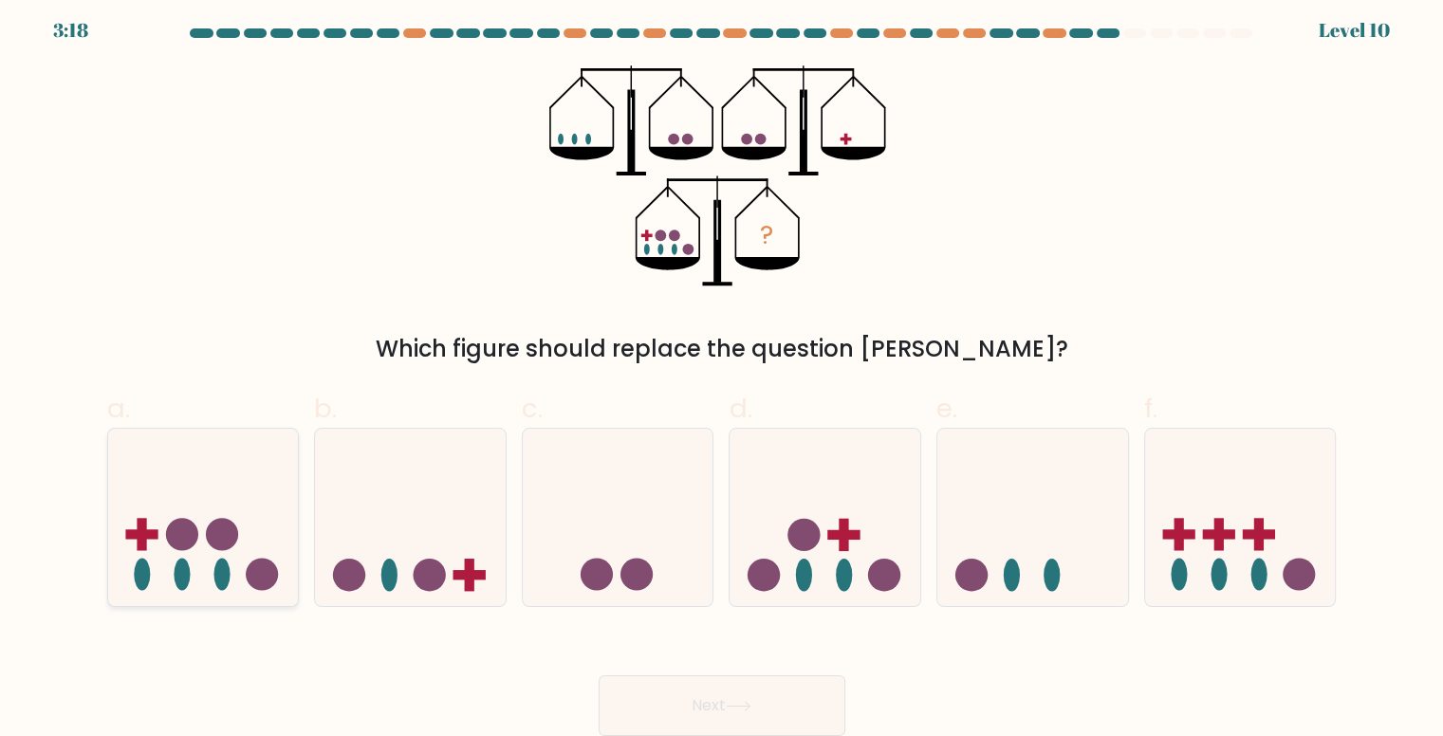
click at [235, 513] on icon at bounding box center [203, 516] width 191 height 157
click at [722, 374] on input "a." at bounding box center [722, 367] width 1 height 12
radio input "true"
click at [1181, 518] on icon at bounding box center [1240, 516] width 191 height 157
click at [723, 374] on input "f." at bounding box center [722, 367] width 1 height 12
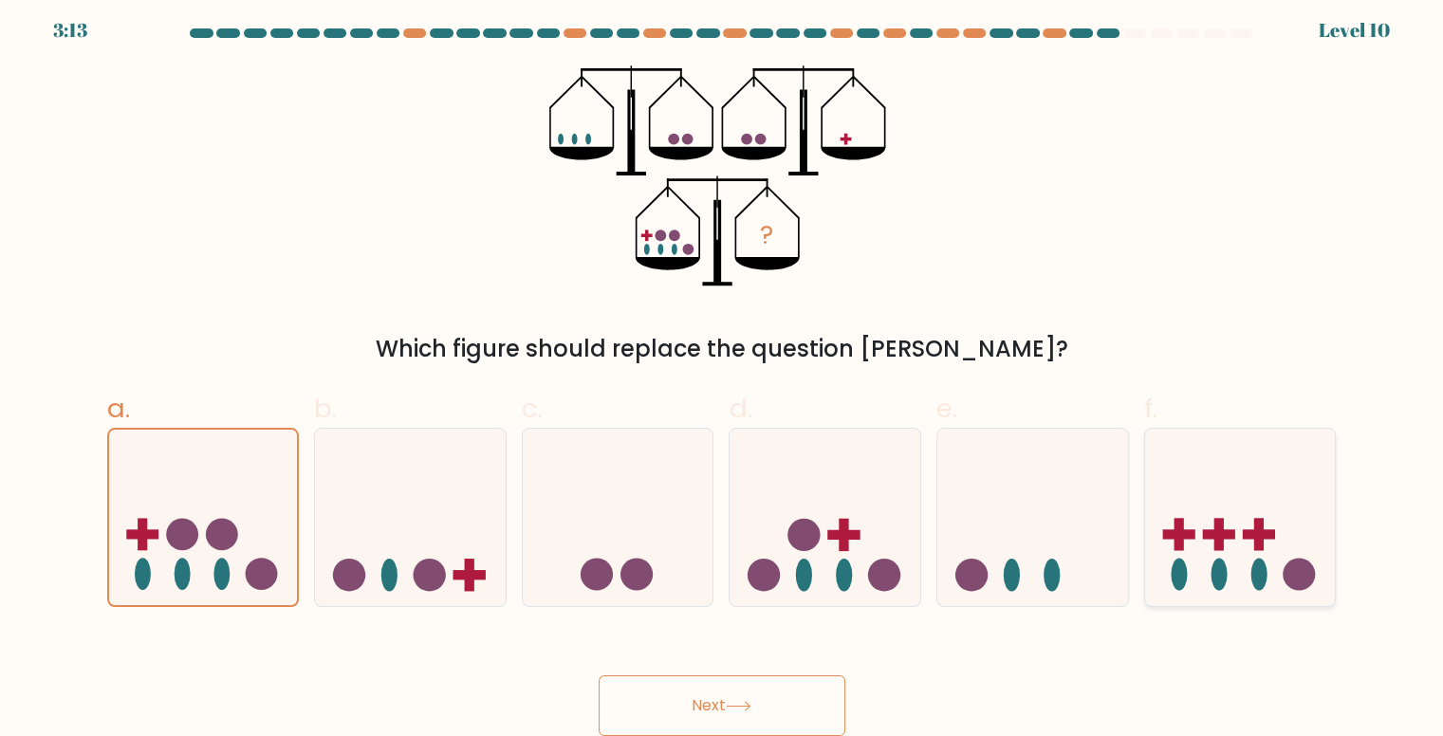
radio input "true"
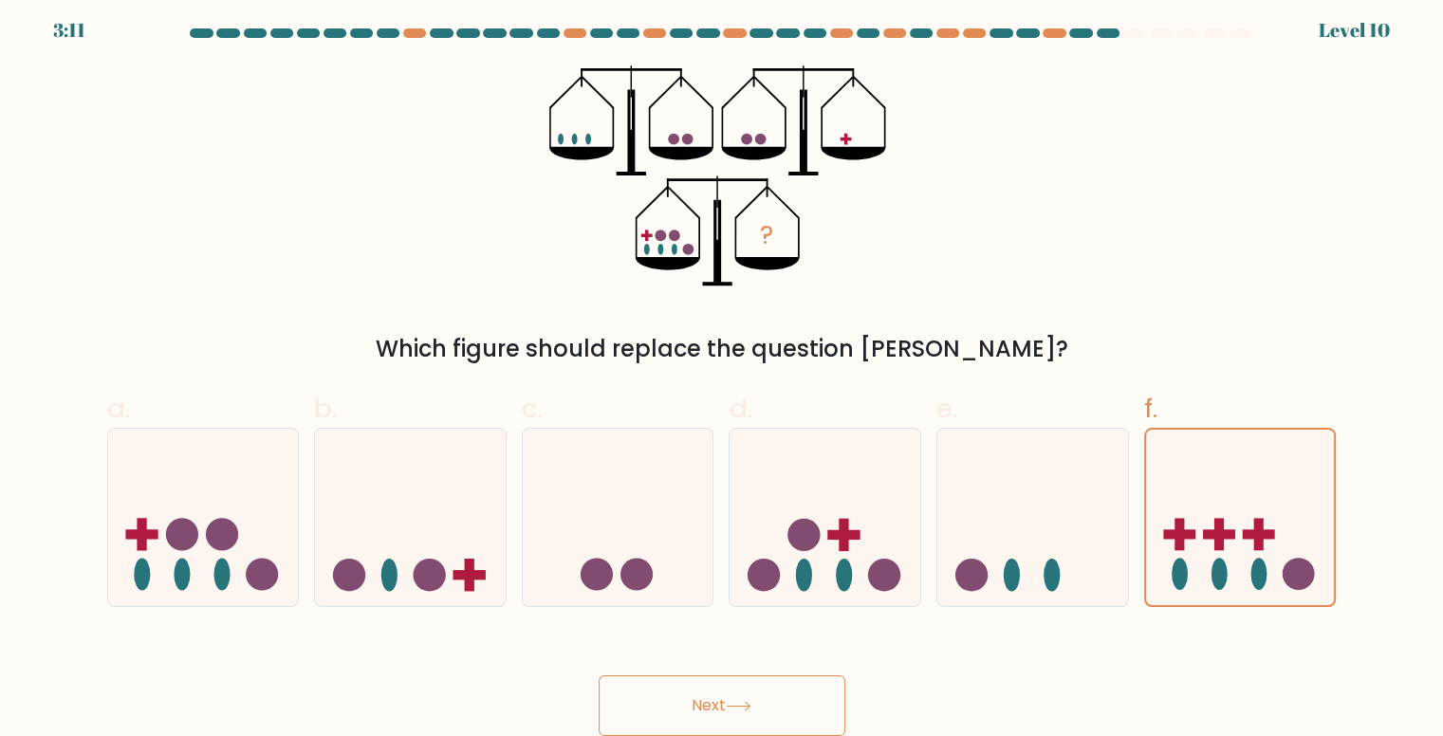
click at [801, 674] on div "Next" at bounding box center [722, 683] width 1252 height 106
click at [807, 684] on button "Next" at bounding box center [722, 705] width 247 height 61
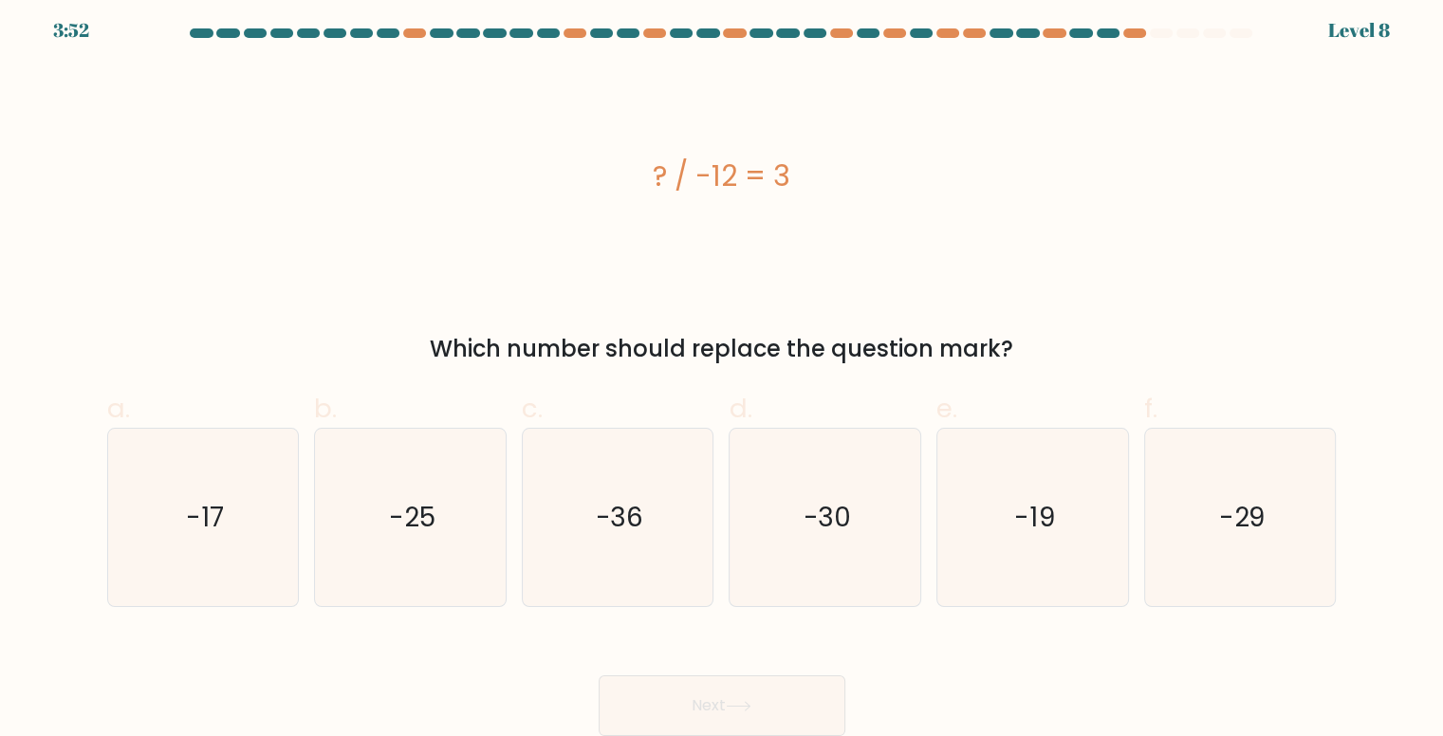
drag, startPoint x: 829, startPoint y: 171, endPoint x: 619, endPoint y: 162, distance: 210.8
click at [619, 162] on div "? / -12 = 3" at bounding box center [721, 176] width 1229 height 43
copy div "? / -12 = 3"
click at [642, 493] on icon "-36" at bounding box center [617, 517] width 177 height 177
click at [722, 374] on input "c. -36" at bounding box center [722, 367] width 1 height 12
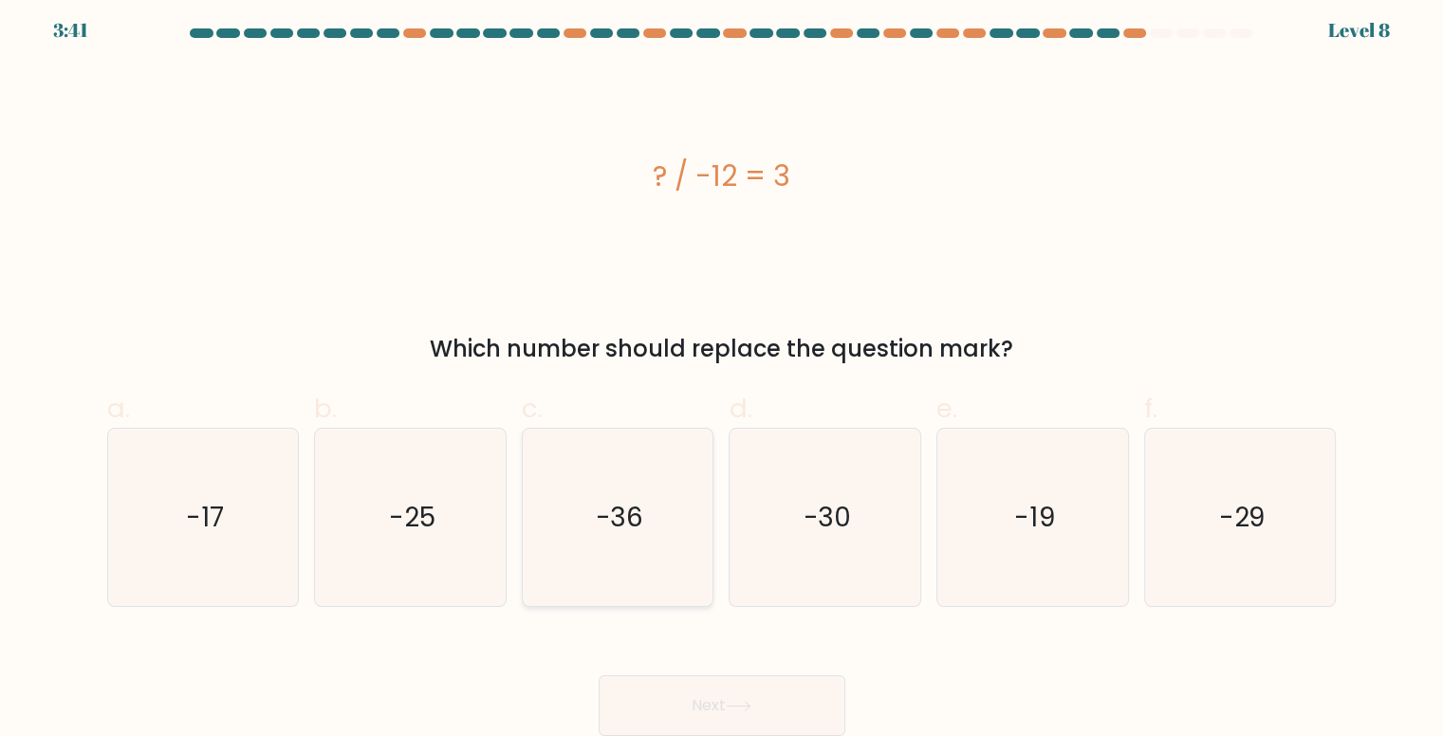
radio input "true"
click at [699, 694] on button "Next" at bounding box center [722, 705] width 247 height 61
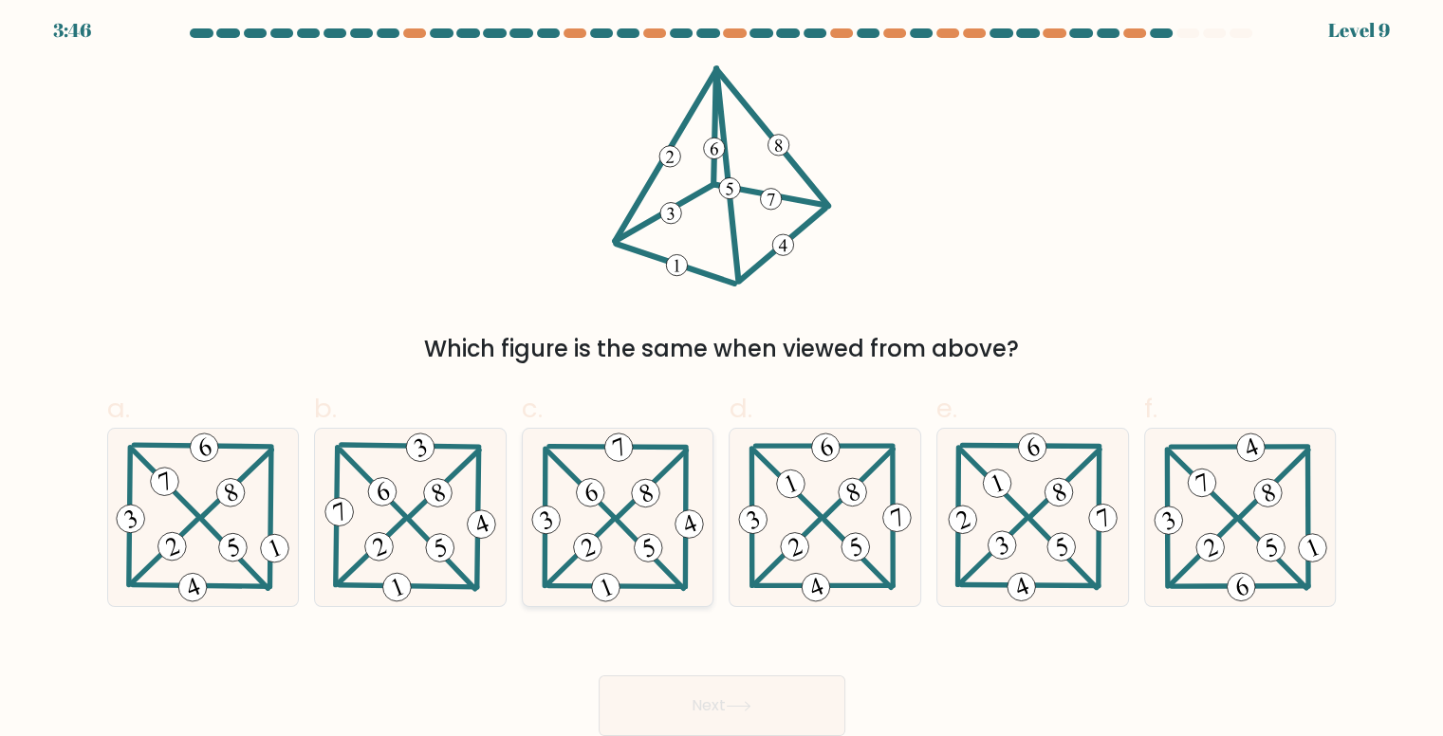
click at [624, 548] on icon at bounding box center [617, 517] width 180 height 177
click at [722, 374] on input "c." at bounding box center [722, 367] width 1 height 12
radio input "true"
click at [776, 682] on button "Next" at bounding box center [722, 705] width 247 height 61
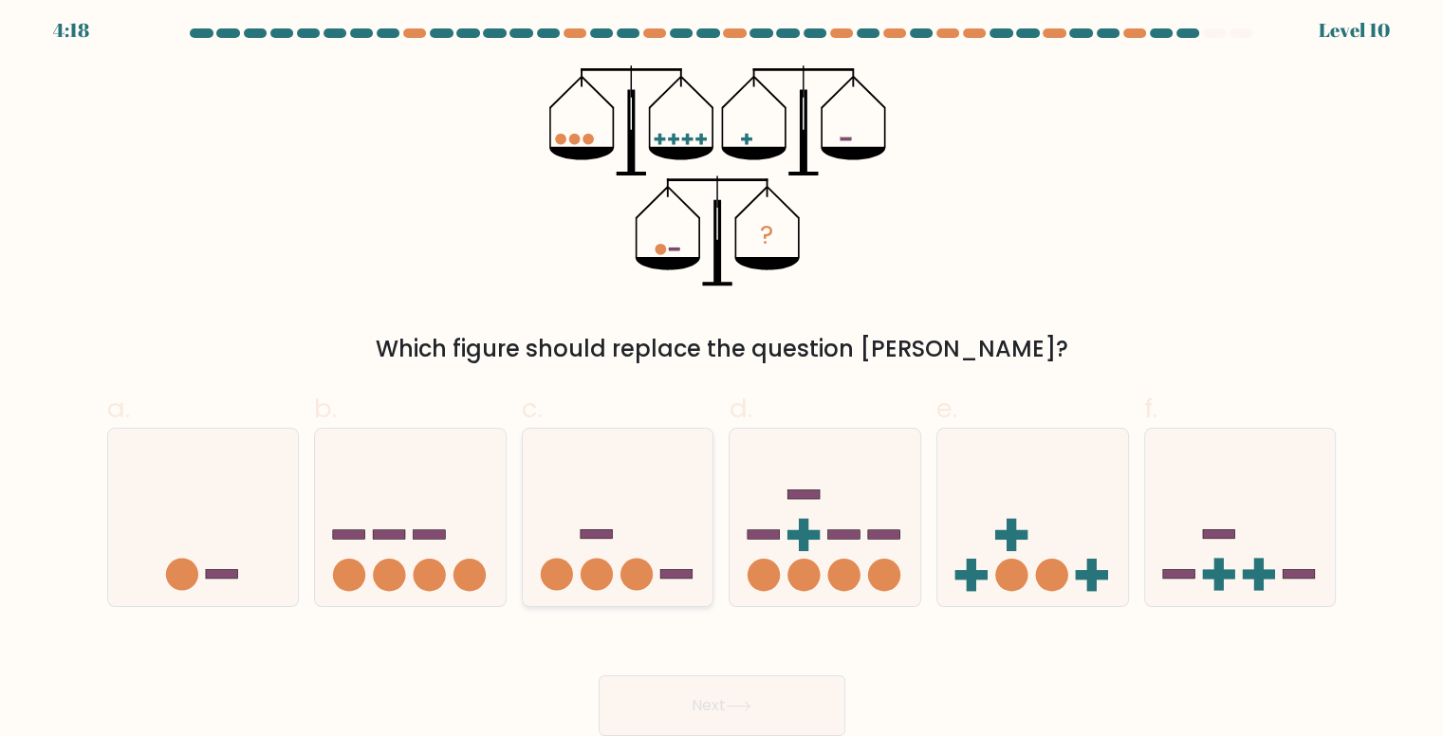
click at [647, 542] on icon at bounding box center [618, 516] width 191 height 157
click at [722, 374] on input "c." at bounding box center [722, 367] width 1 height 12
radio input "true"
click at [1051, 548] on icon at bounding box center [1032, 516] width 191 height 157
click at [723, 374] on input "e." at bounding box center [722, 367] width 1 height 12
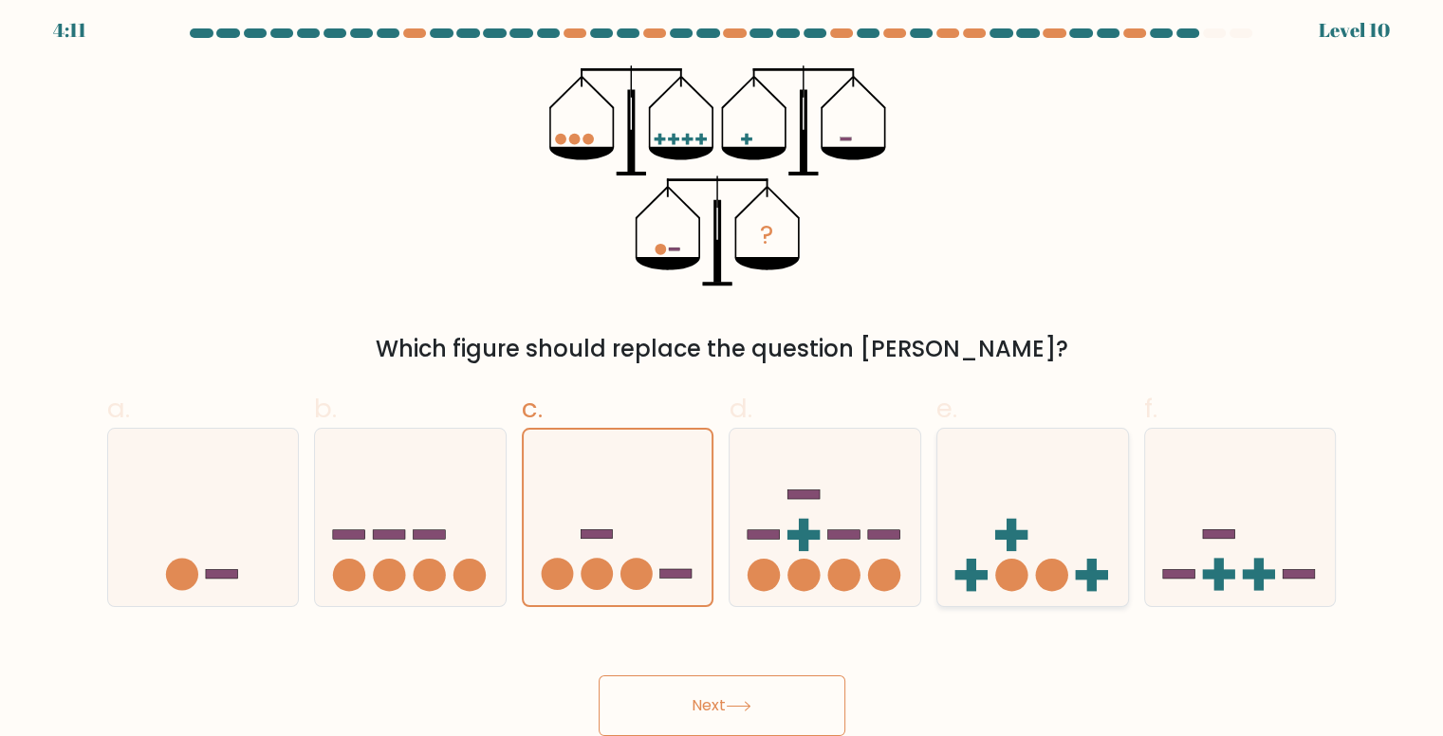
radio input "true"
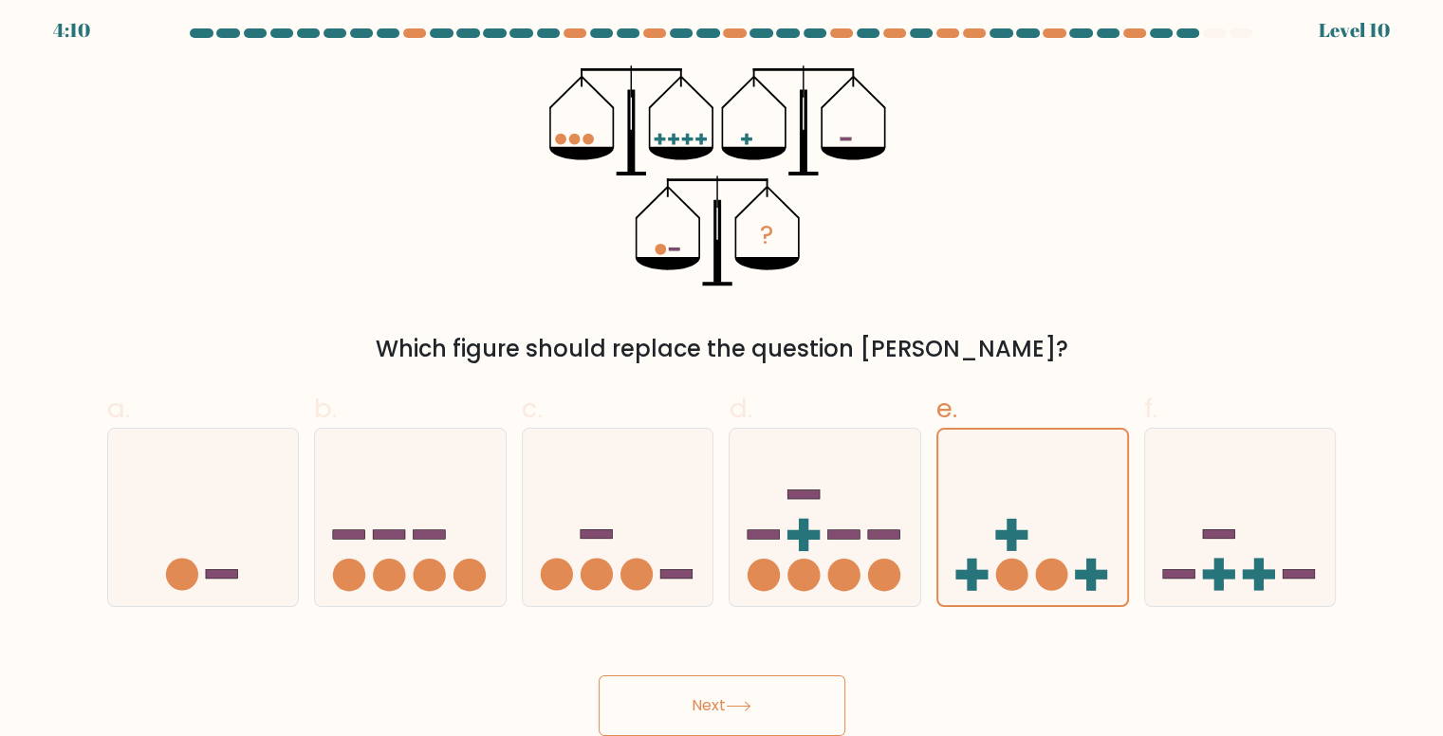
click at [770, 699] on button "Next" at bounding box center [722, 705] width 247 height 61
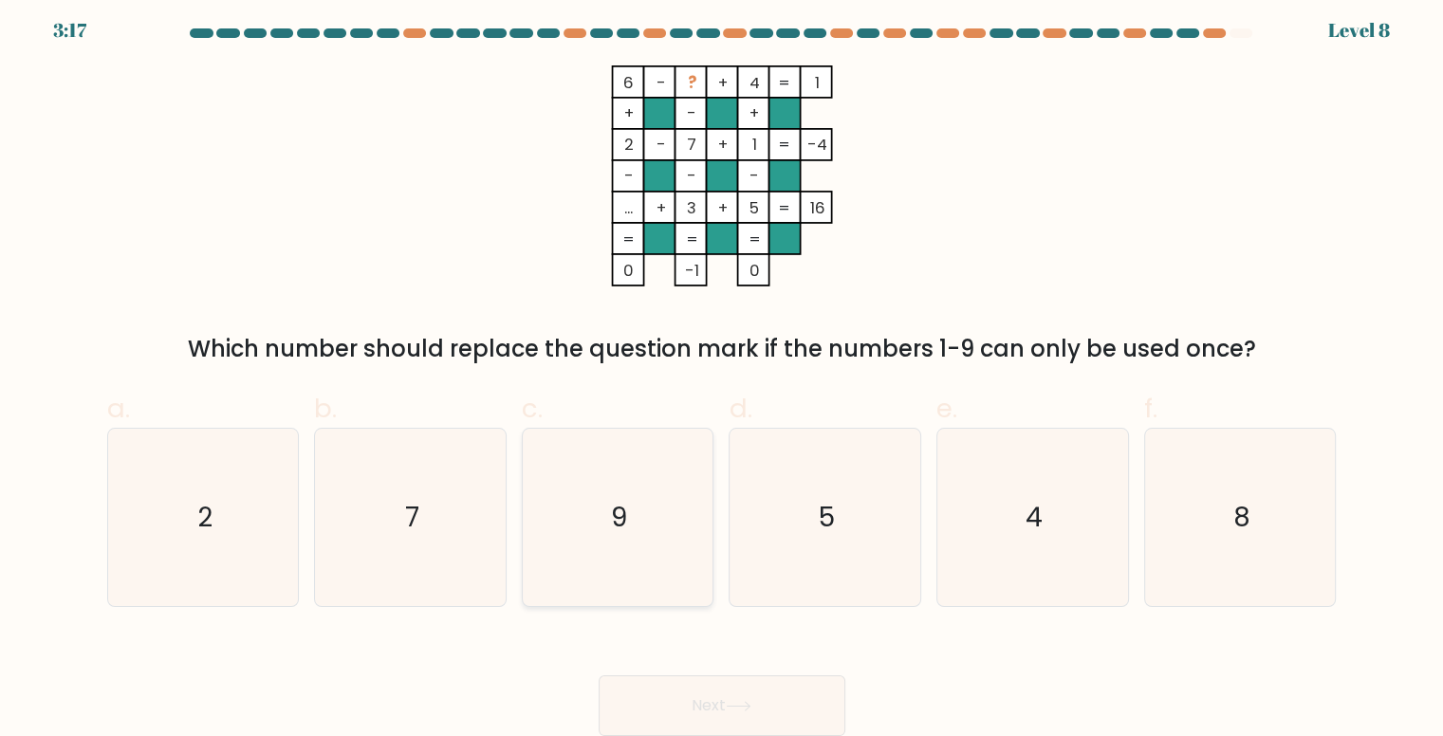
click at [621, 531] on text "9" at bounding box center [619, 517] width 16 height 37
click at [722, 374] on input "c. 9" at bounding box center [722, 367] width 1 height 12
radio input "true"
click at [730, 722] on button "Next" at bounding box center [722, 705] width 247 height 61
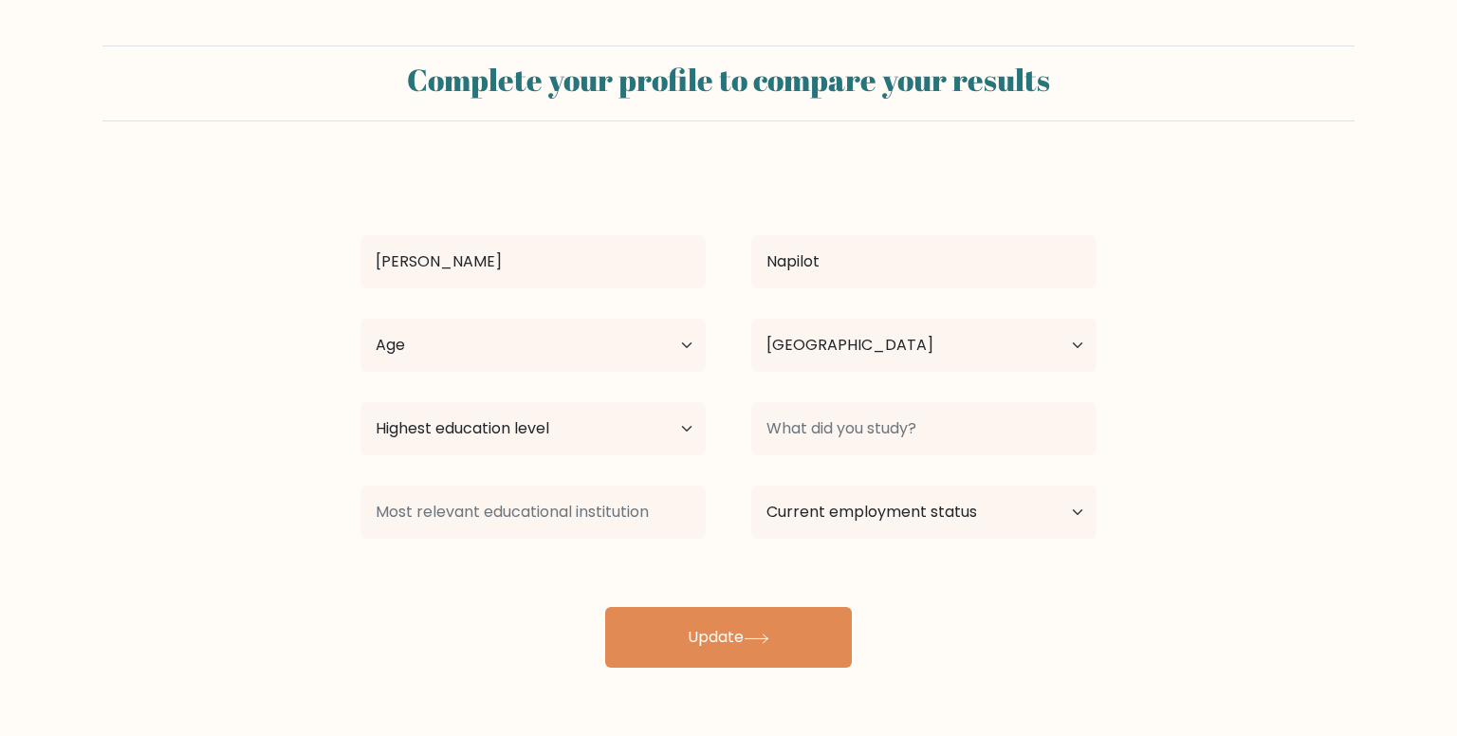
select select "PH"
click at [659, 429] on select "Highest education level No schooling Primary Lower Secondary Upper Secondary Oc…" at bounding box center [532, 428] width 345 height 53
select select "bachelors_degree"
click at [360, 402] on select "Highest education level No schooling Primary Lower Secondary Upper Secondary Oc…" at bounding box center [532, 428] width 345 height 53
click at [789, 538] on select "Current employment status Employed Student Retired Other / prefer not to answer" at bounding box center [923, 512] width 345 height 53
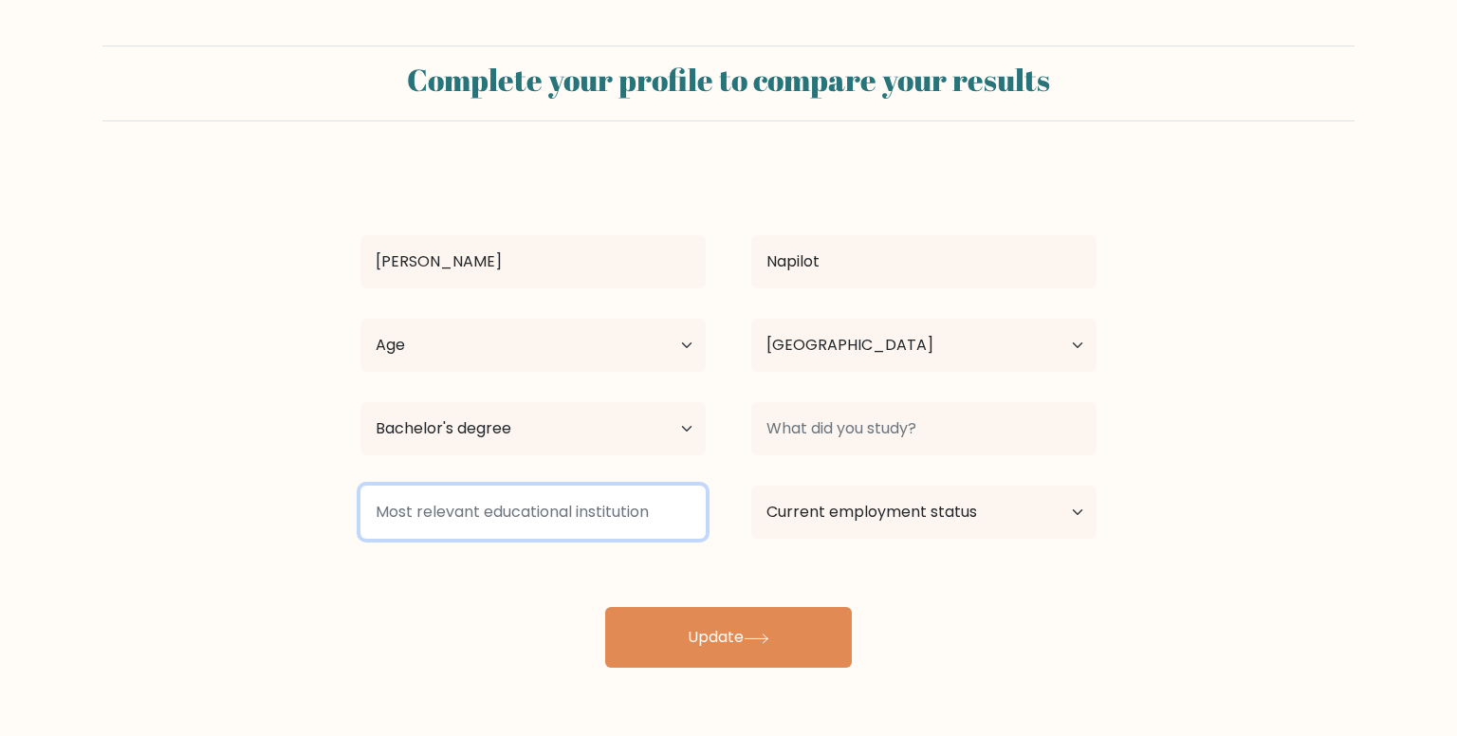
click at [603, 512] on input at bounding box center [532, 512] width 345 height 53
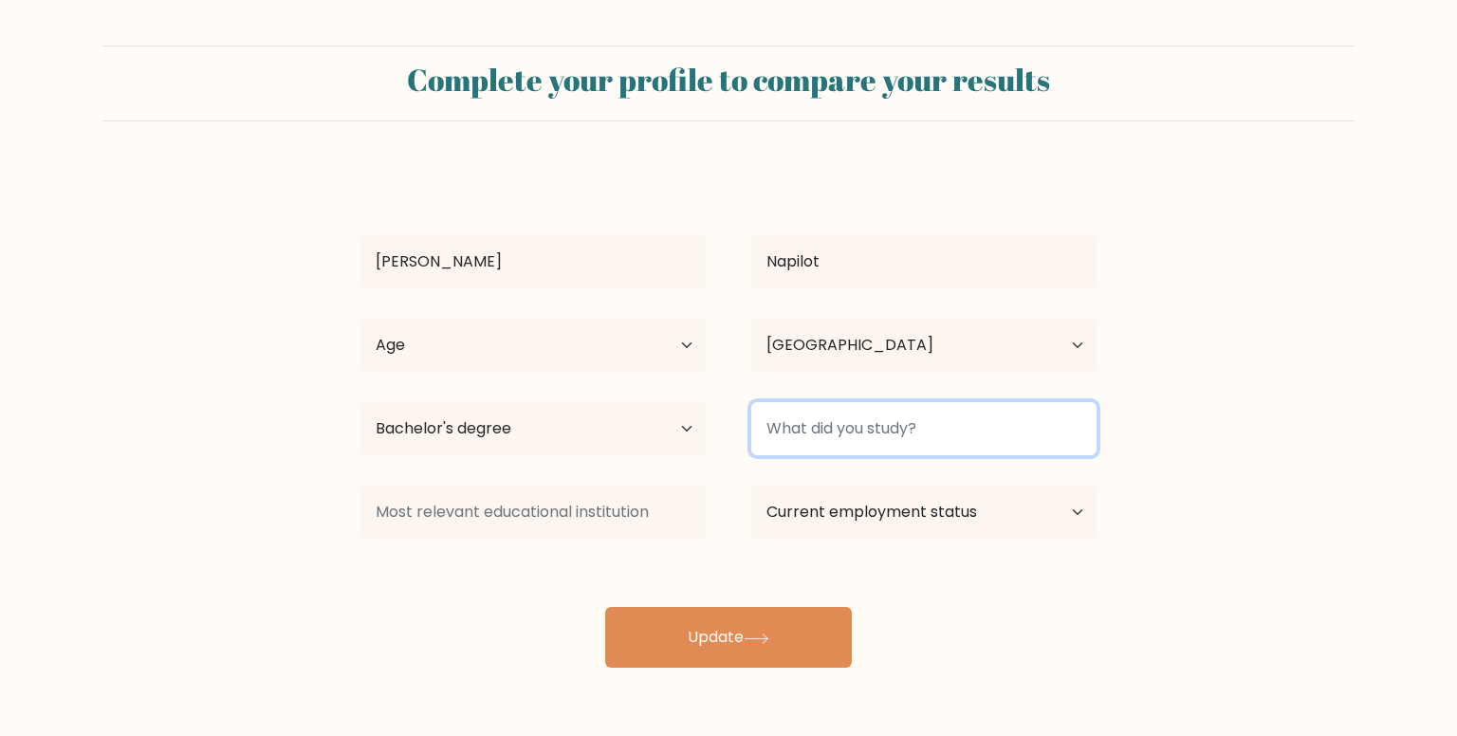
click at [802, 444] on input at bounding box center [923, 428] width 345 height 53
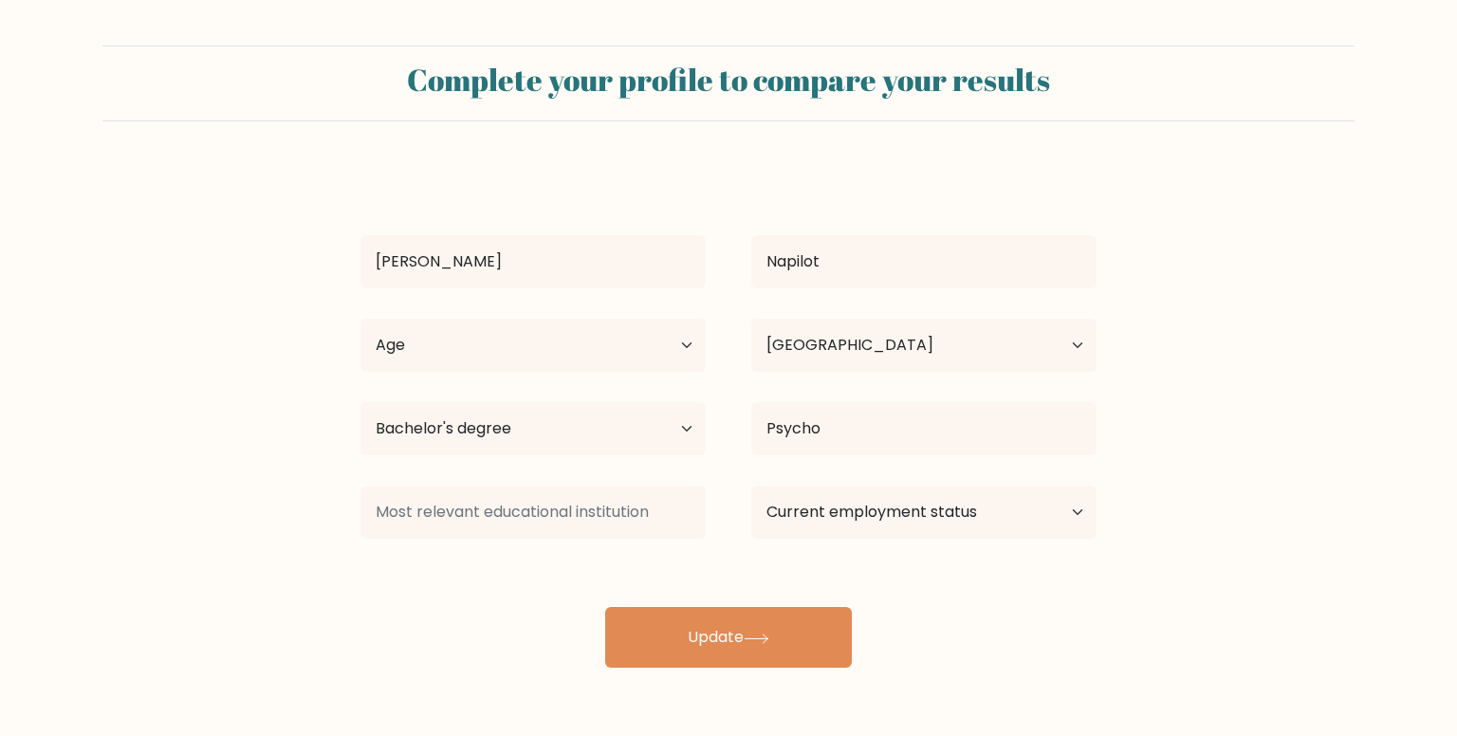
click at [910, 545] on div "[PERSON_NAME] Napilot Age Under [DEMOGRAPHIC_DATA] [DEMOGRAPHIC_DATA] [DEMOGRAP…" at bounding box center [728, 417] width 759 height 501
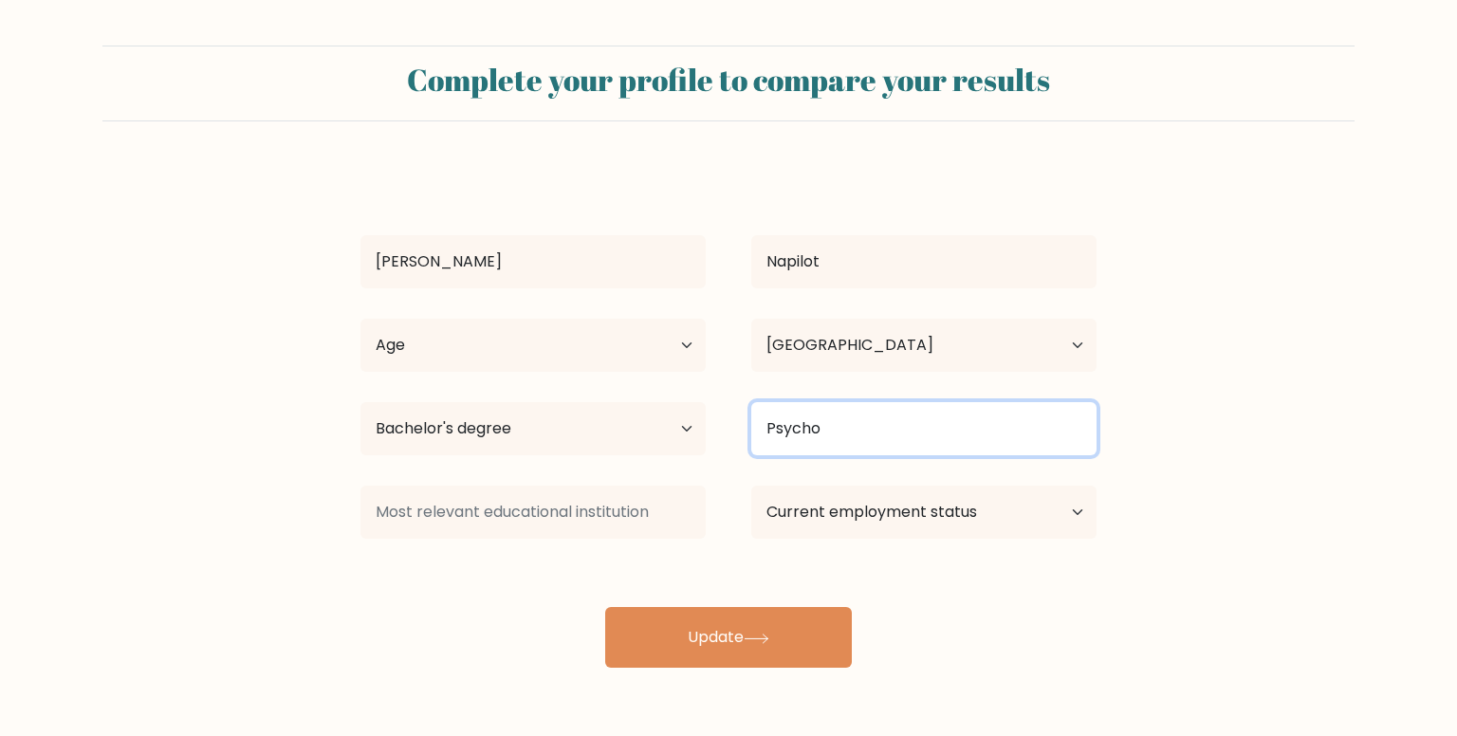
click at [869, 421] on input "Psycho" at bounding box center [923, 428] width 345 height 53
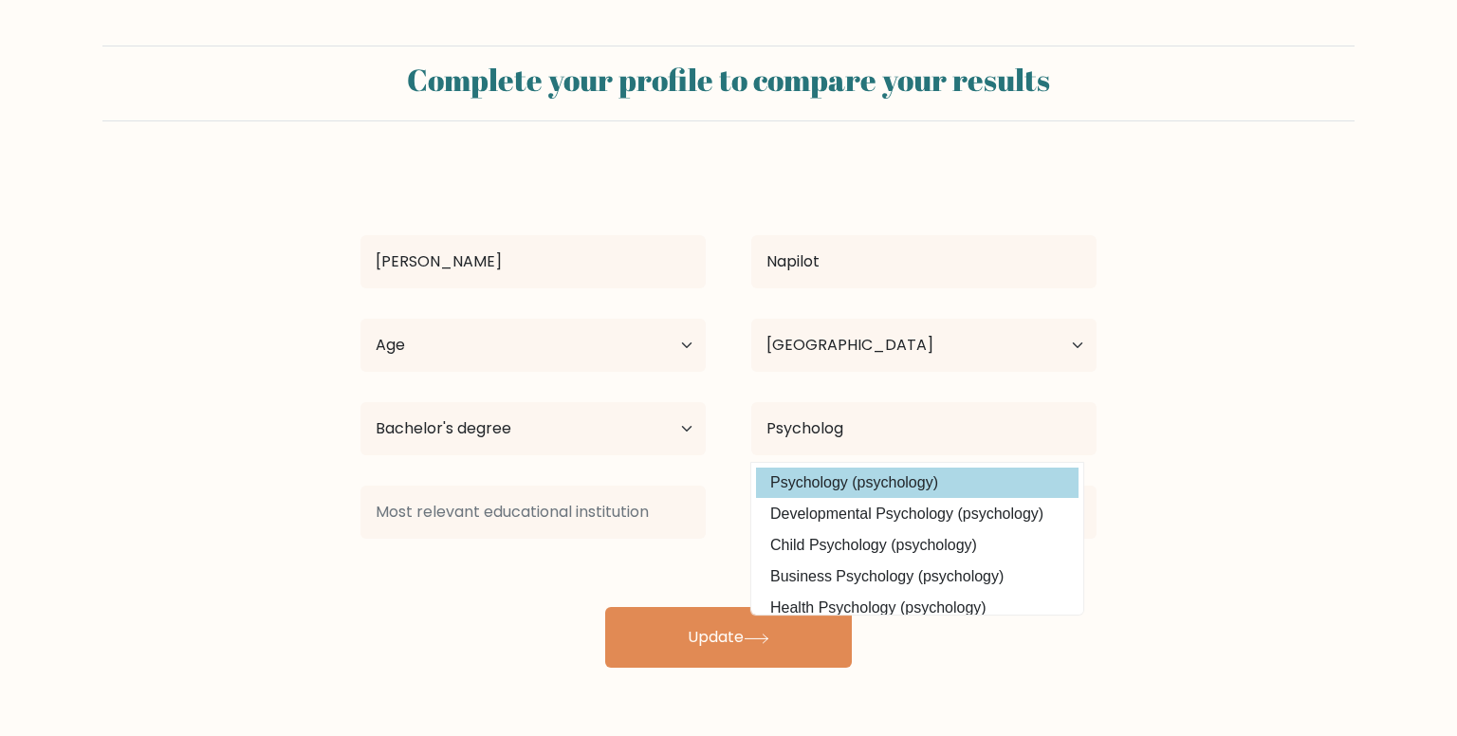
click at [868, 490] on div "[PERSON_NAME] Napilot Age Under [DEMOGRAPHIC_DATA] [DEMOGRAPHIC_DATA] [DEMOGRAP…" at bounding box center [728, 417] width 759 height 501
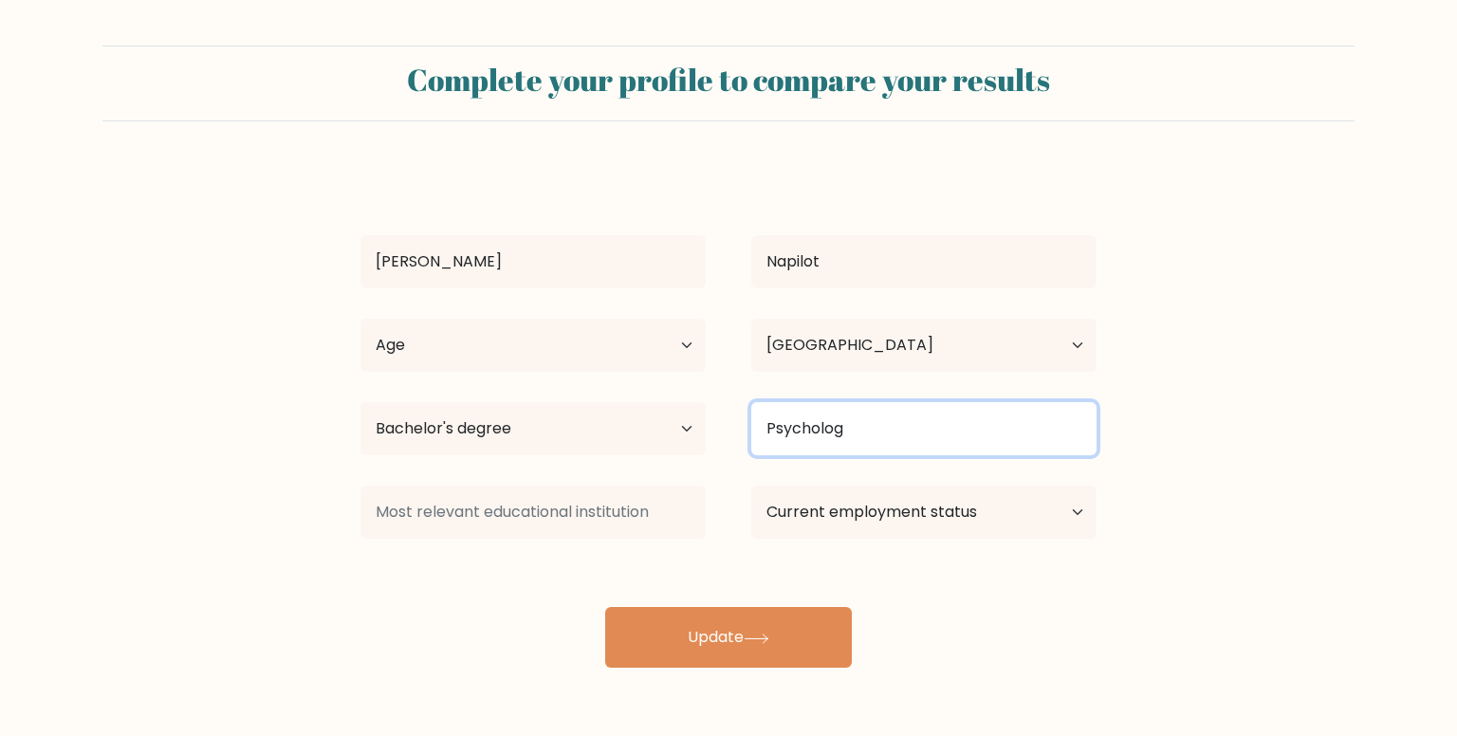
click at [884, 437] on input "Psycholog" at bounding box center [923, 428] width 345 height 53
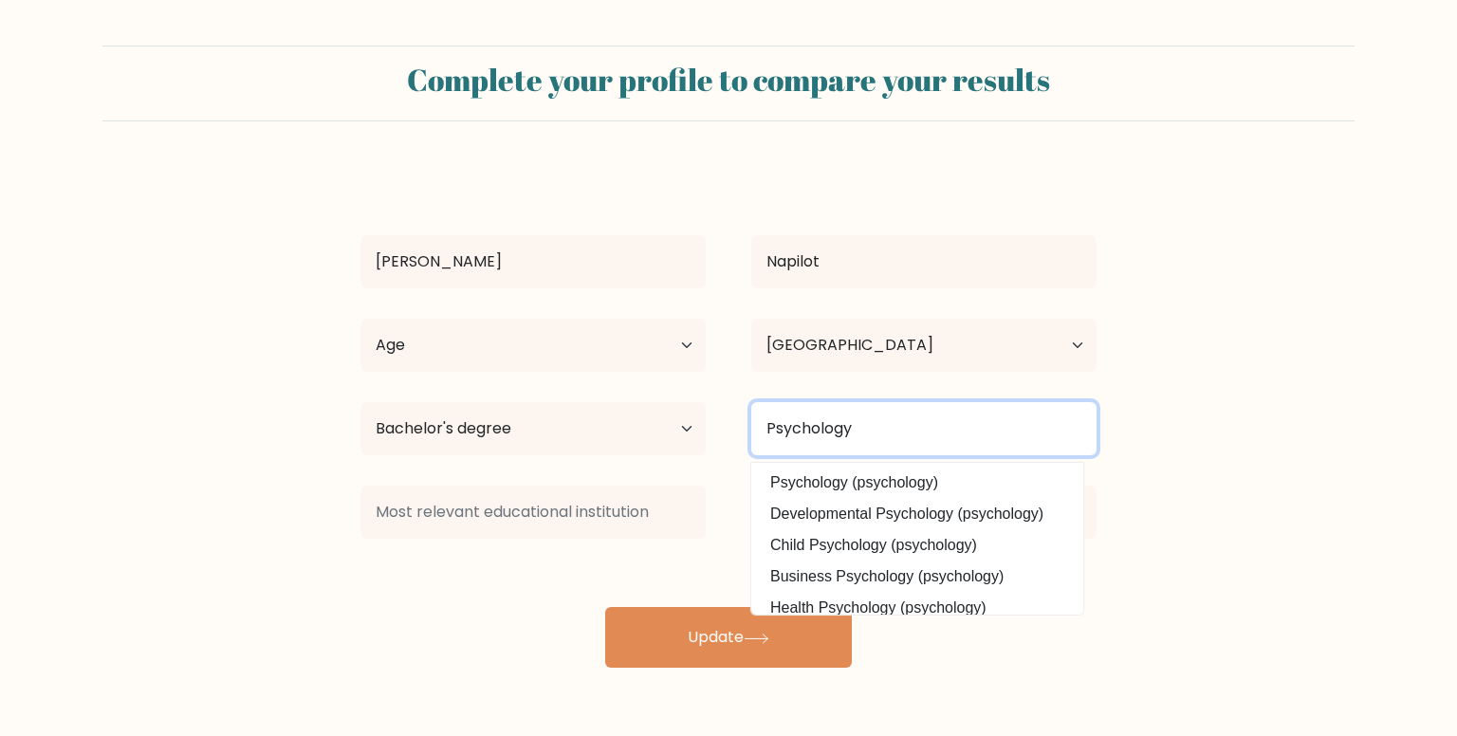
type input "Psychology"
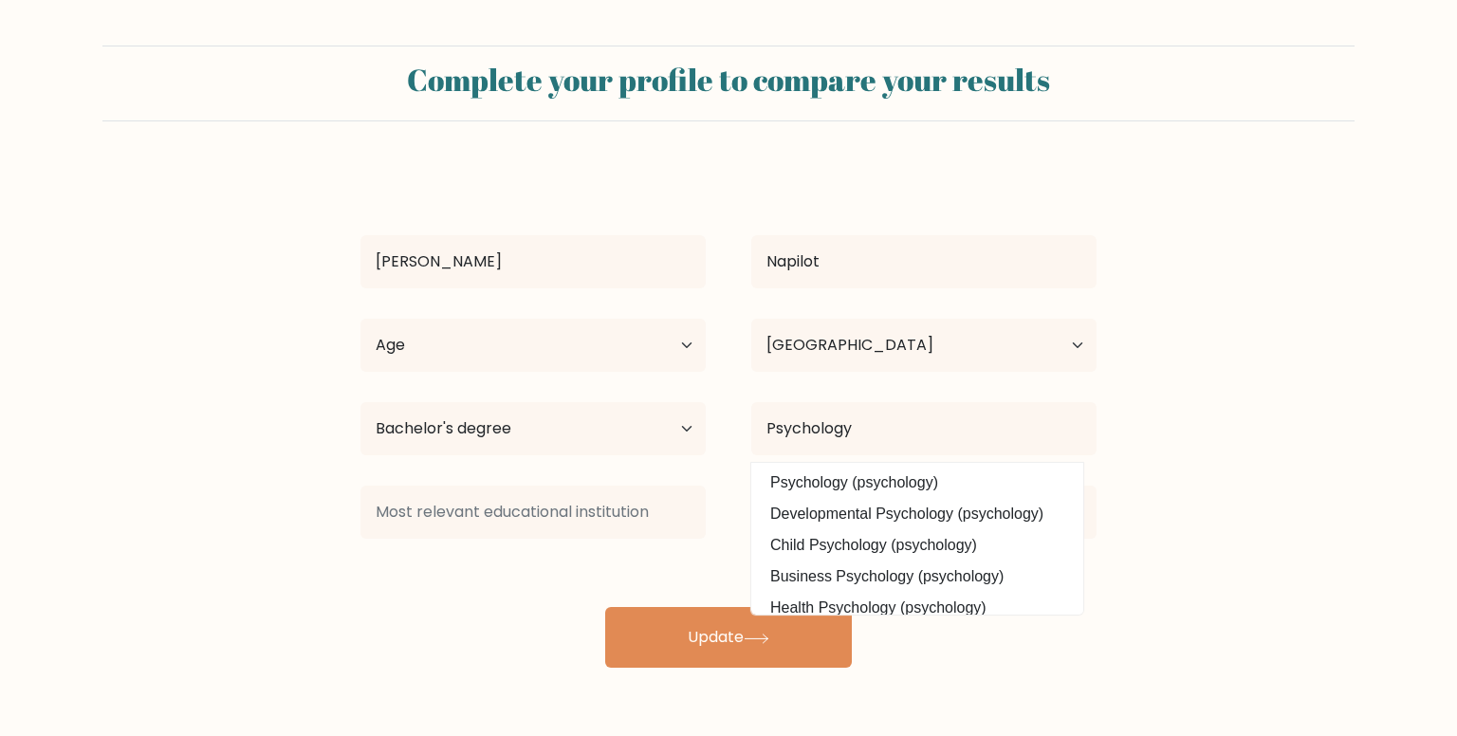
click at [642, 544] on div at bounding box center [533, 512] width 391 height 68
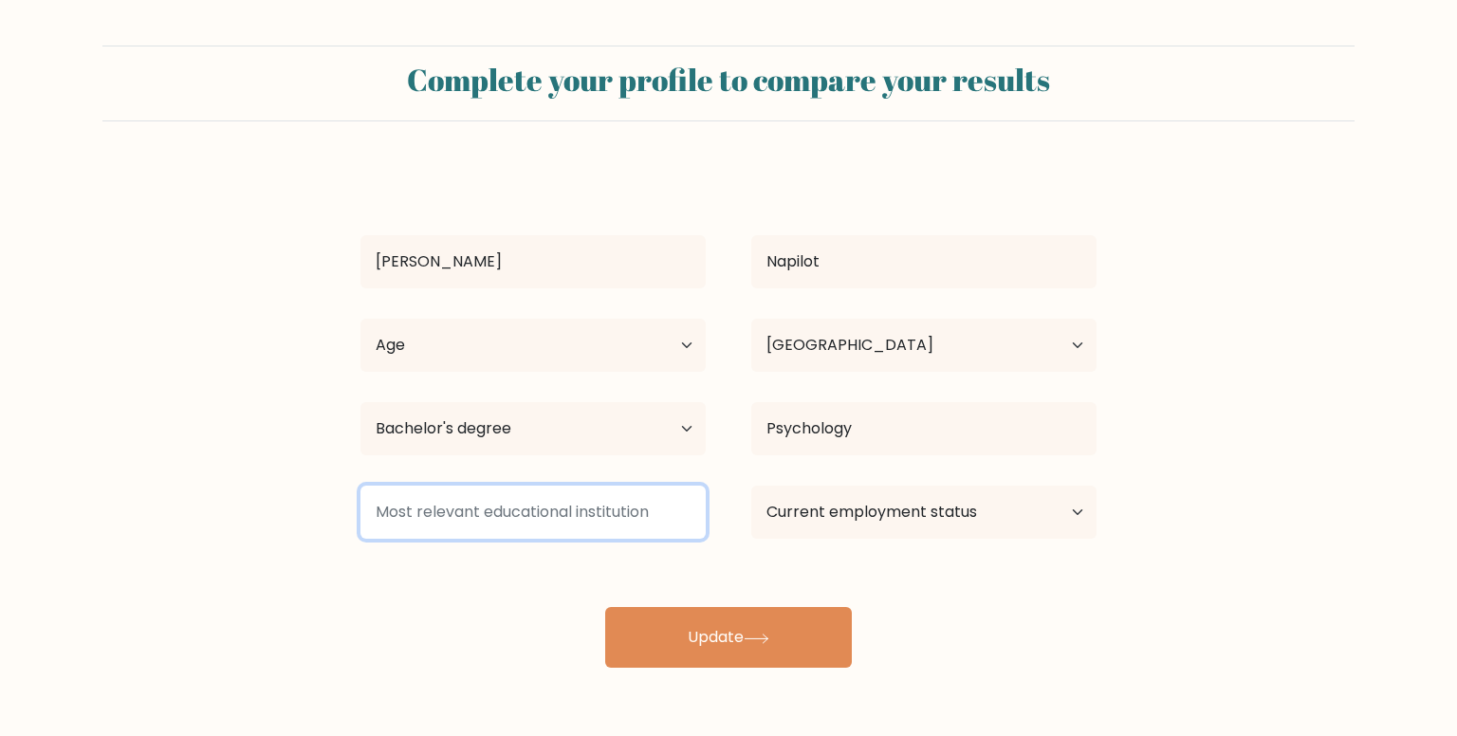
click at [644, 513] on input at bounding box center [532, 512] width 345 height 53
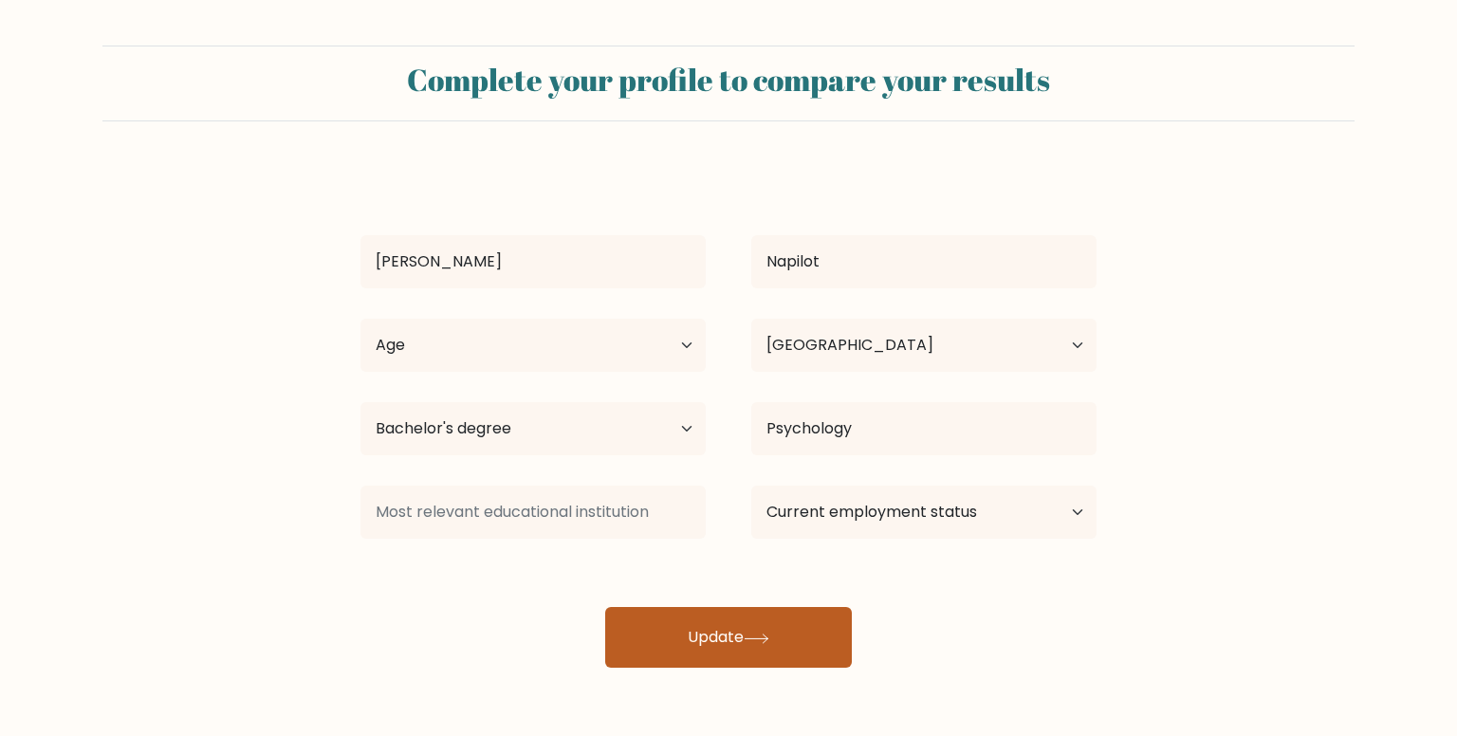
click at [737, 625] on button "Update" at bounding box center [728, 637] width 247 height 61
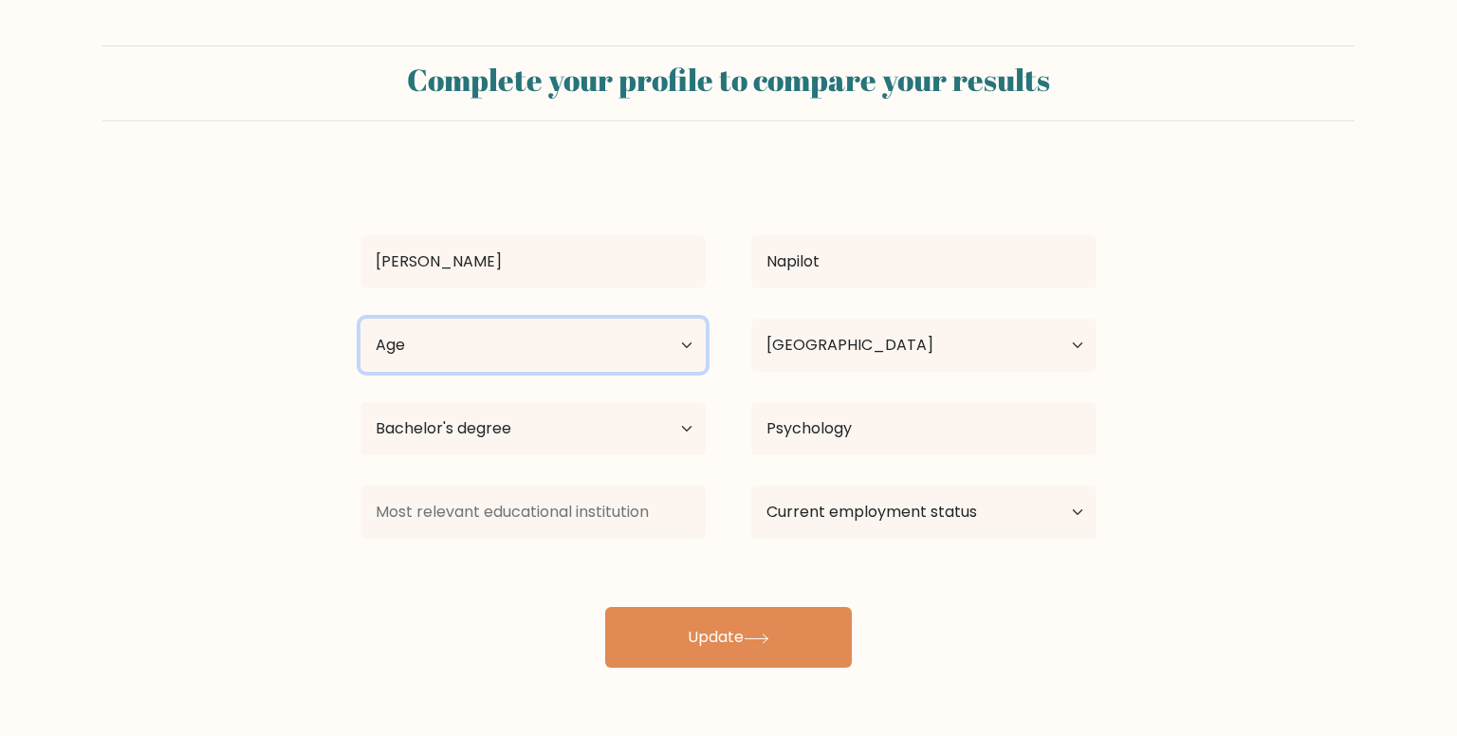
click at [645, 368] on select "Age Under 18 years old 18-24 years old 25-34 years old 35-44 years old 45-54 ye…" at bounding box center [532, 345] width 345 height 53
select select "18_24"
click at [360, 319] on select "Age Under 18 years old 18-24 years old 25-34 years old 35-44 years old 45-54 ye…" at bounding box center [532, 345] width 345 height 53
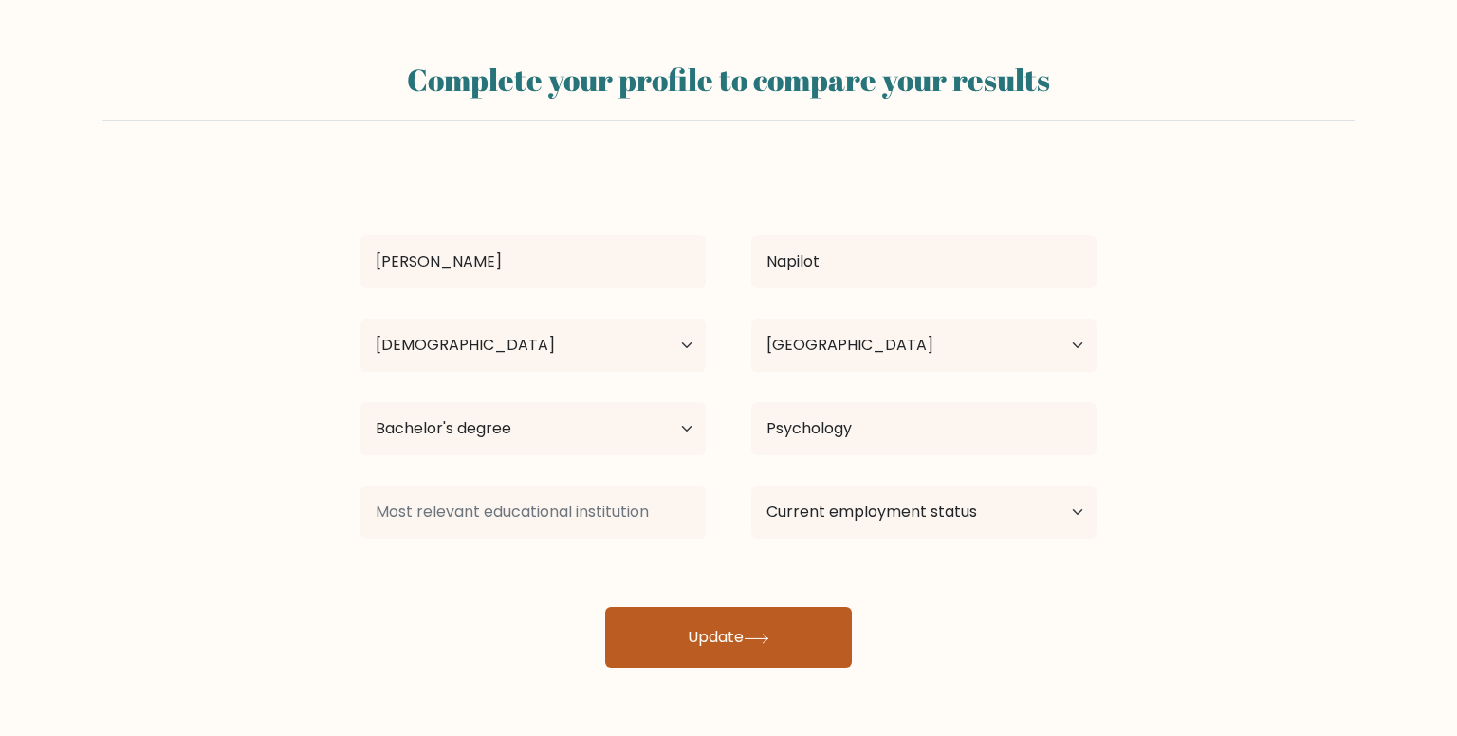
click at [676, 635] on button "Update" at bounding box center [728, 637] width 247 height 61
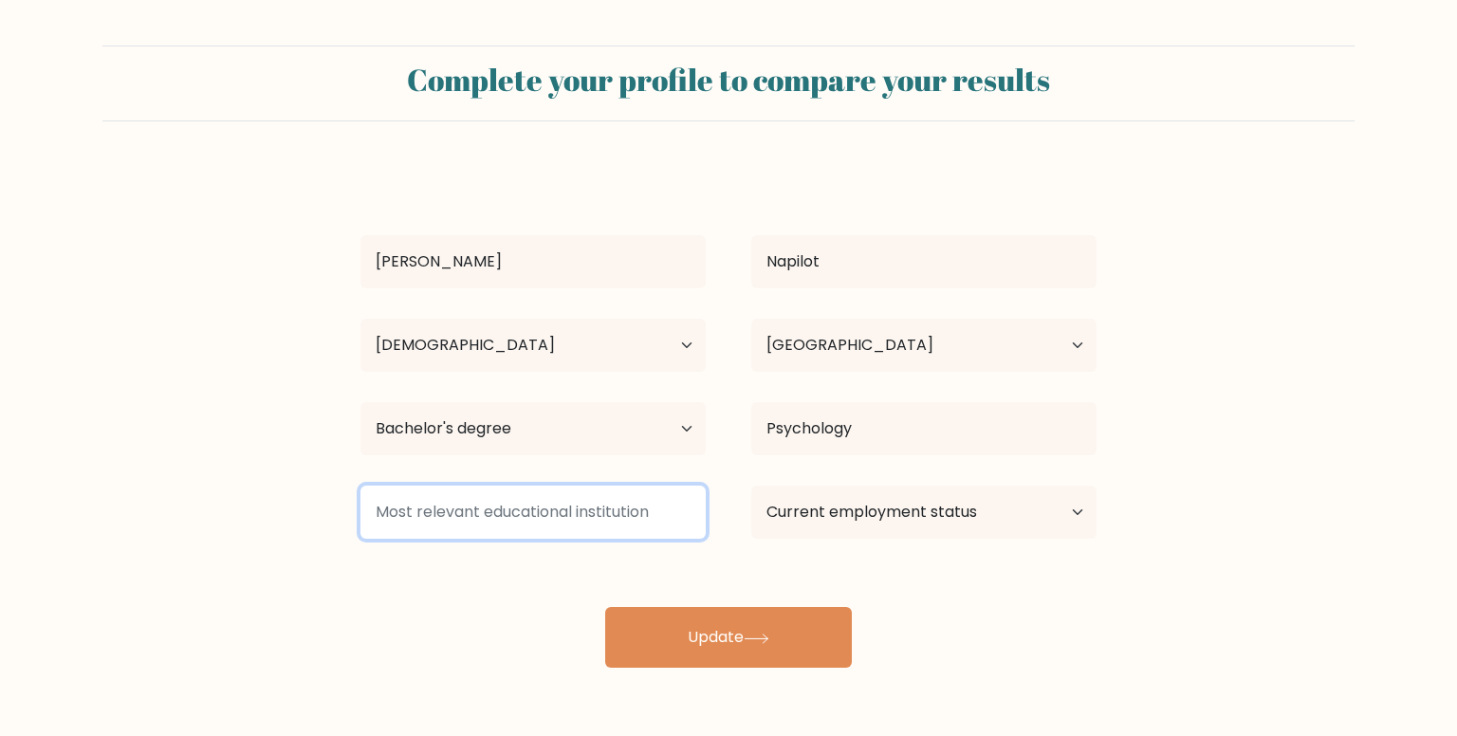
click at [642, 513] on input at bounding box center [532, 512] width 345 height 53
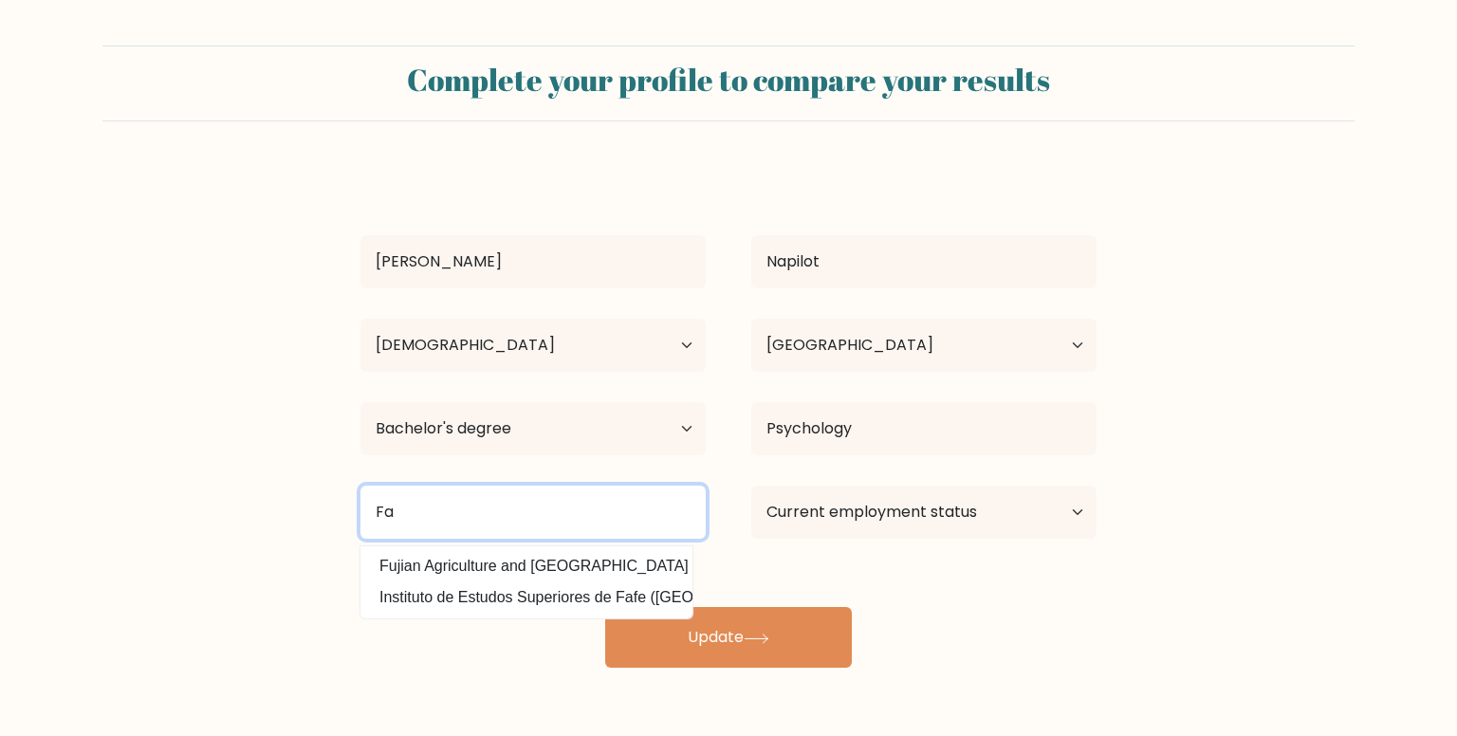
type input "F"
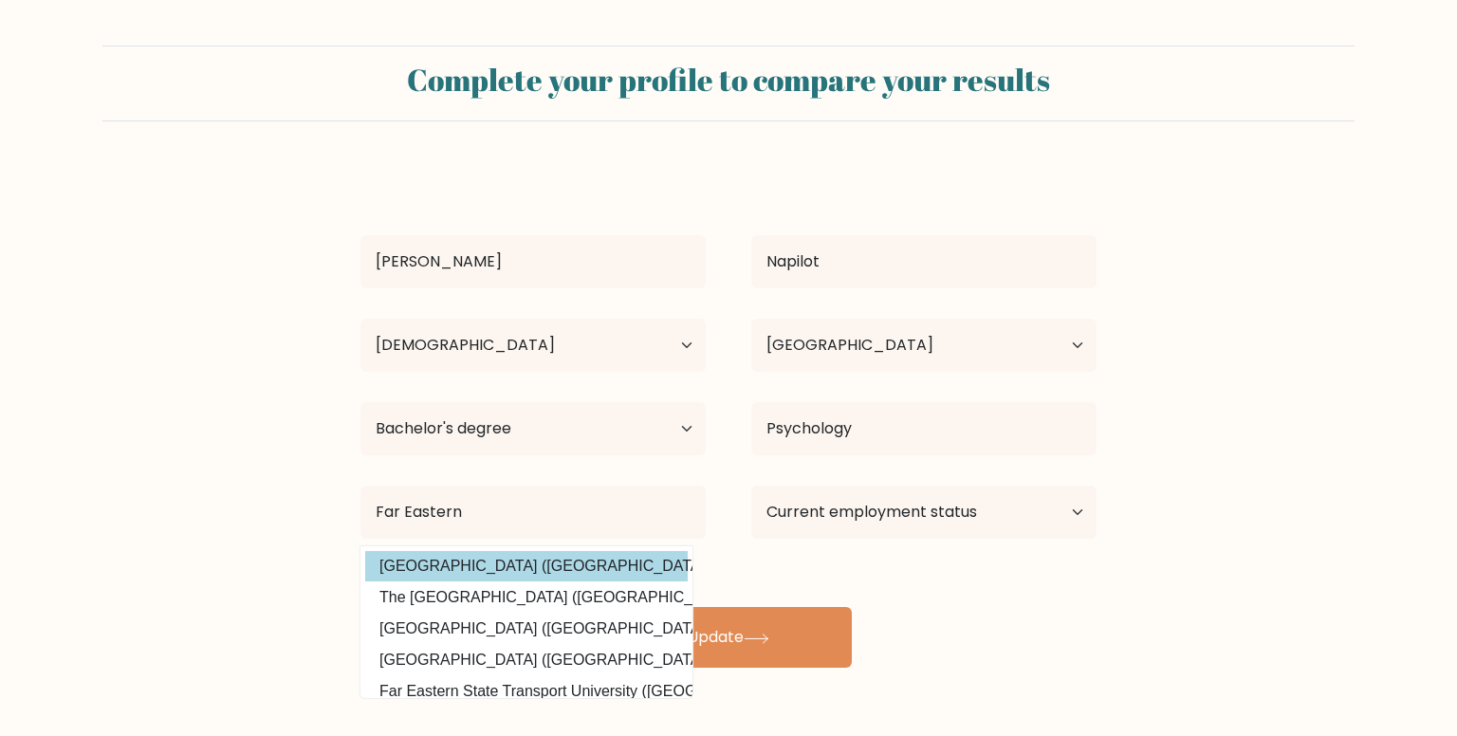
click at [641, 571] on div "Jeshainah Caithe Napilot Age Under 18 years old 18-24 years old 25-34 years old…" at bounding box center [728, 417] width 759 height 501
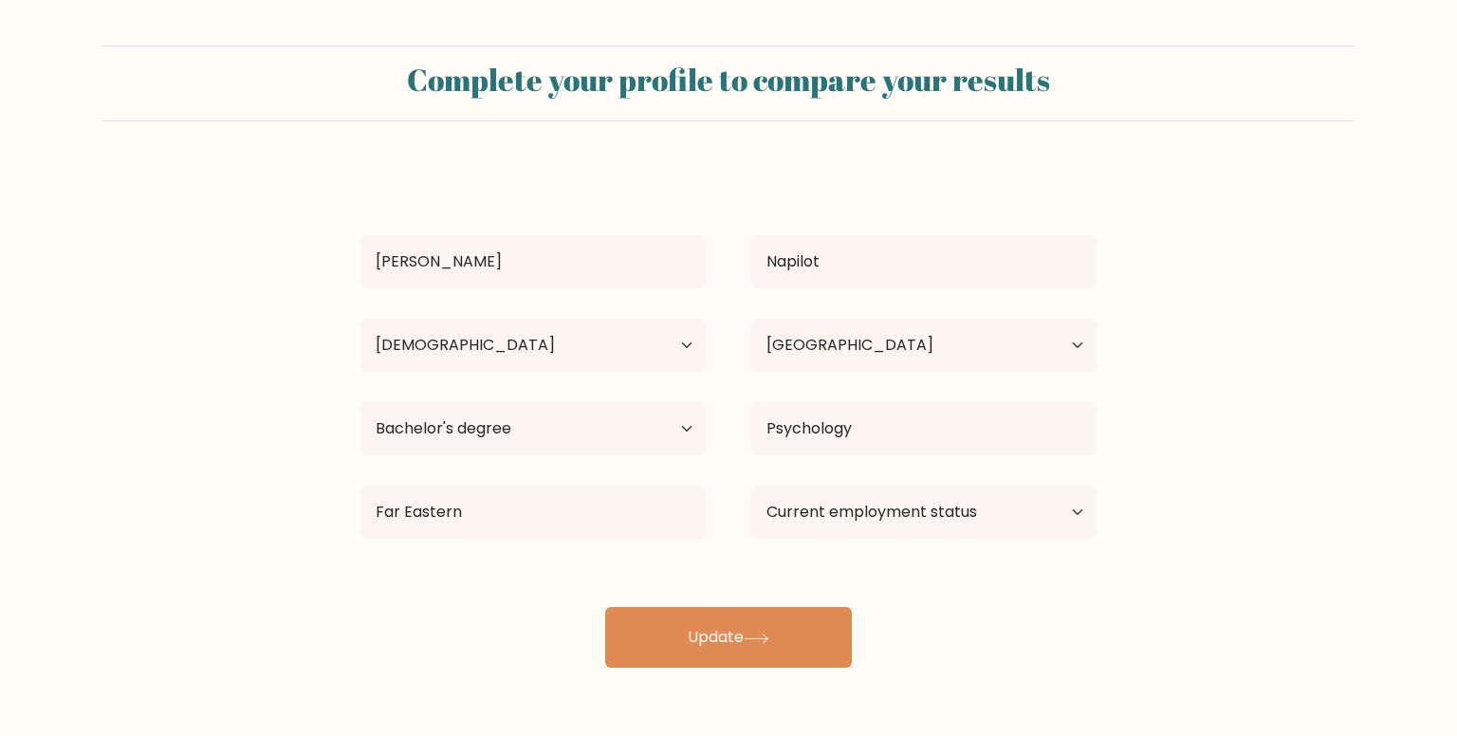
click at [619, 539] on div "Far Eastern Far Eastern University (Philippines) The Far Eastern University (Th…" at bounding box center [533, 512] width 391 height 68
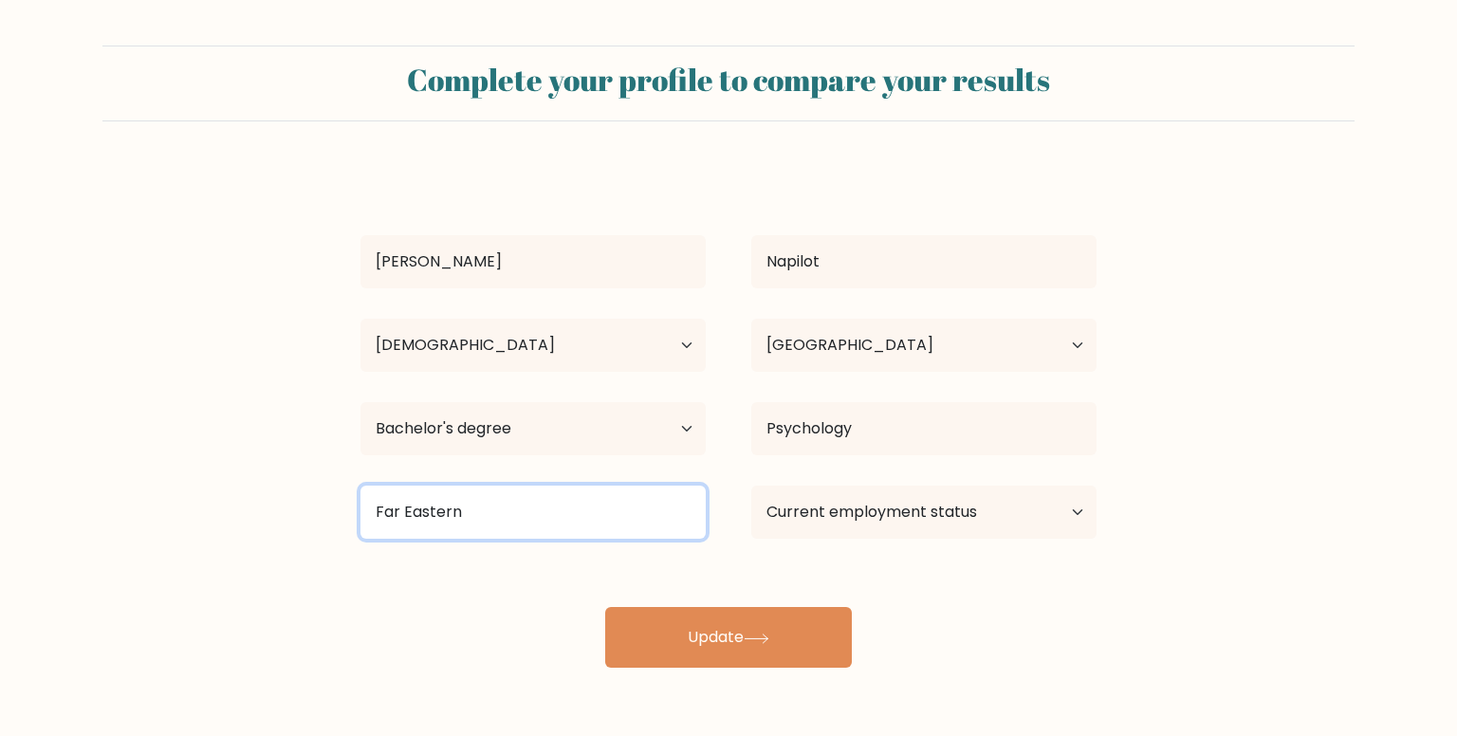
click at [594, 503] on input "Far Eastern" at bounding box center [532, 512] width 345 height 53
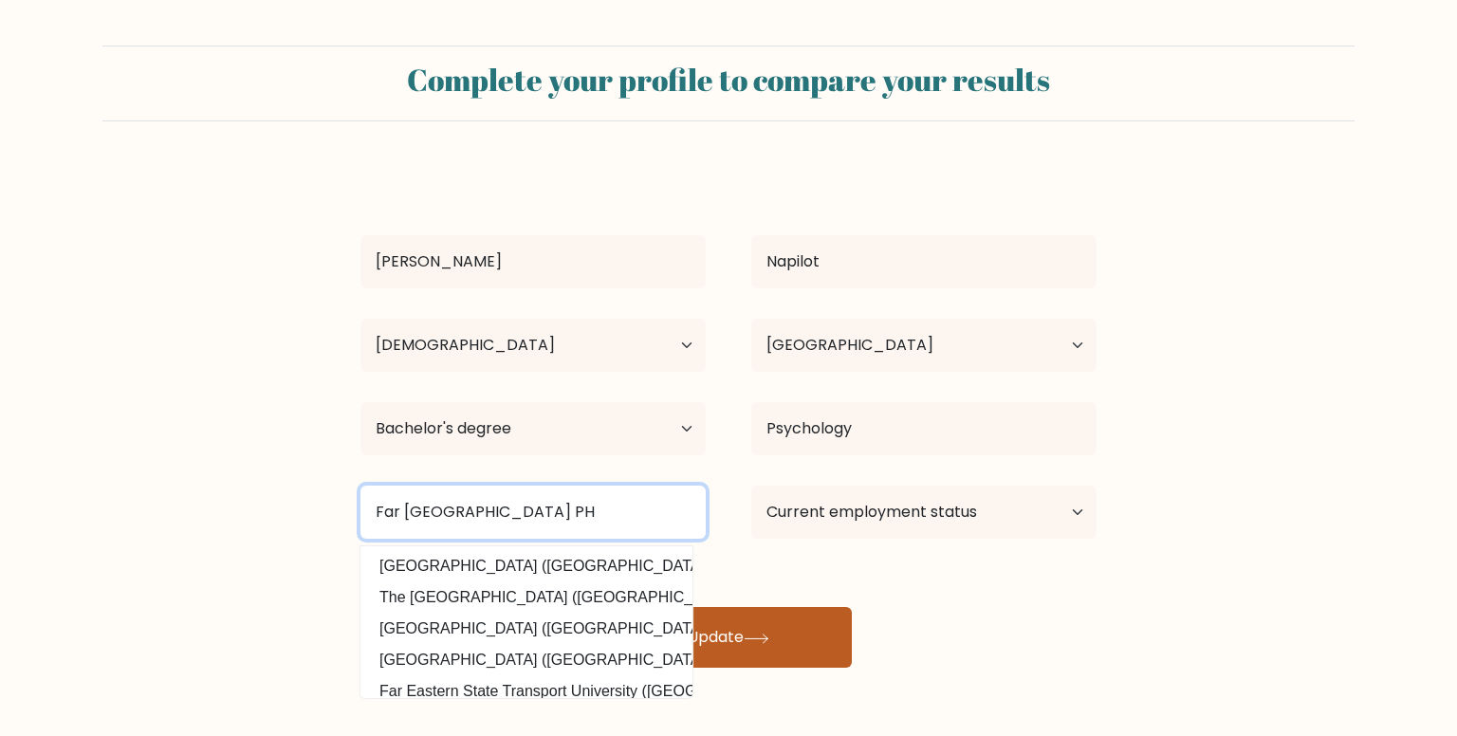
type input "Far Eastern University PH"
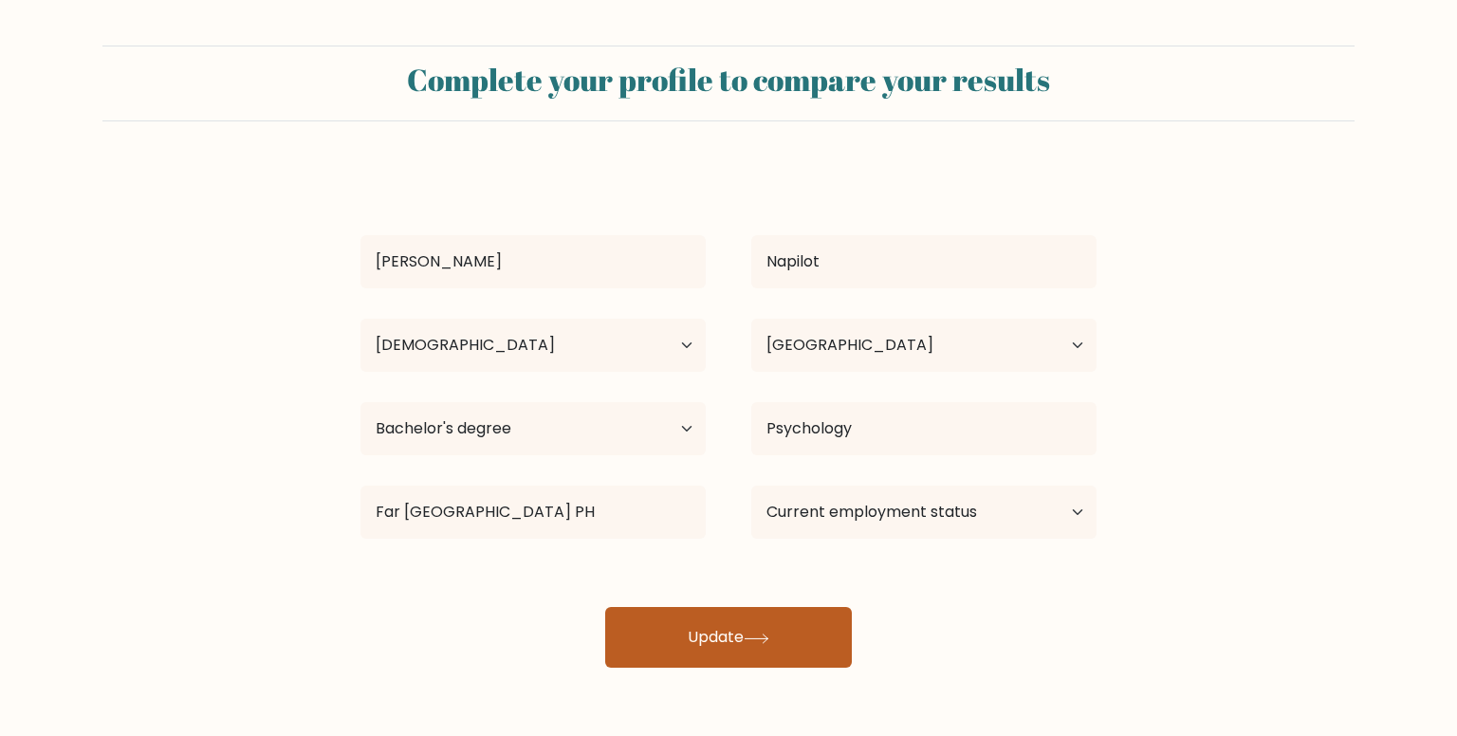
click at [810, 644] on button "Update" at bounding box center [728, 637] width 247 height 61
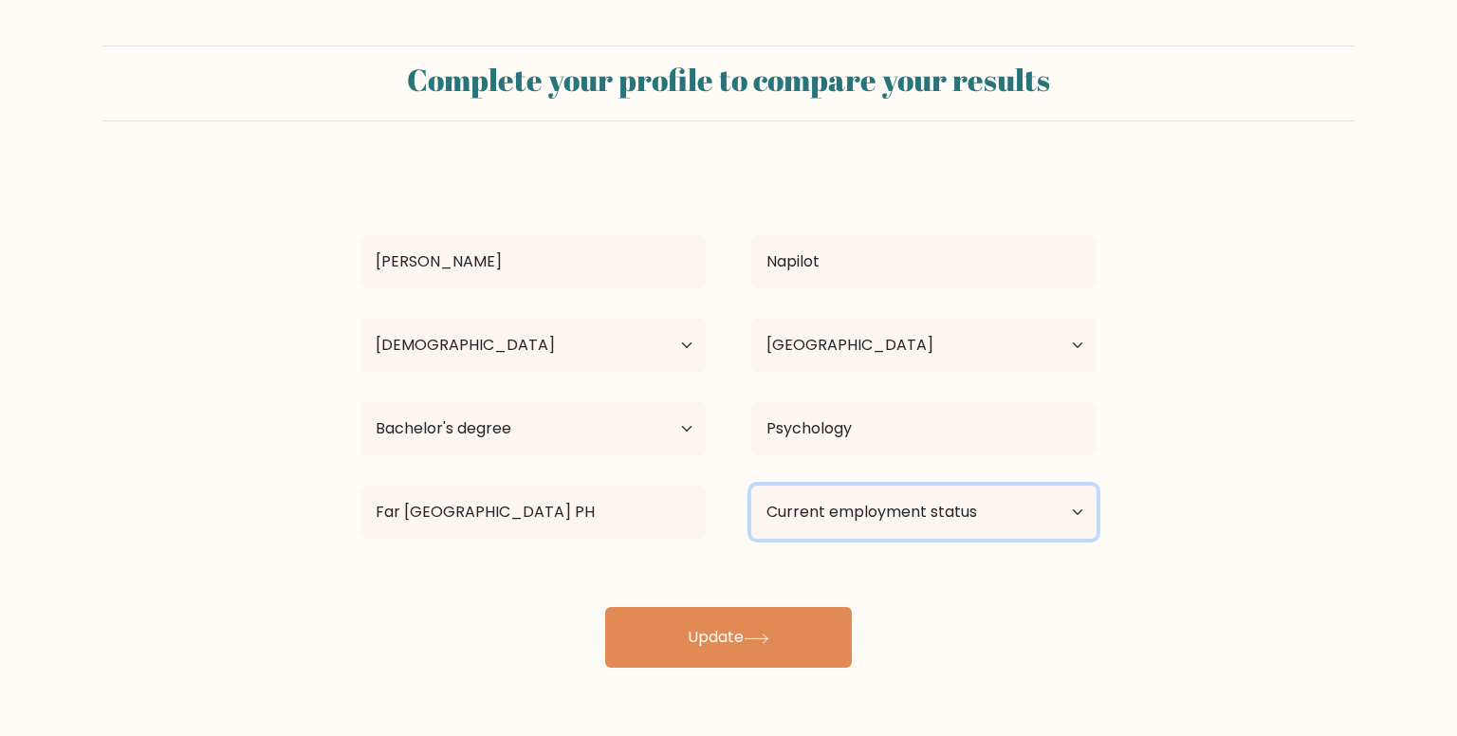
click at [896, 537] on select "Current employment status Employed Student Retired Other / prefer not to answer" at bounding box center [923, 512] width 345 height 53
click at [751, 486] on select "Current employment status Employed Student Retired Other / prefer not to answer" at bounding box center [923, 512] width 345 height 53
click at [909, 528] on select "Current employment status Employed Student Retired Other / prefer not to answer" at bounding box center [923, 512] width 345 height 53
click at [751, 486] on select "Current employment status Employed Student Retired Other / prefer not to answer" at bounding box center [923, 512] width 345 height 53
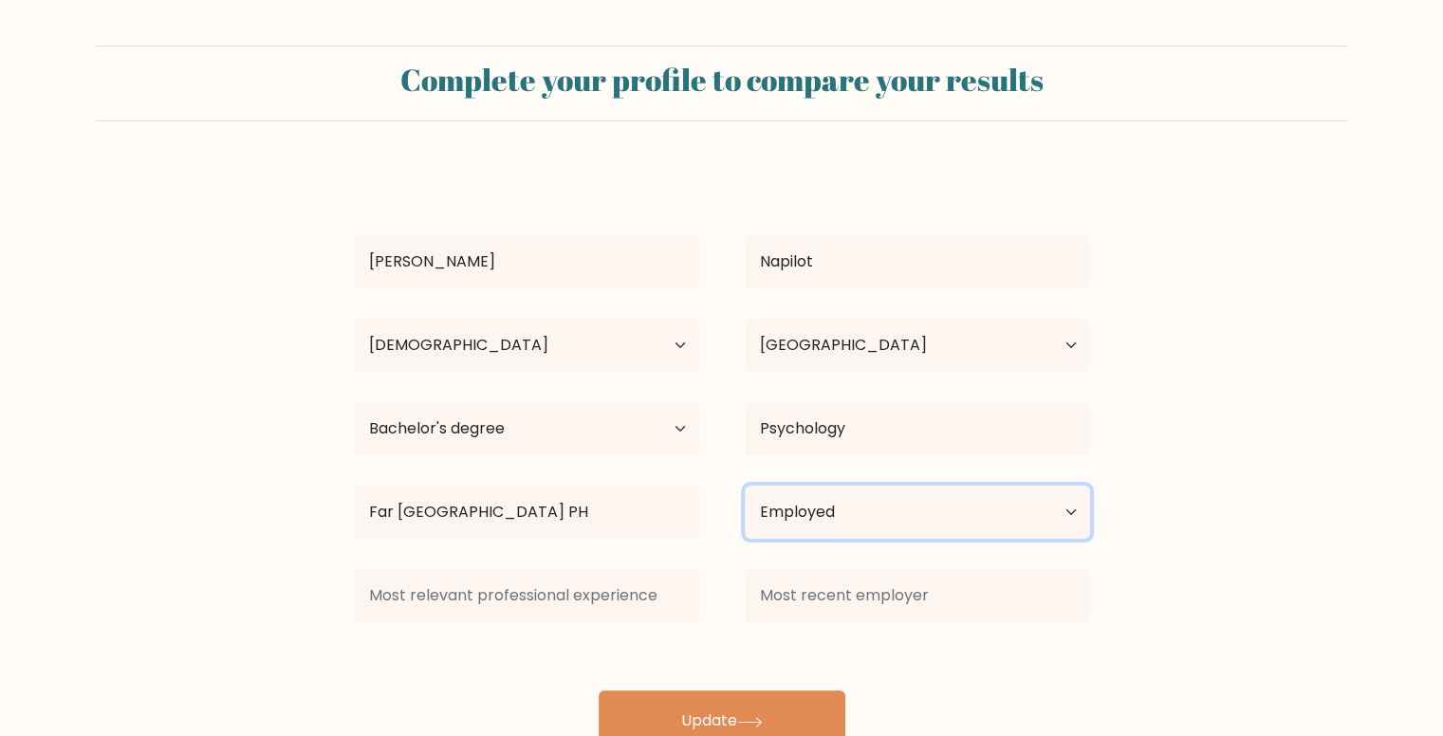
click at [907, 500] on select "Current employment status Employed Student Retired Other / prefer not to answer" at bounding box center [917, 512] width 345 height 53
select select "other"
click at [745, 486] on select "Current employment status Employed Student Retired Other / prefer not to answer" at bounding box center [917, 512] width 345 height 53
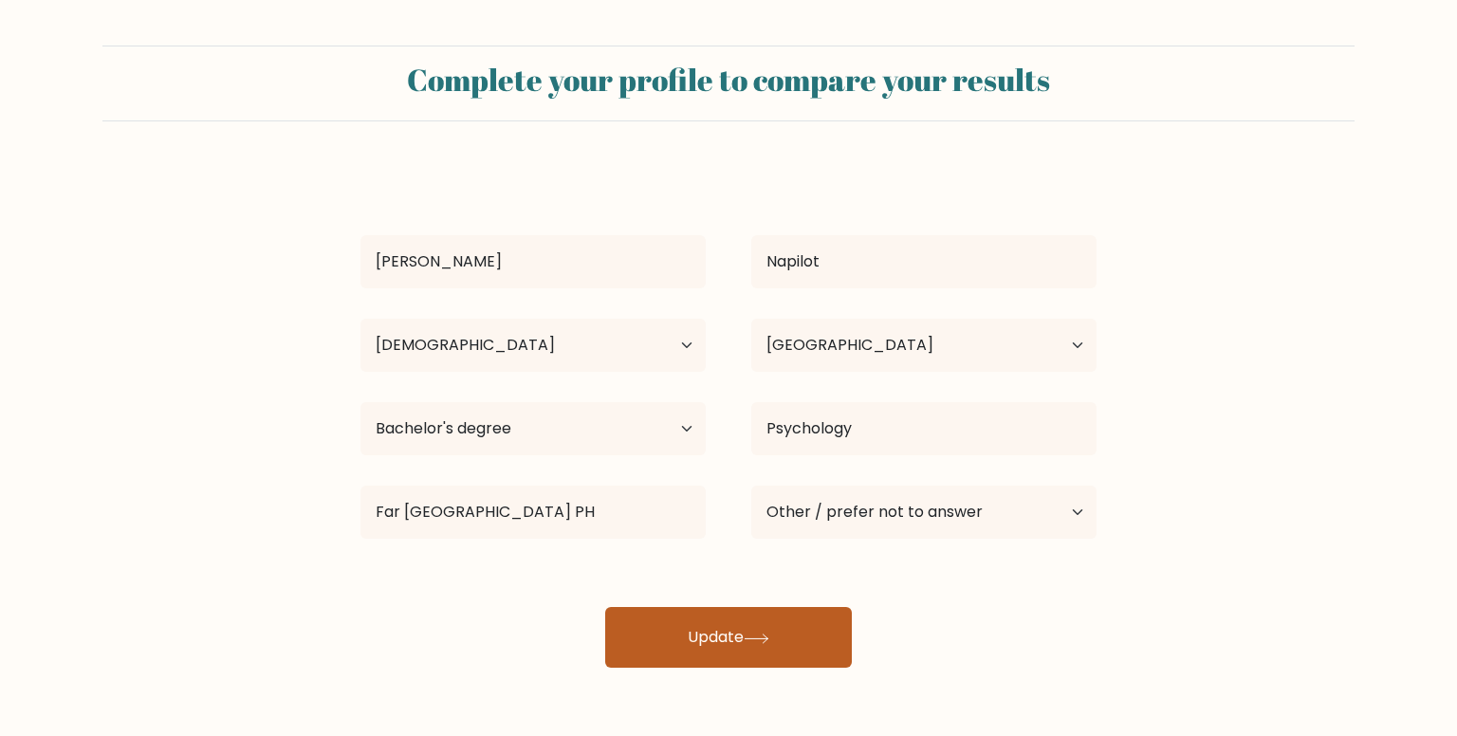
click at [769, 634] on icon at bounding box center [757, 639] width 26 height 10
